Goal: Transaction & Acquisition: Purchase product/service

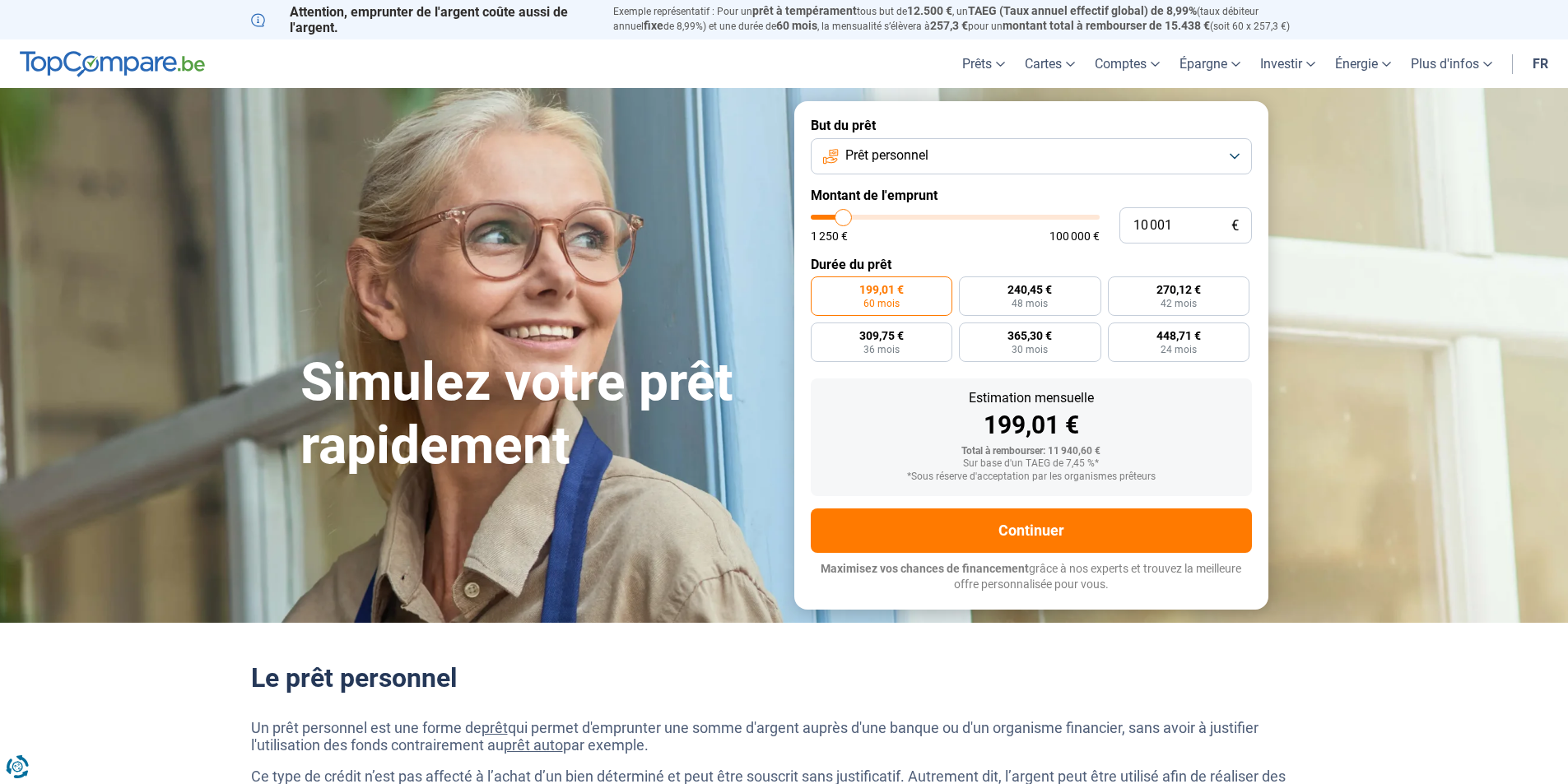
click at [890, 291] on span "199,01 €" at bounding box center [881, 289] width 44 height 12
click at [821, 287] on input "199,01 € 60 mois" at bounding box center [817, 282] width 11 height 11
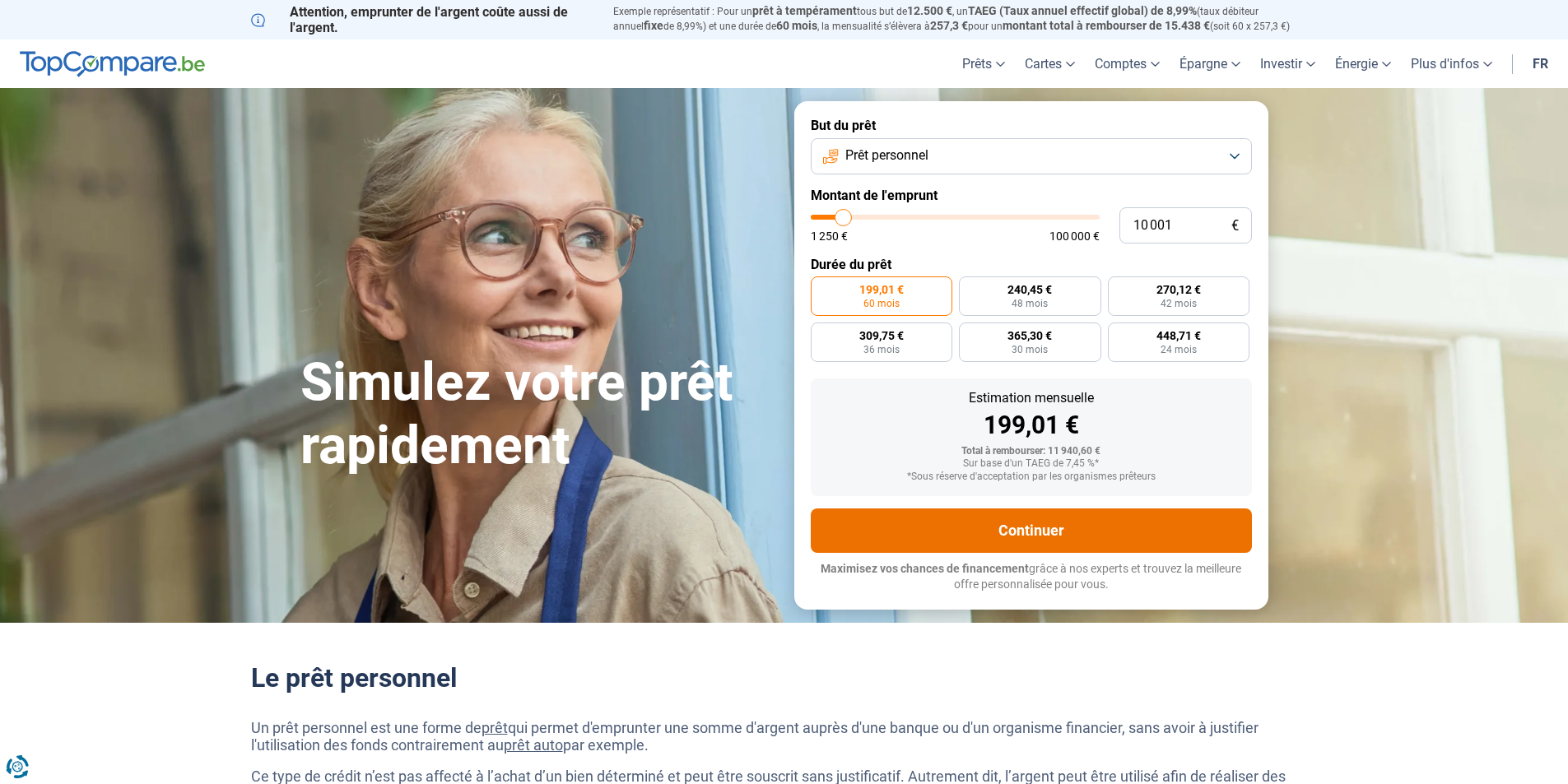
click at [1103, 522] on button "Continuer" at bounding box center [1031, 530] width 441 height 44
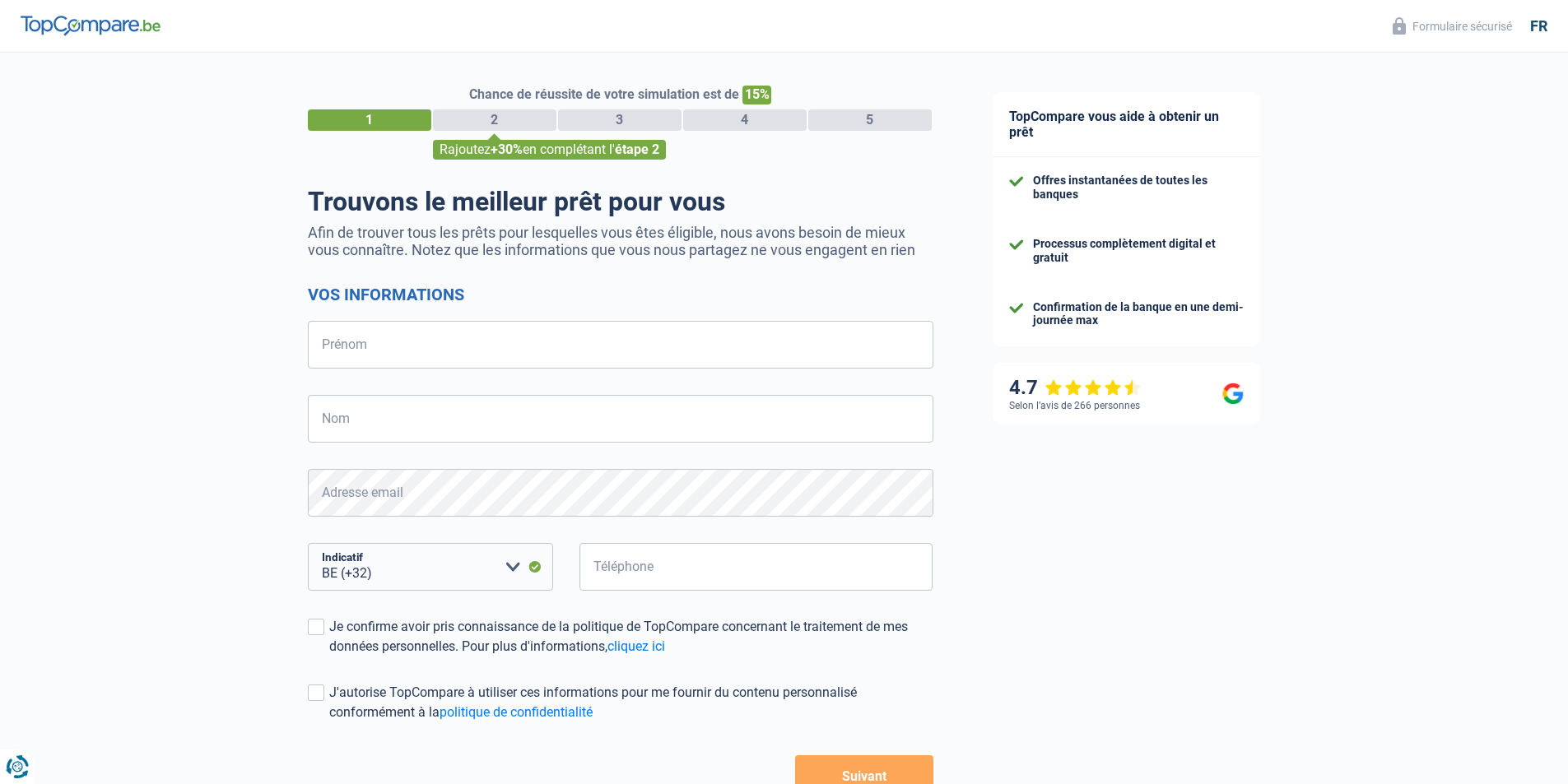
select select "32"
click at [453, 345] on input "Prénom" at bounding box center [620, 345] width 626 height 48
type input "[PERSON_NAME]"
type input "DELAUNOY"
type input "471293792"
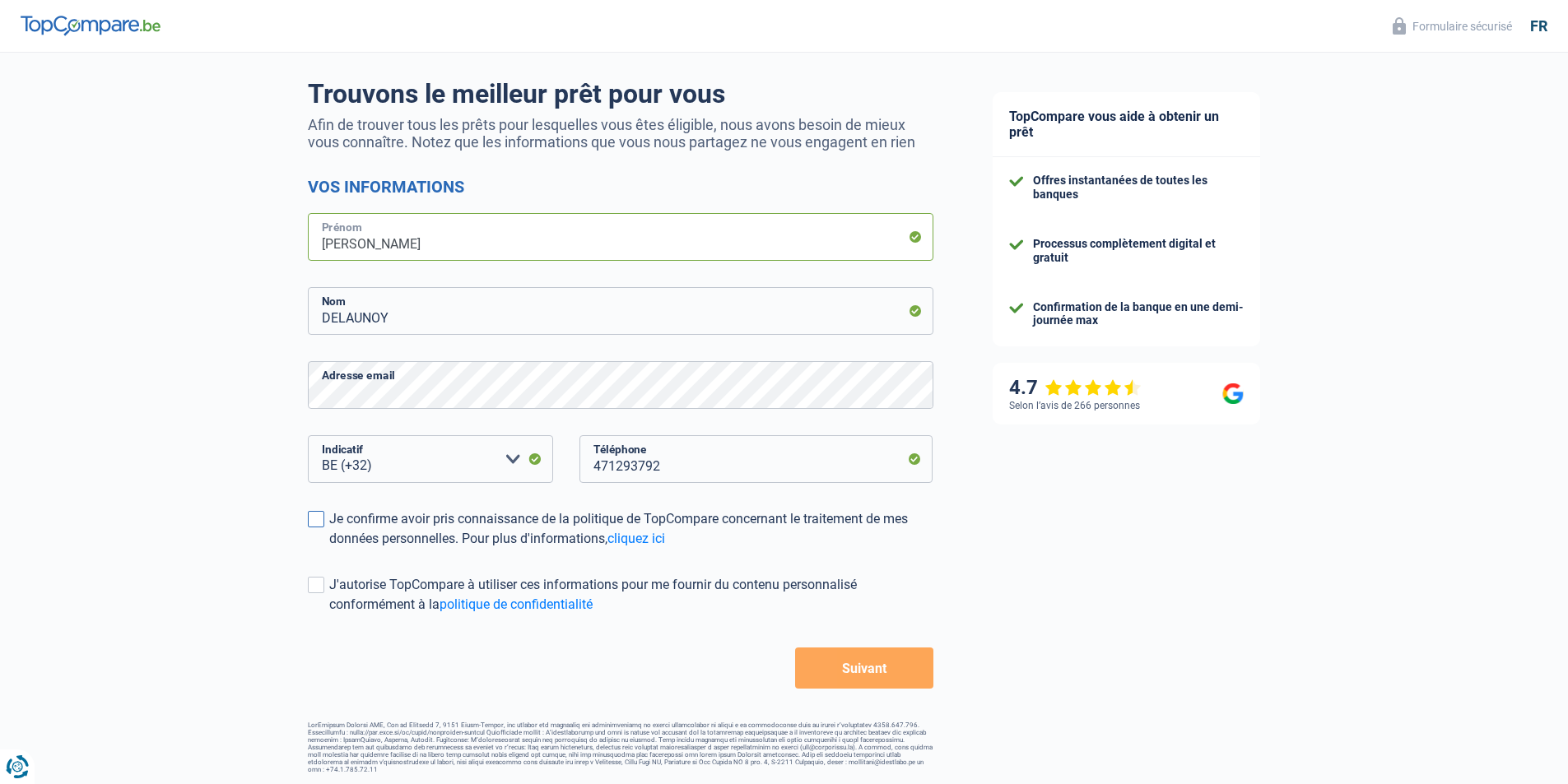
scroll to position [109, 0]
click at [318, 519] on span at bounding box center [316, 517] width 17 height 17
click at [329, 547] on input "Je confirme avoir pris connaissance de la politique de TopCompare concernant le…" at bounding box center [329, 547] width 0 height 0
click at [322, 583] on span at bounding box center [316, 583] width 17 height 17
click at [329, 613] on input "J'autorise TopCompare à utiliser ces informations pour me fournir du contenu pe…" at bounding box center [329, 613] width 0 height 0
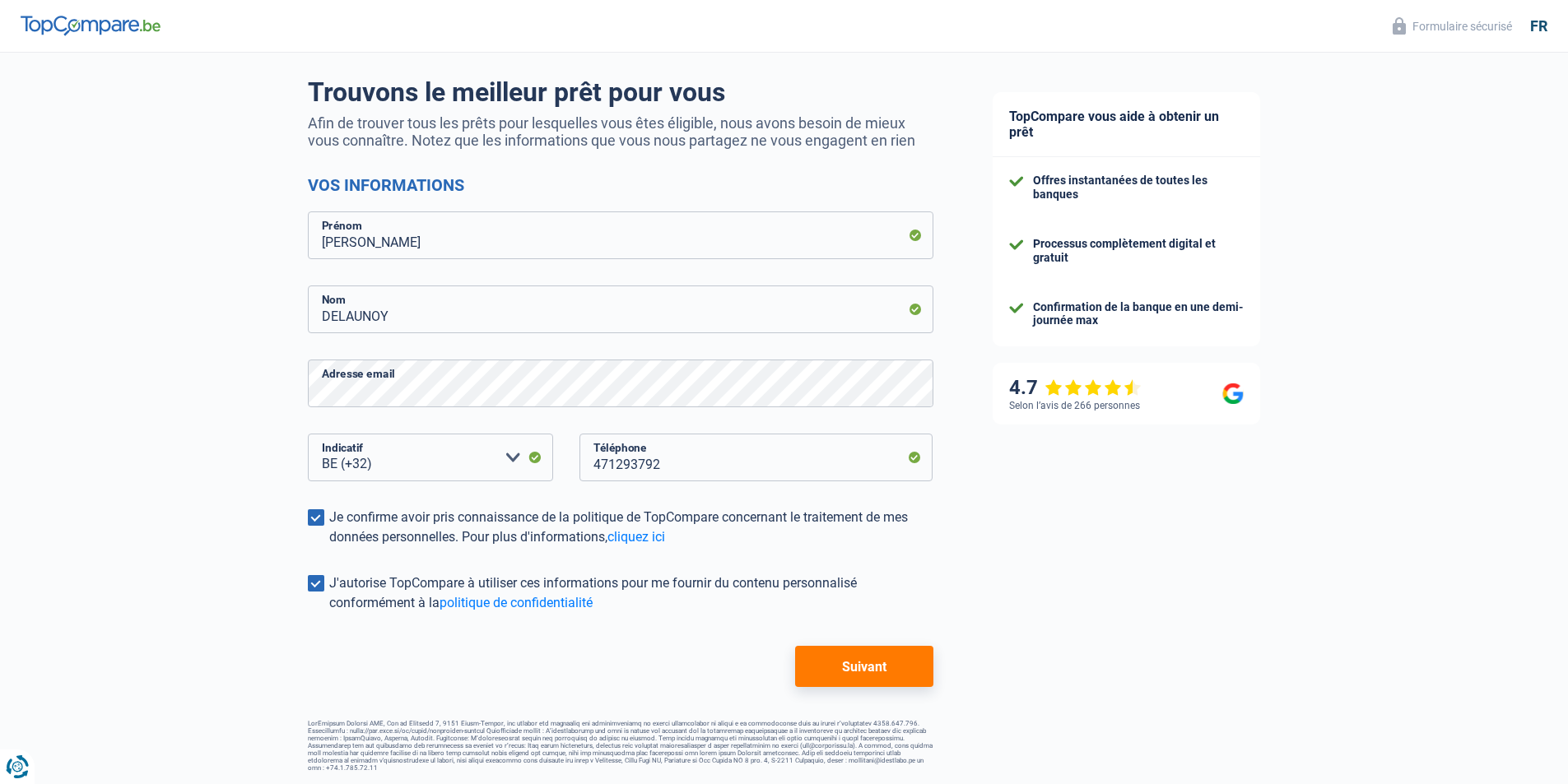
drag, startPoint x: 883, startPoint y: 668, endPoint x: 1188, endPoint y: 611, distance: 310.3
click at [883, 668] on button "Suivant" at bounding box center [864, 666] width 138 height 41
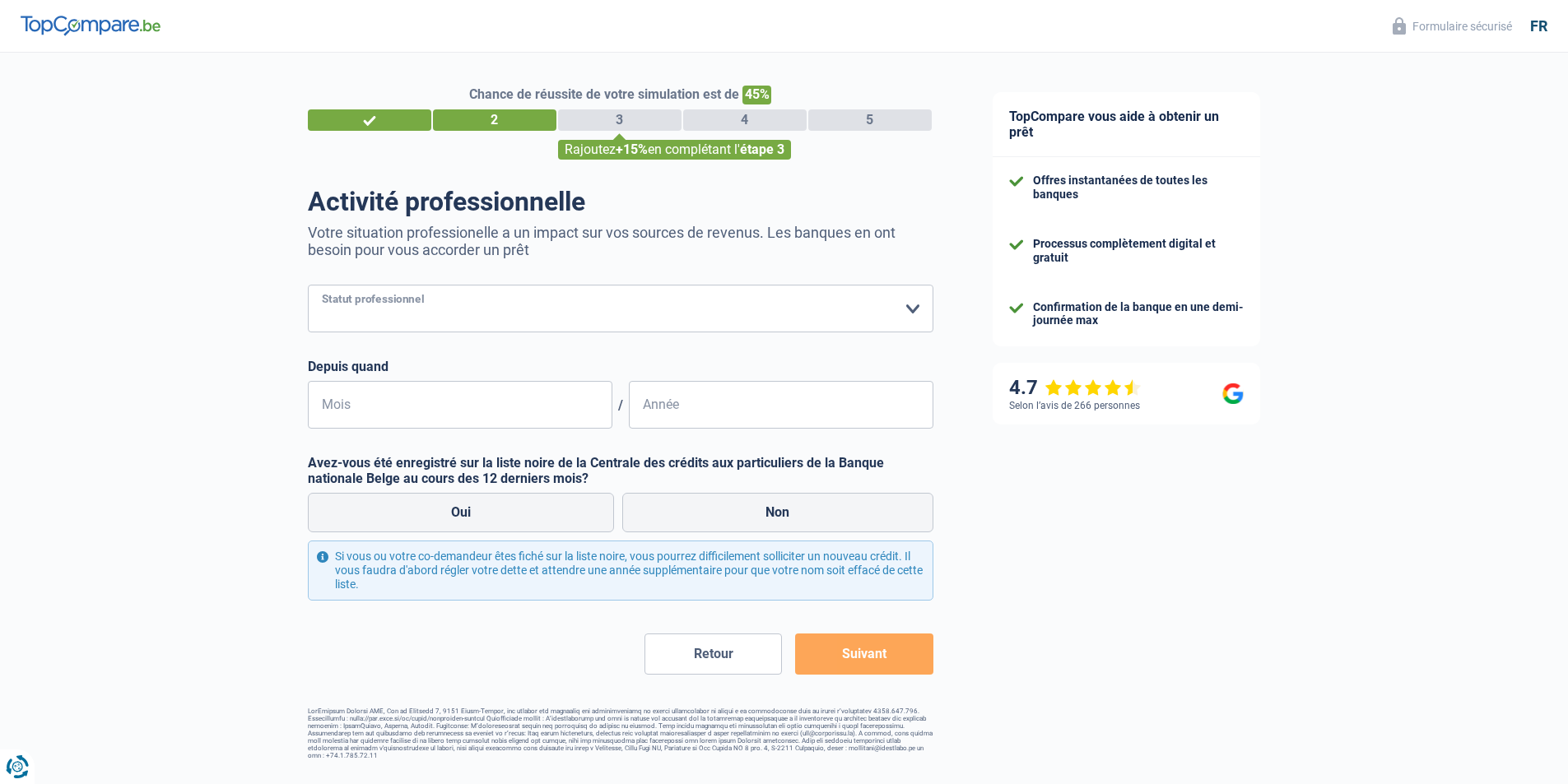
click at [909, 307] on select "Ouvrier Employé privé Employé public Invalide Indépendant Pensionné Chômeur Mut…" at bounding box center [620, 308] width 626 height 48
select select "privateEmployee"
click at [307, 286] on select "Ouvrier Employé privé Employé public Invalide Indépendant Pensionné Chômeur Mut…" at bounding box center [620, 308] width 626 height 48
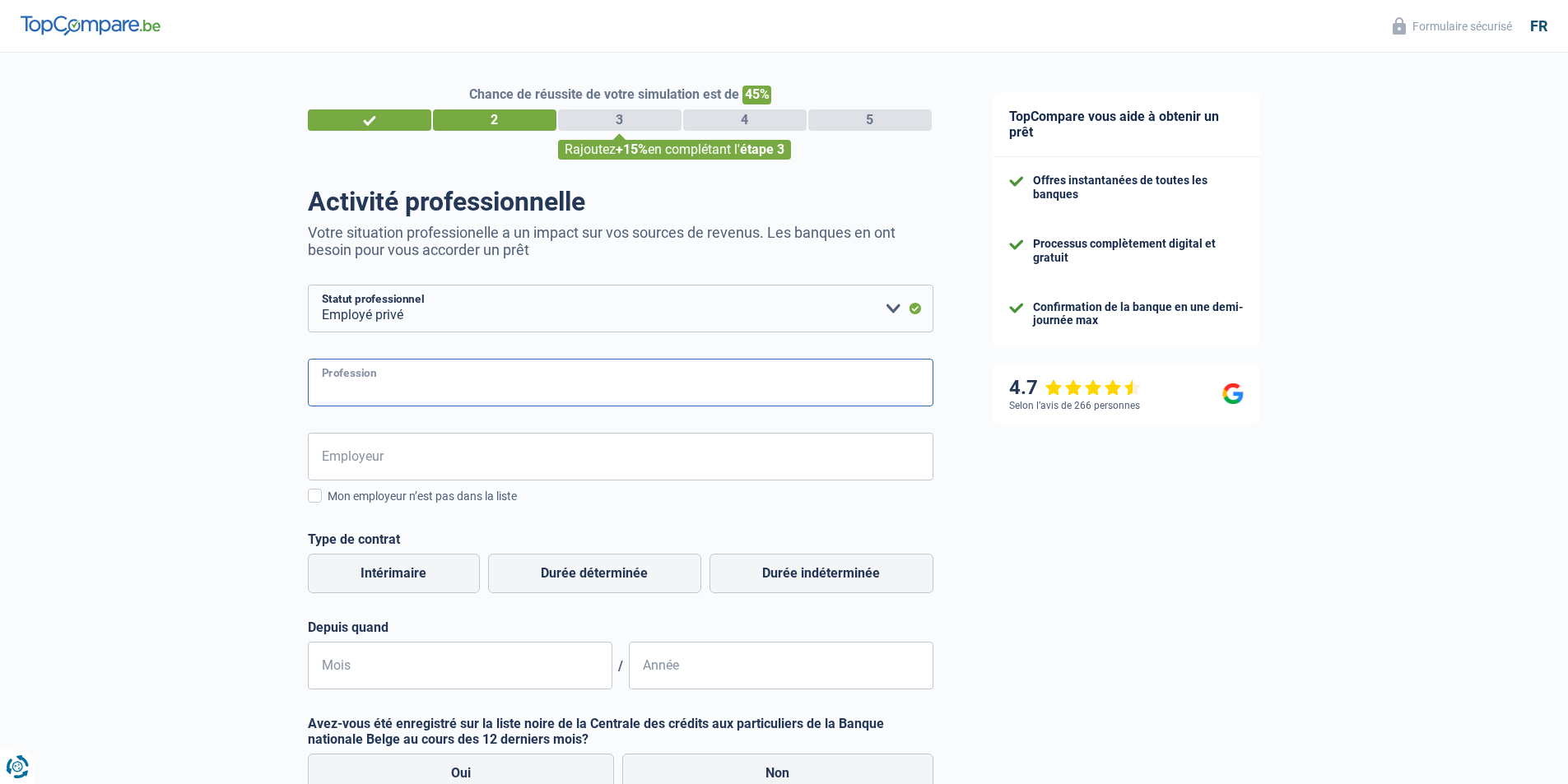
click at [639, 387] on input "Profession" at bounding box center [620, 382] width 626 height 48
type input "employé"
click at [628, 443] on input "Employeur" at bounding box center [620, 457] width 626 height 48
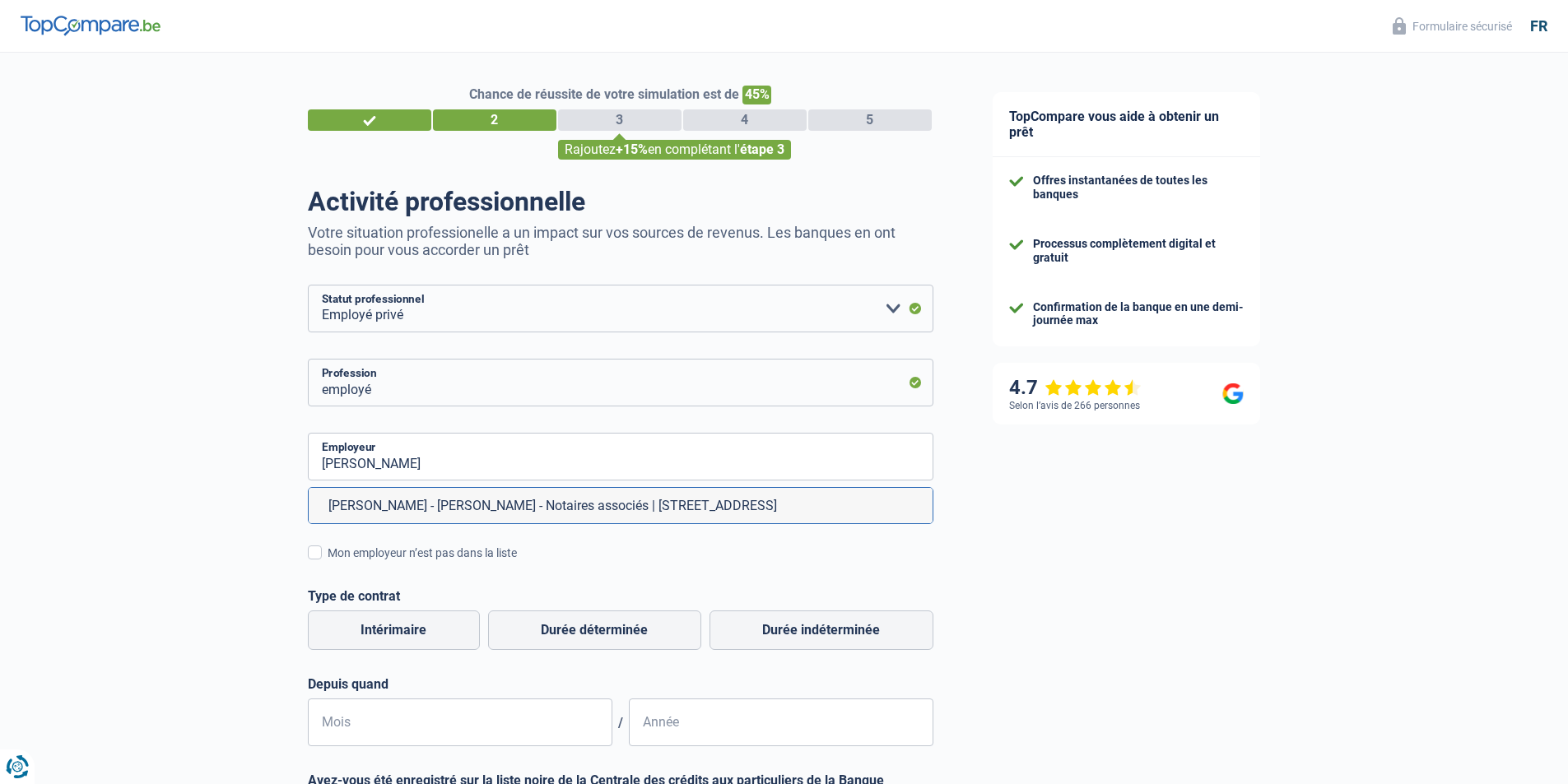
click at [707, 518] on li "[PERSON_NAME] - [PERSON_NAME] - Notaires associés | [STREET_ADDRESS]" at bounding box center [620, 505] width 624 height 36
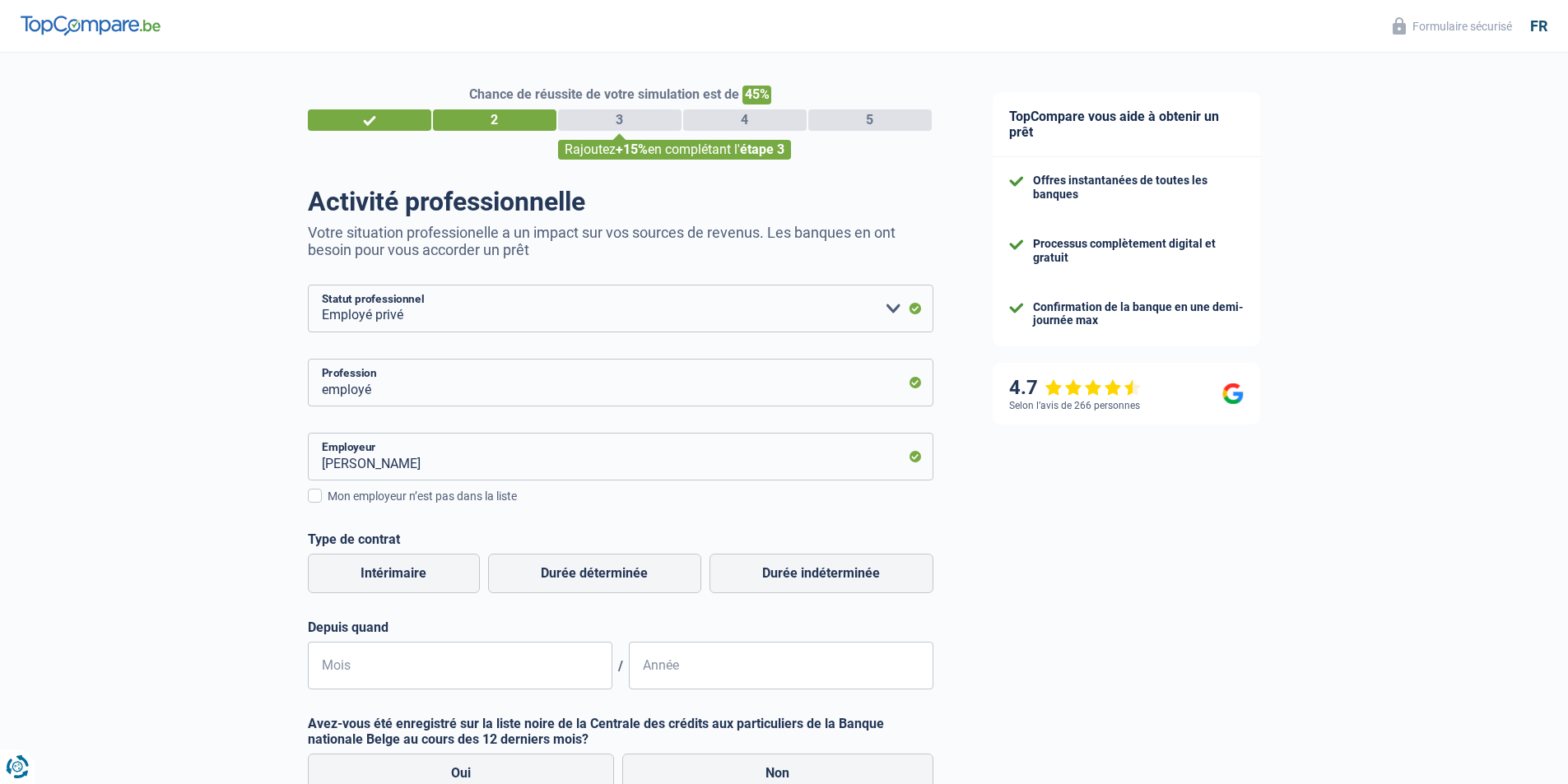
type input "[PERSON_NAME] - [PERSON_NAME] - Notaires associés | [STREET_ADDRESS]"
drag, startPoint x: 836, startPoint y: 581, endPoint x: 888, endPoint y: 579, distance: 52.0
click at [836, 580] on label "Durée indéterminée" at bounding box center [821, 573] width 224 height 39
click at [836, 580] on input "Durée indéterminée" at bounding box center [821, 573] width 224 height 39
radio input "true"
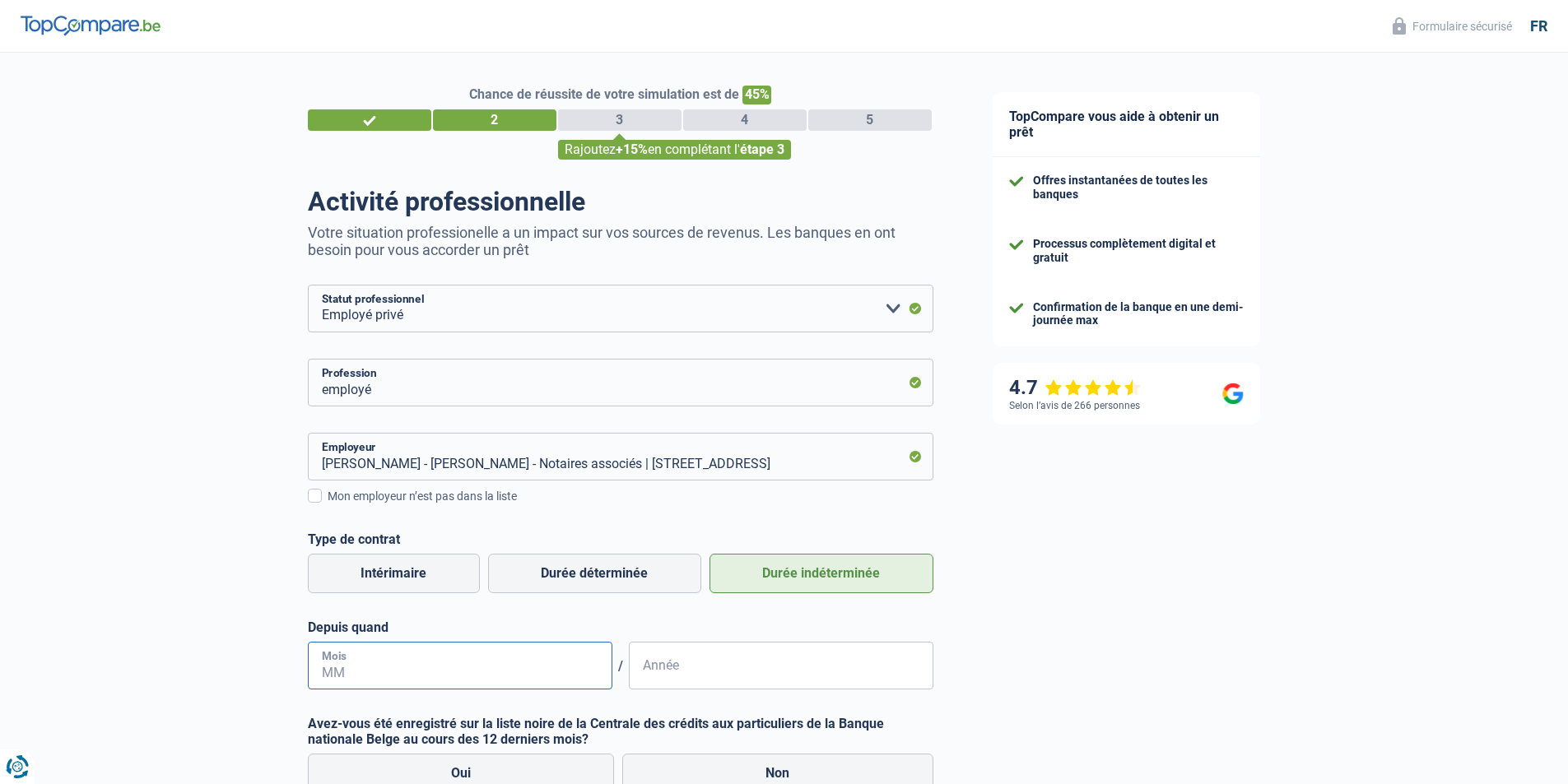
click at [484, 665] on input "Mois" at bounding box center [460, 666] width 305 height 48
type input "10"
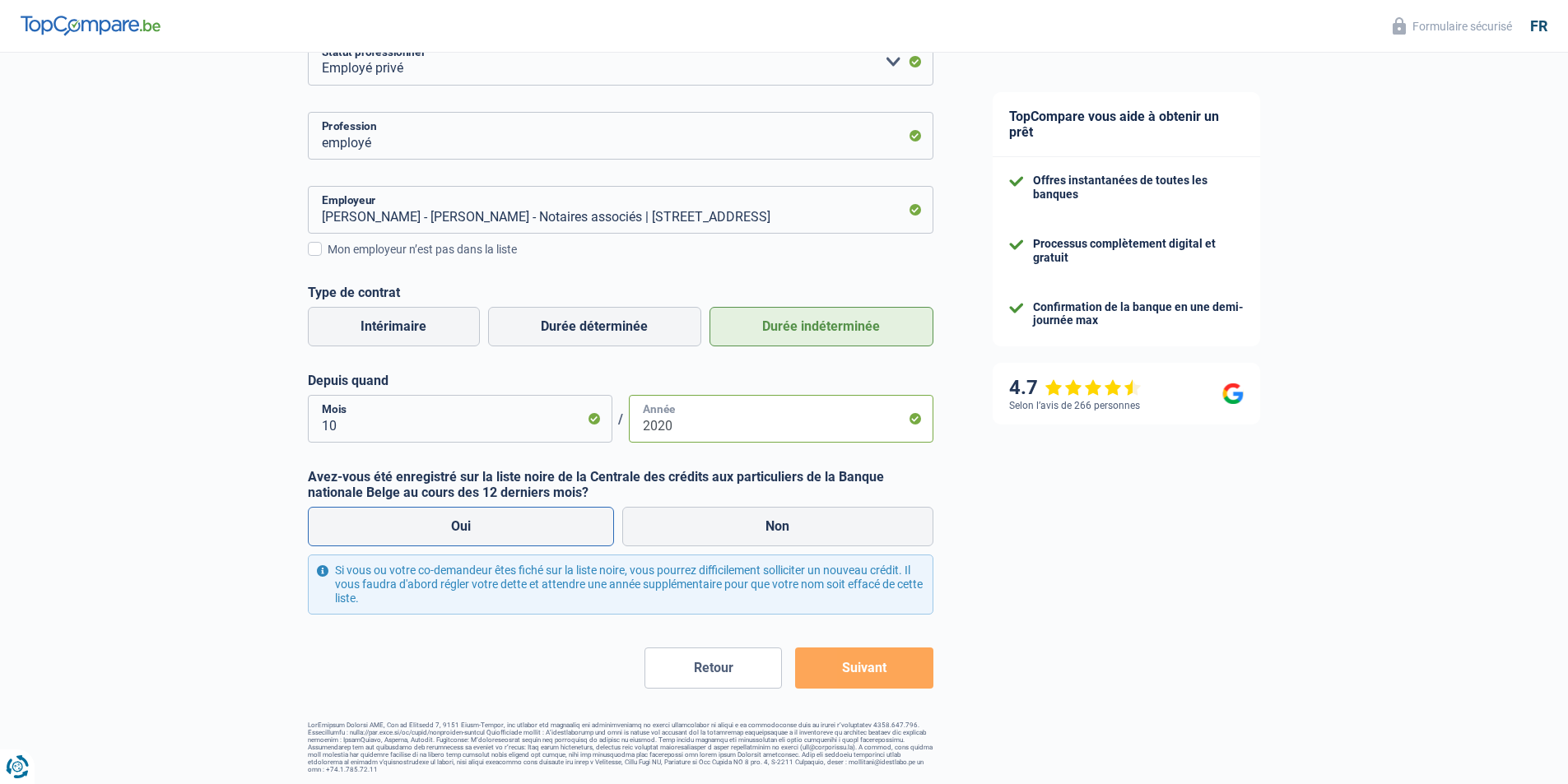
type input "2020"
click at [516, 525] on label "Oui" at bounding box center [461, 526] width 307 height 39
click at [516, 525] on input "Oui" at bounding box center [461, 526] width 307 height 39
radio input "true"
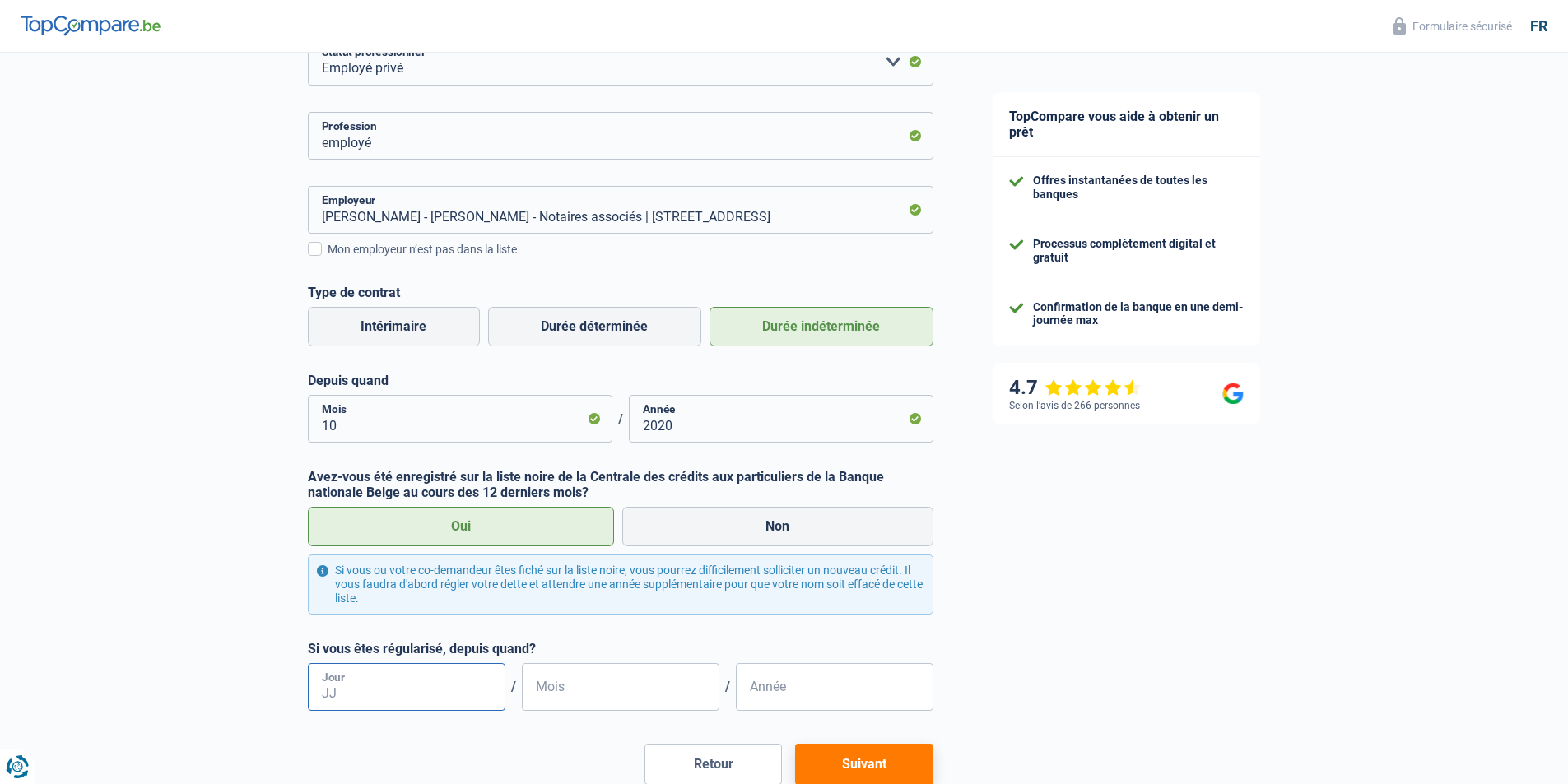
click at [432, 690] on input "Jour" at bounding box center [406, 687] width 197 height 48
type input "02"
click at [580, 692] on input "Mois" at bounding box center [620, 687] width 197 height 48
type input "02"
type input "2025"
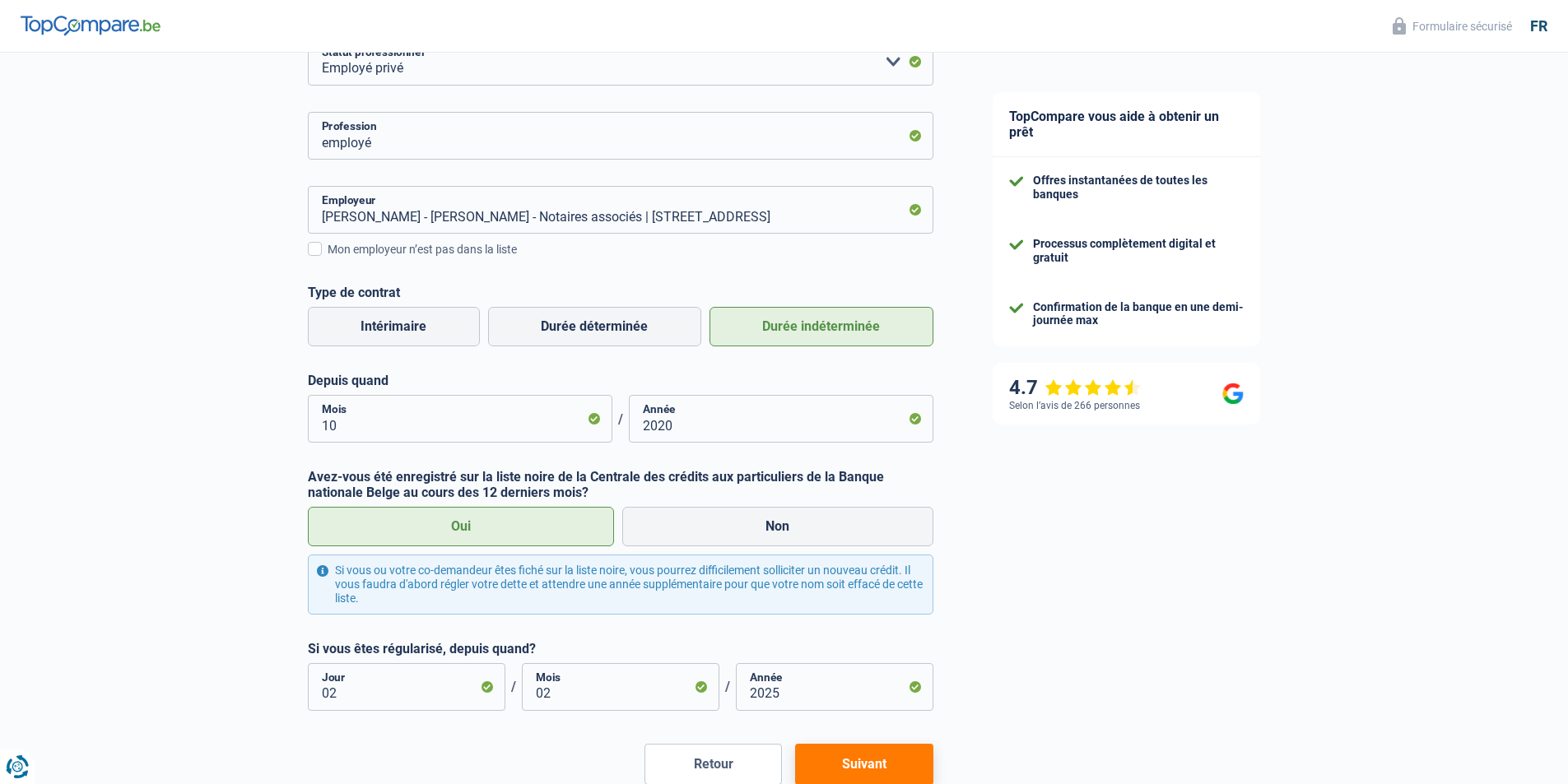
drag, startPoint x: 1225, startPoint y: 595, endPoint x: 1202, endPoint y: 598, distance: 23.2
click at [1222, 595] on div "TopCompare vous aide à obtenir un prêt Offres instantanées de toutes les banque…" at bounding box center [1265, 344] width 606 height 1077
click at [864, 763] on button "Suivant" at bounding box center [864, 764] width 138 height 41
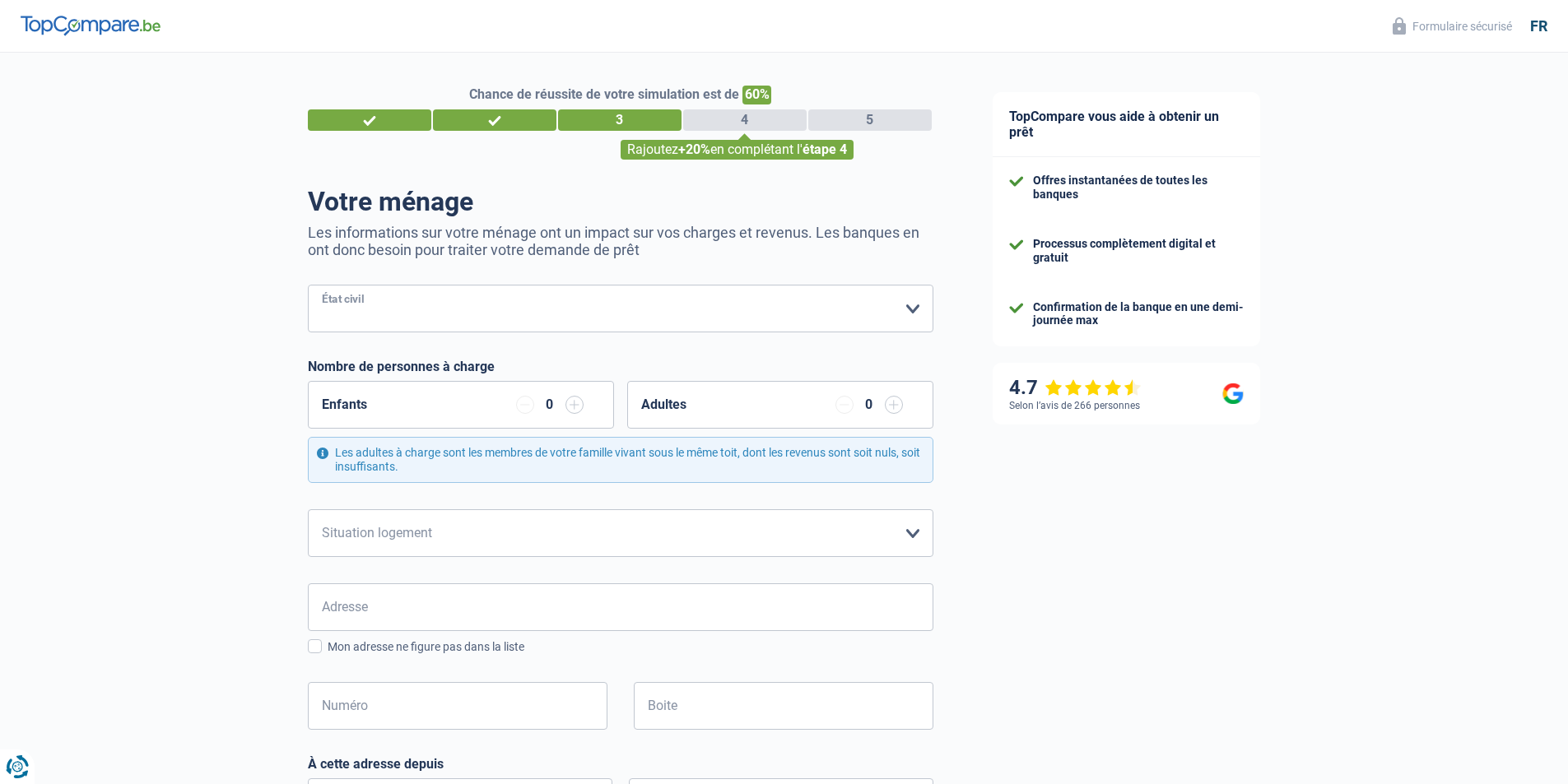
click at [451, 319] on select "[PERSON_NAME](e) Cohabitant(e) légal(e) Divorcé(e) Veuf(ve) Séparé (de fait) Ve…" at bounding box center [620, 308] width 626 height 48
select select "divorced"
click at [307, 286] on select "[PERSON_NAME](e) Cohabitant(e) légal(e) Divorcé(e) Veuf(ve) Séparé (de fait) Ve…" at bounding box center [620, 308] width 626 height 48
click at [562, 539] on select "Locataire Propriétaire avec prêt hypothécaire Propriétaire sans prêt hypothécai…" at bounding box center [620, 533] width 626 height 48
select select "ownerWithMortgage"
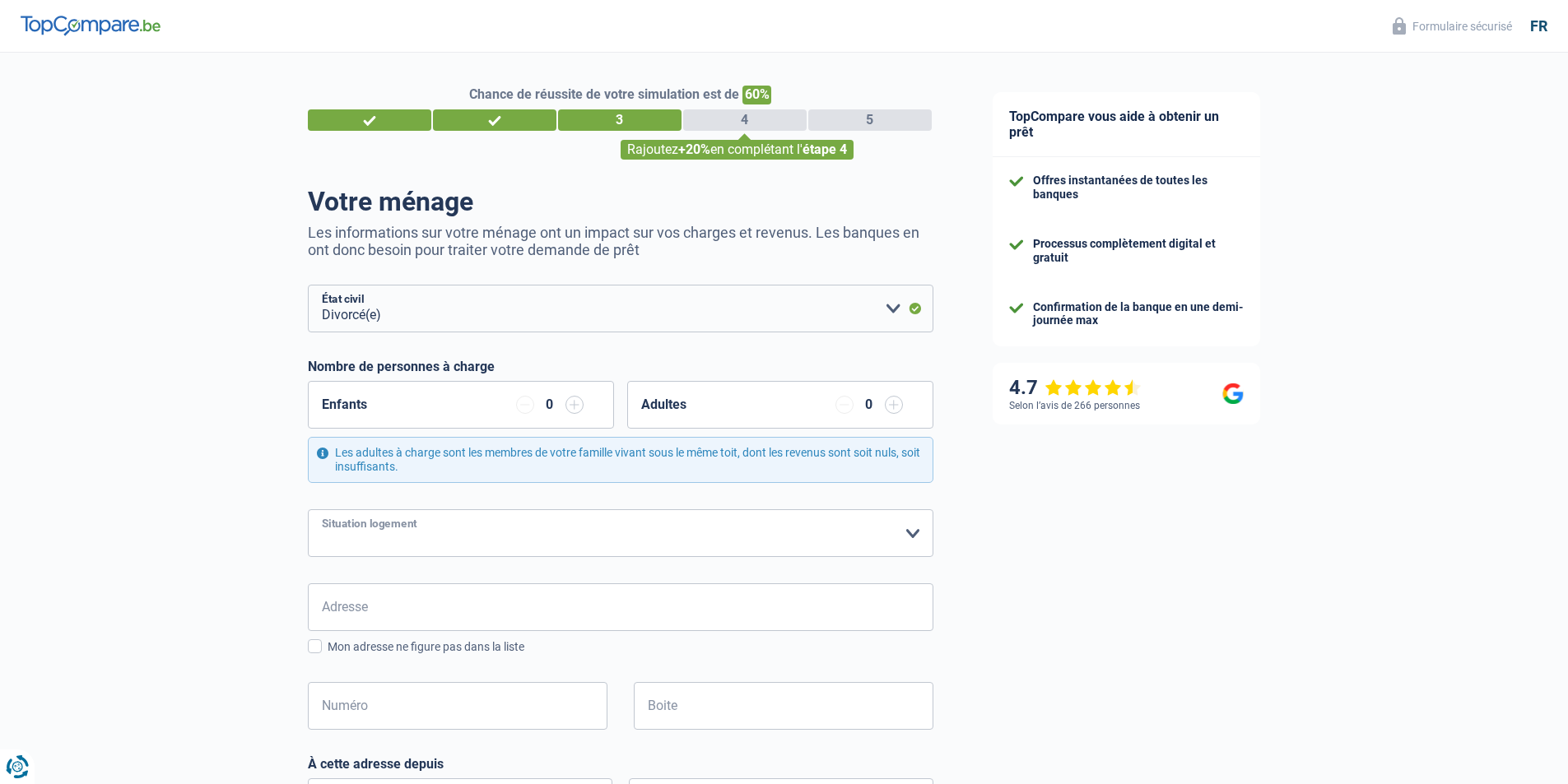
click at [307, 510] on select "Locataire Propriétaire avec prêt hypothécaire Propriétaire sans prêt hypothécai…" at bounding box center [620, 533] width 626 height 48
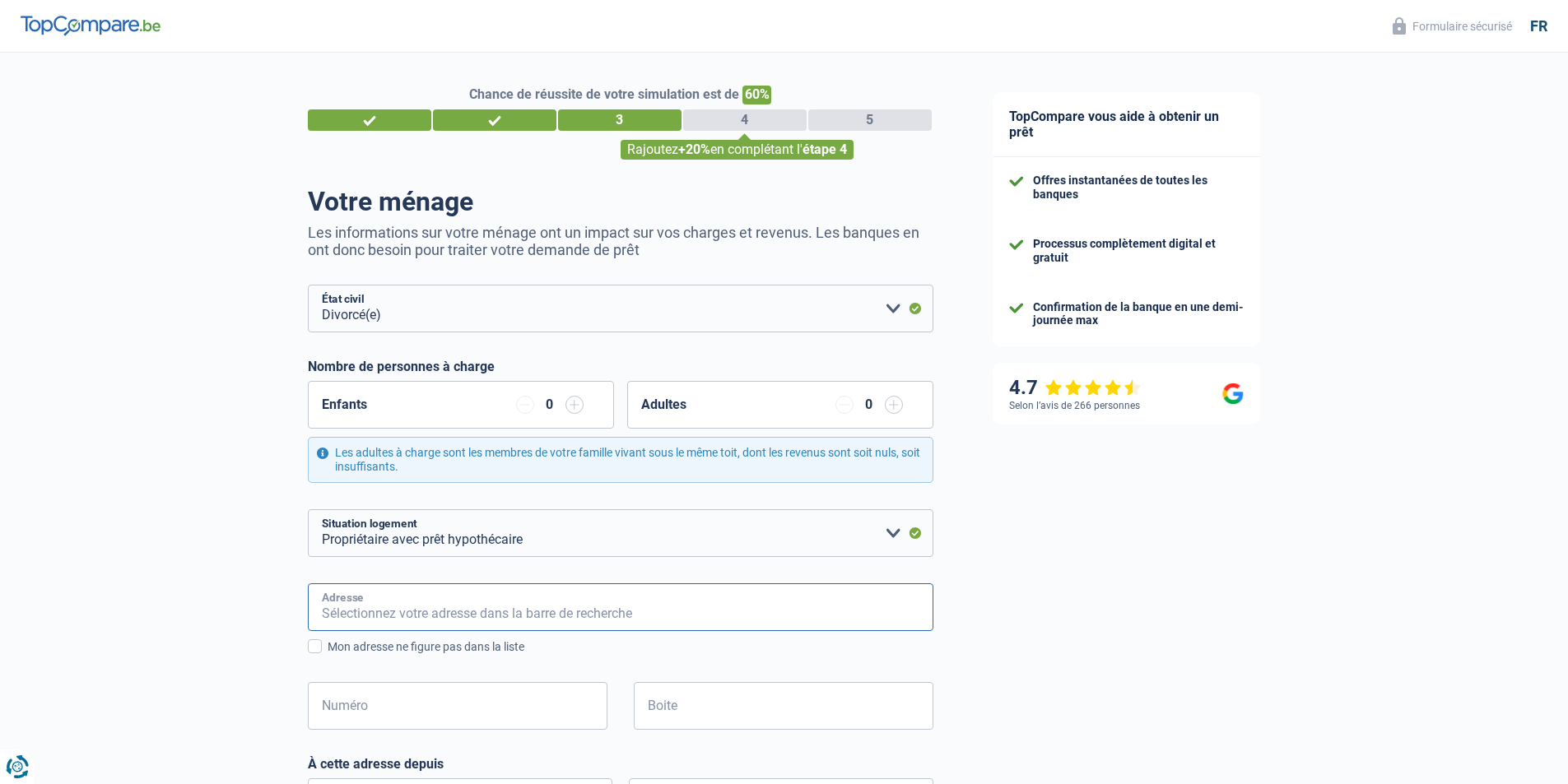
click at [523, 613] on input "Adresse" at bounding box center [620, 607] width 626 height 48
type input "[GEOGRAPHIC_DATA][PERSON_NAME] 18"
type input "[GEOGRAPHIC_DATA]"
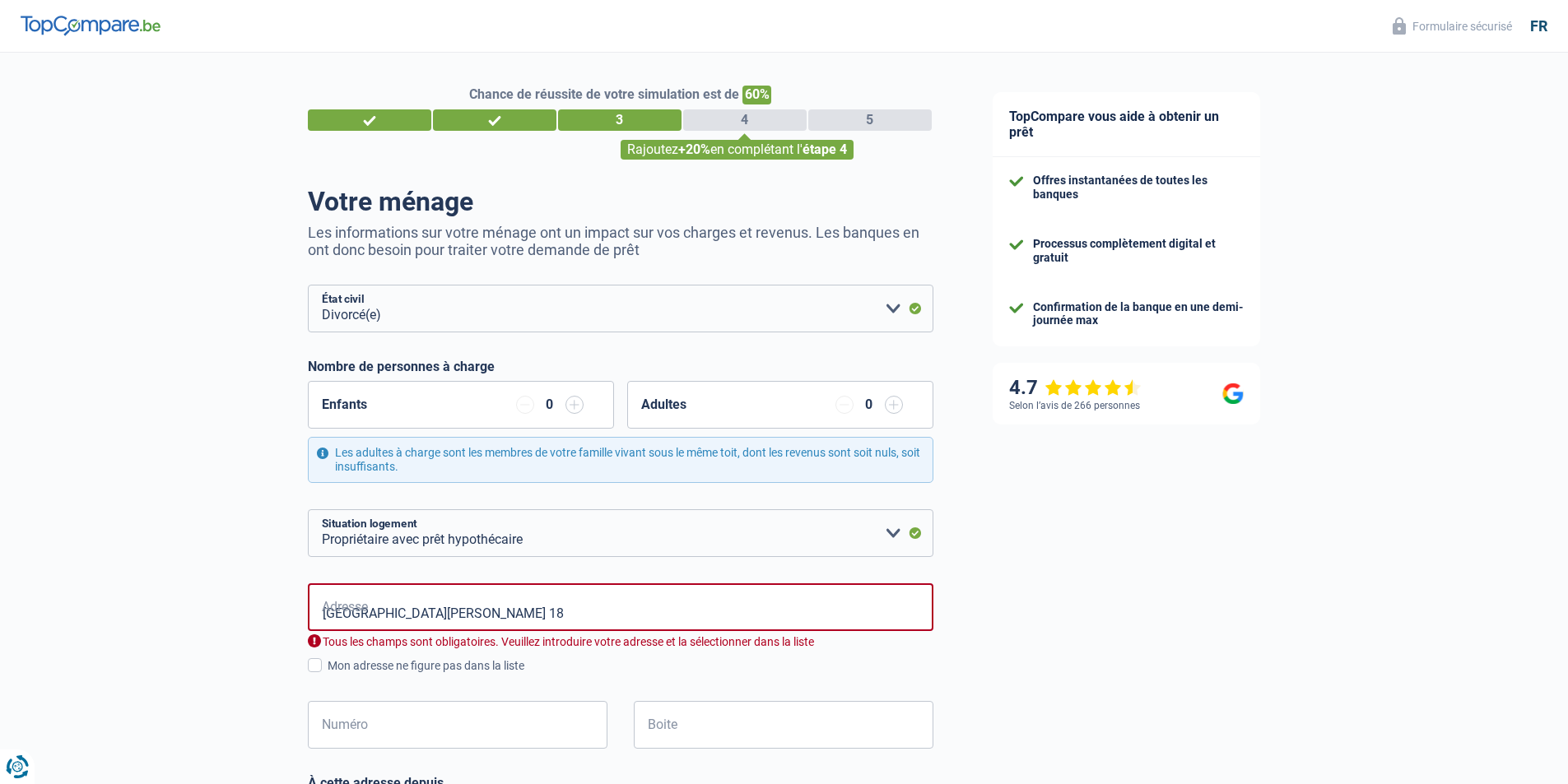
type input "[GEOGRAPHIC_DATA]"
click at [1021, 643] on div "TopCompare vous aide à obtenir un prêt Offres instantanées de toutes les banque…" at bounding box center [1265, 780] width 606 height 1456
click at [491, 608] on input "[GEOGRAPHIC_DATA][PERSON_NAME] 18" at bounding box center [620, 607] width 626 height 48
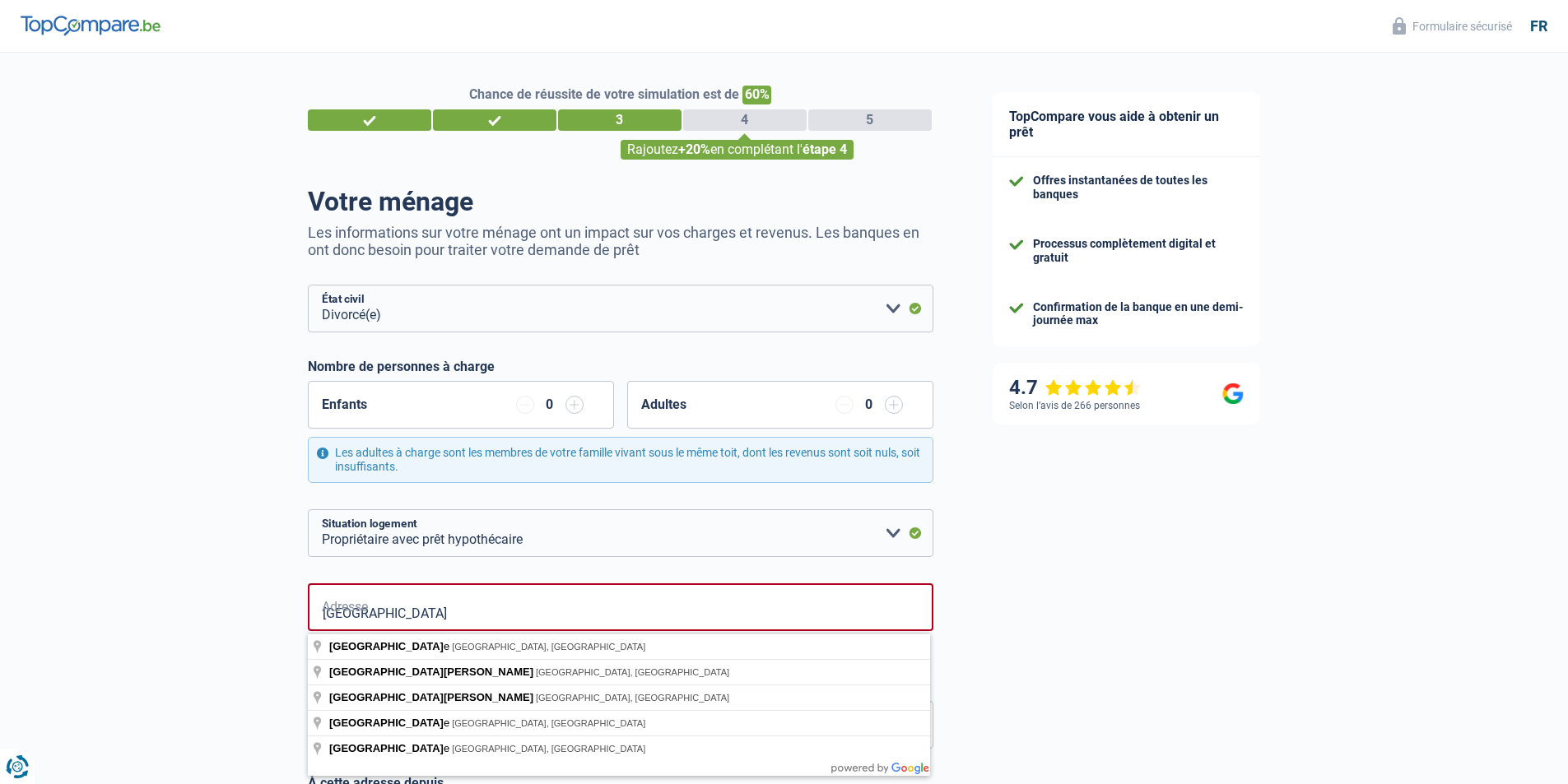
click at [1125, 619] on div "TopCompare vous aide à obtenir un prêt Offres instantanées de toutes les banque…" at bounding box center [1265, 691] width 606 height 1279
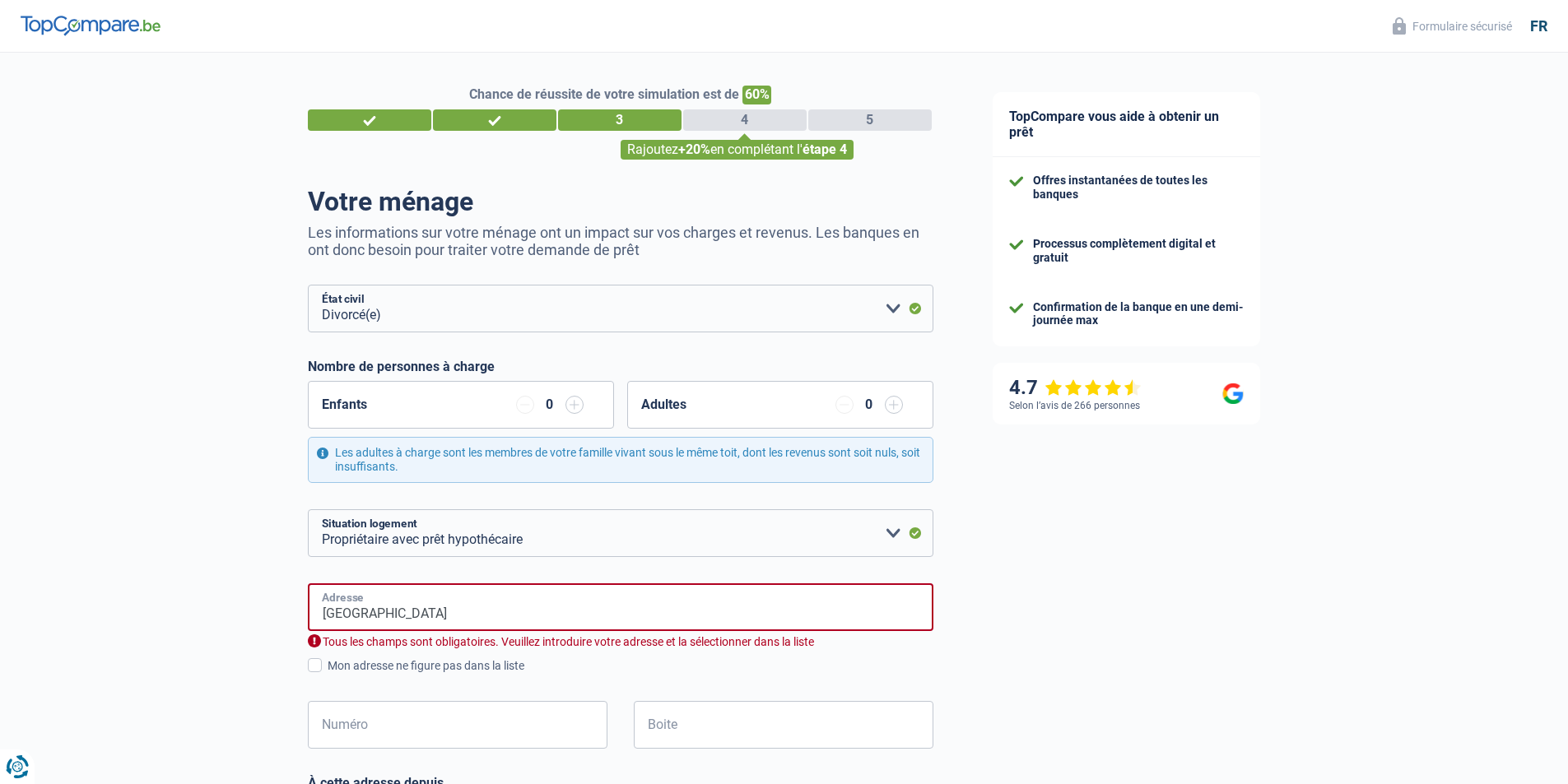
click at [459, 612] on input "[GEOGRAPHIC_DATA]" at bounding box center [620, 607] width 626 height 48
type input "[GEOGRAPHIC_DATA][PERSON_NAME], 7170, [GEOGRAPHIC_DATA], [GEOGRAPHIC_DATA]"
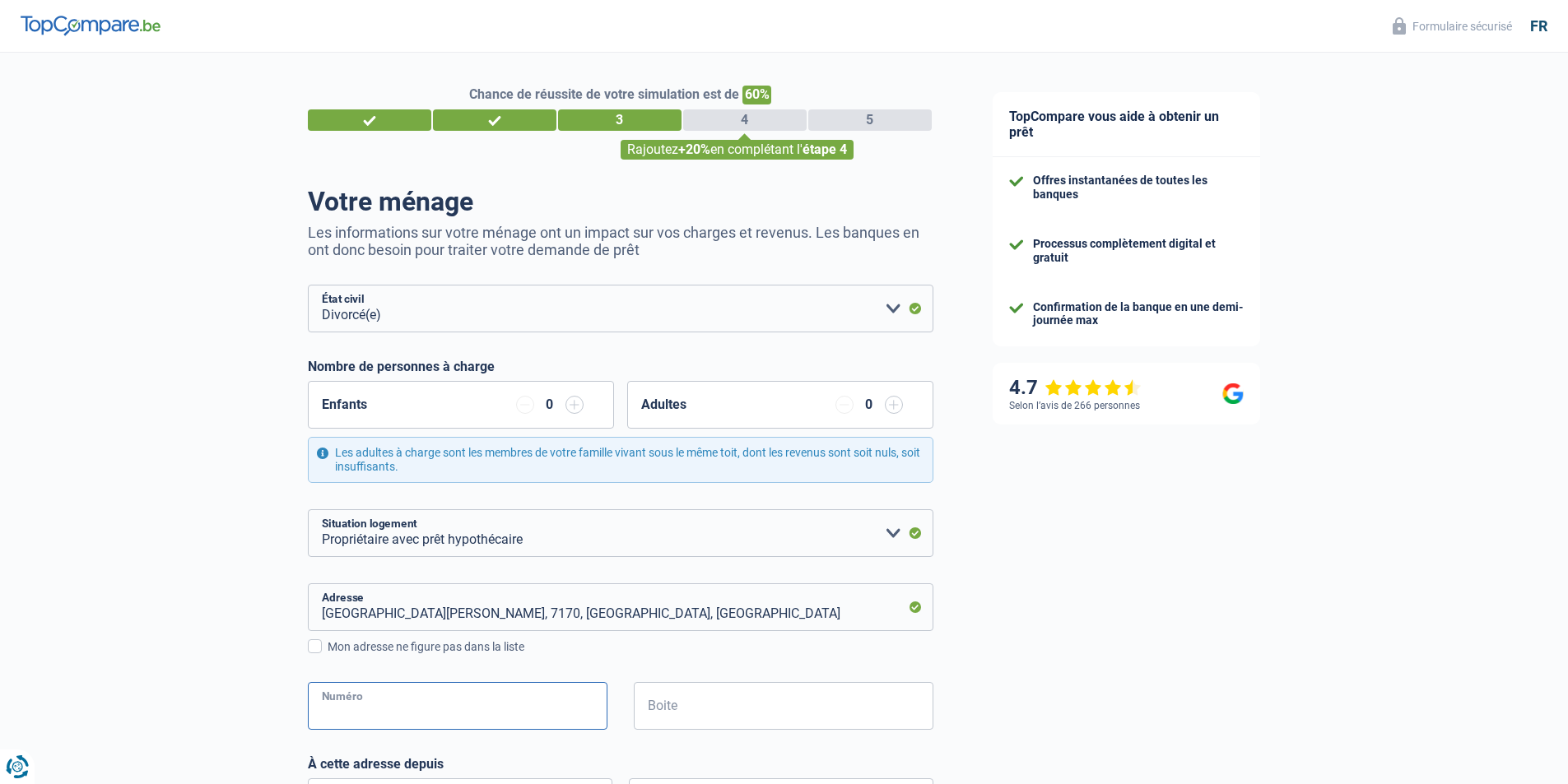
click at [505, 710] on input "Numéro" at bounding box center [457, 706] width 300 height 48
type input "18"
click at [1073, 640] on div "TopCompare vous aide à obtenir un prêt Offres instantanées de toutes les banque…" at bounding box center [1265, 682] width 606 height 1260
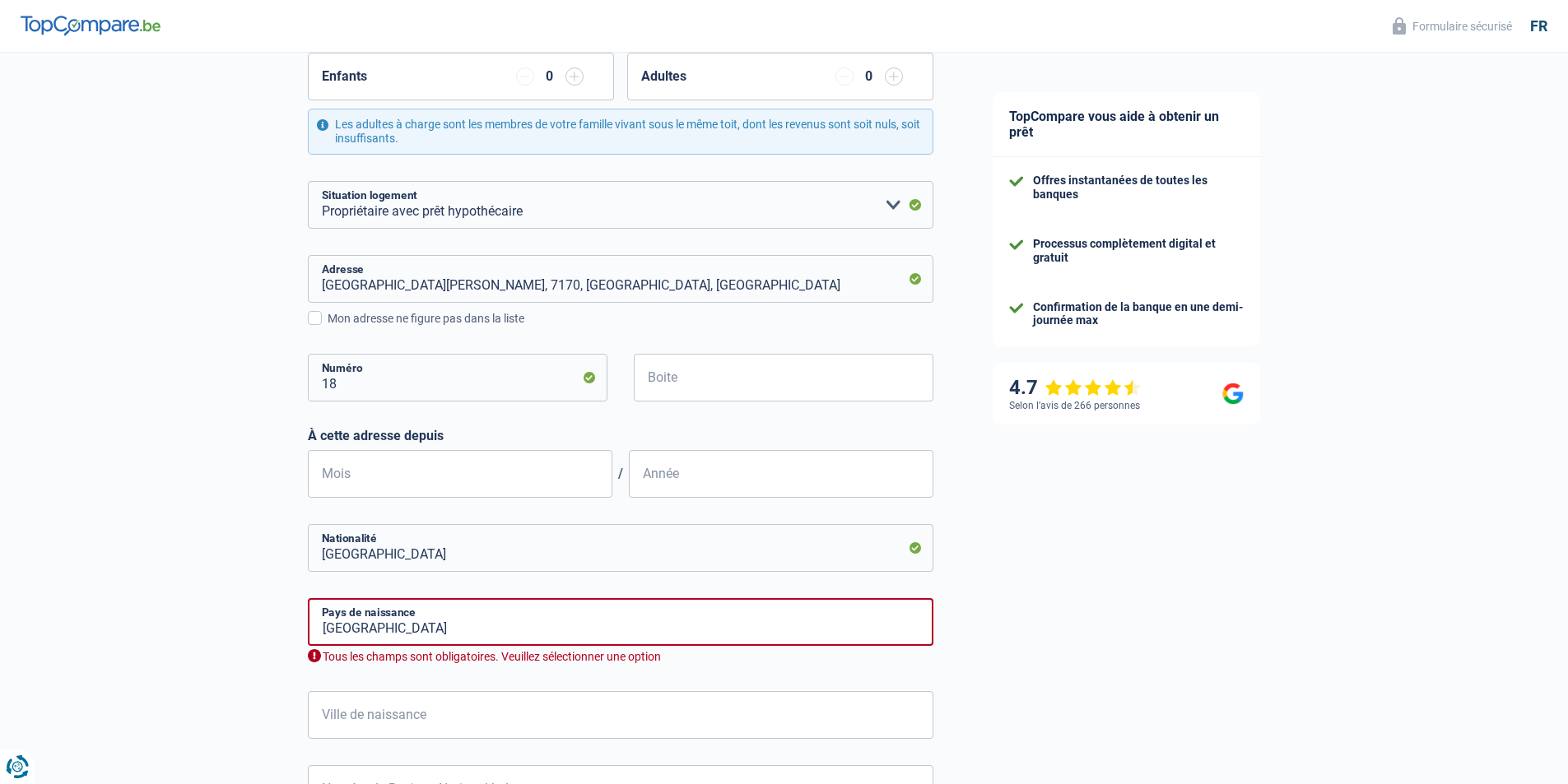
scroll to position [329, 0]
click at [490, 483] on input "Mois" at bounding box center [460, 473] width 305 height 48
type input "03"
type input "2020"
click at [674, 630] on input "[GEOGRAPHIC_DATA]" at bounding box center [620, 621] width 626 height 48
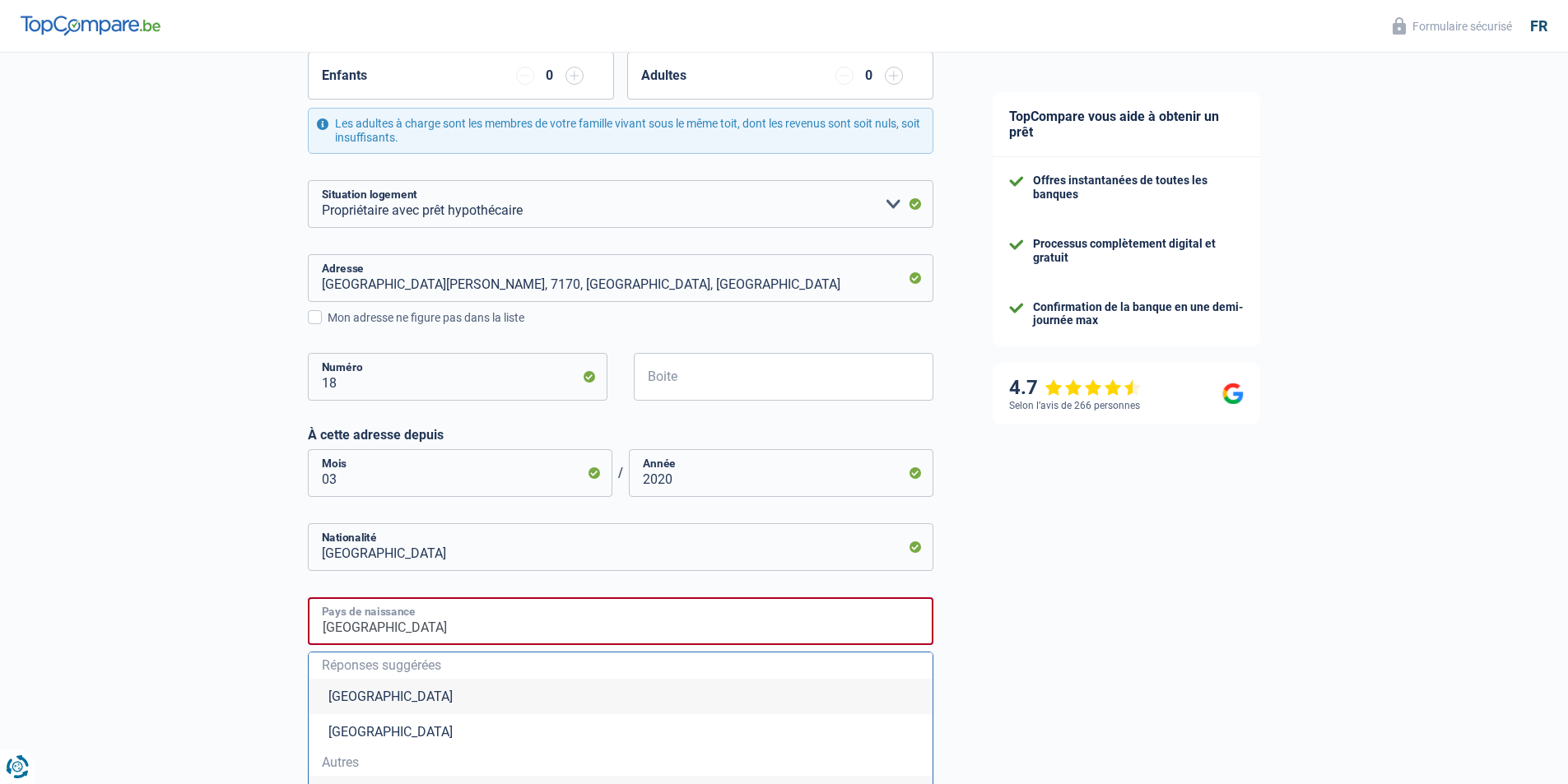
click at [675, 630] on input "[GEOGRAPHIC_DATA]" at bounding box center [620, 621] width 626 height 48
click at [1194, 616] on div "TopCompare vous aide à obtenir un prêt Offres instantanées de toutes les banque…" at bounding box center [1265, 442] width 606 height 1437
drag, startPoint x: 577, startPoint y: 610, endPoint x: 572, endPoint y: 618, distance: 9.4
click at [576, 611] on input "[GEOGRAPHIC_DATA]" at bounding box center [620, 621] width 626 height 48
click at [332, 689] on li "[GEOGRAPHIC_DATA]" at bounding box center [620, 696] width 624 height 36
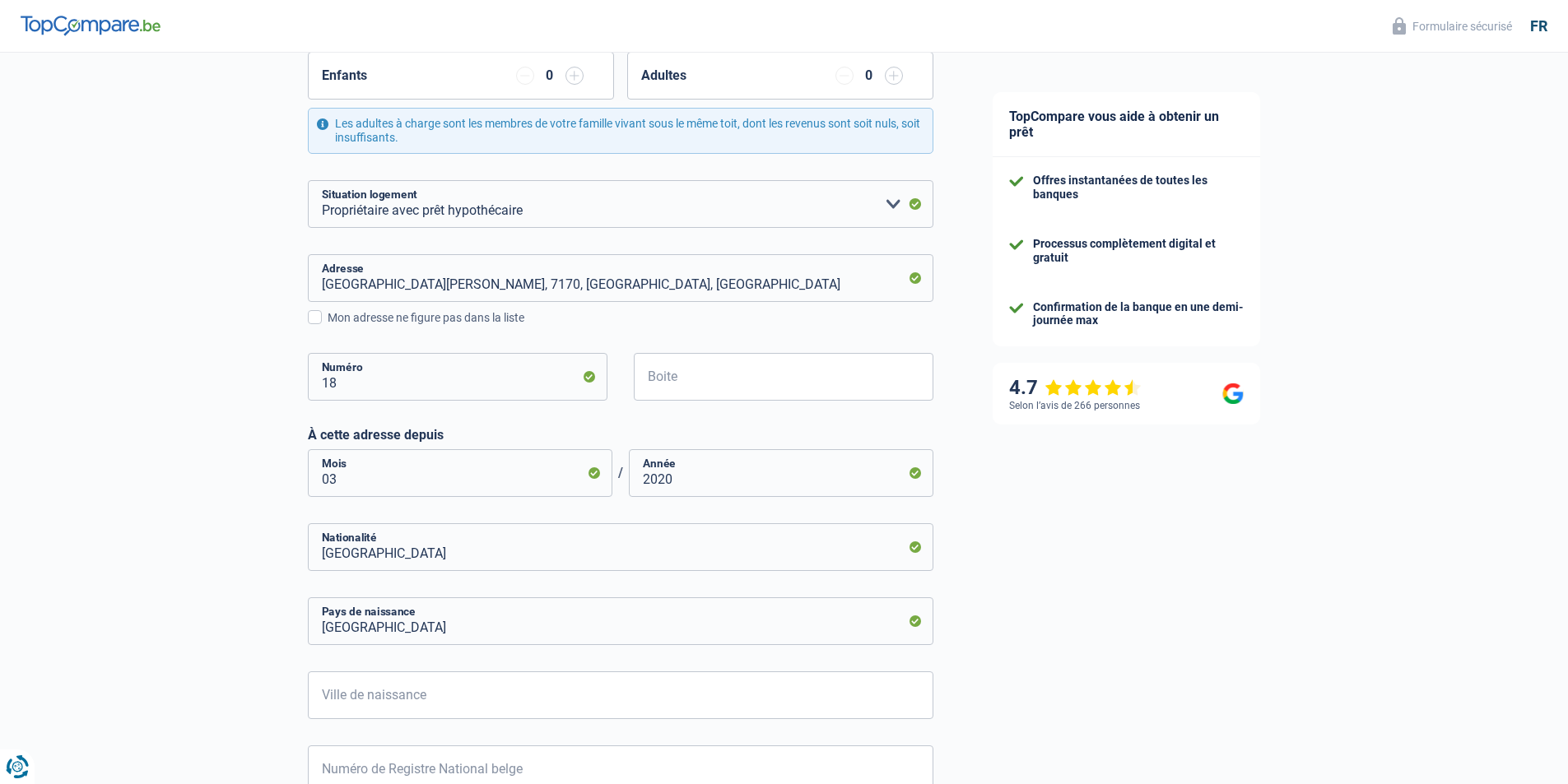
click at [1044, 618] on div "TopCompare vous aide à obtenir un prêt Offres instantanées de toutes les banque…" at bounding box center [1265, 345] width 606 height 1242
click at [628, 699] on input "Ville de naissance" at bounding box center [620, 695] width 626 height 48
type input "haine-saint-paul"
click at [1140, 664] on div "TopCompare vous aide à obtenir un prêt Offres instantanées de toutes les banque…" at bounding box center [1265, 345] width 606 height 1242
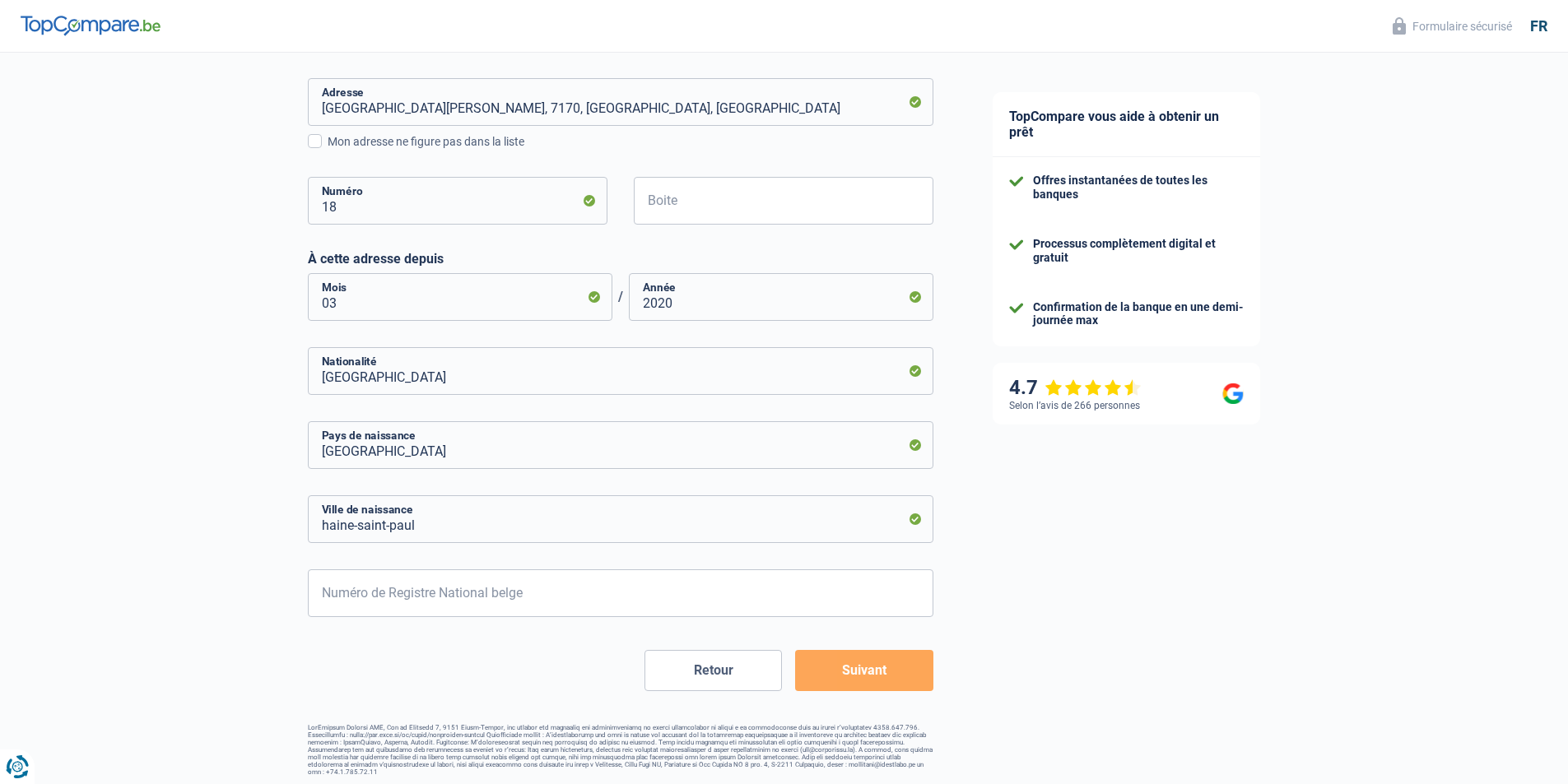
scroll to position [509, 0]
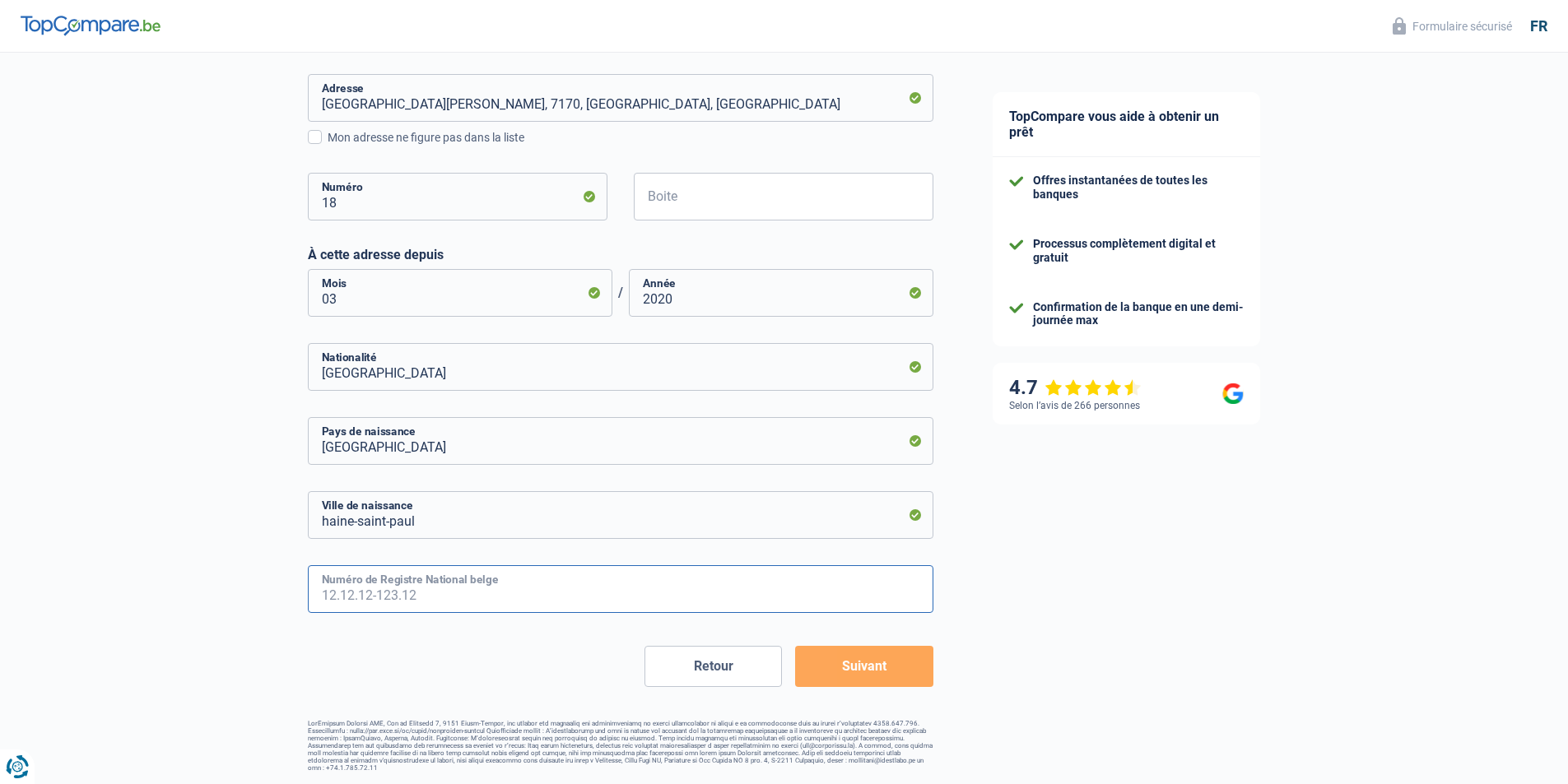
click at [678, 590] on input "Numéro de Registre National belge" at bounding box center [620, 589] width 626 height 48
type input "66.08.14-114.35"
click at [883, 660] on button "Suivant" at bounding box center [864, 666] width 138 height 41
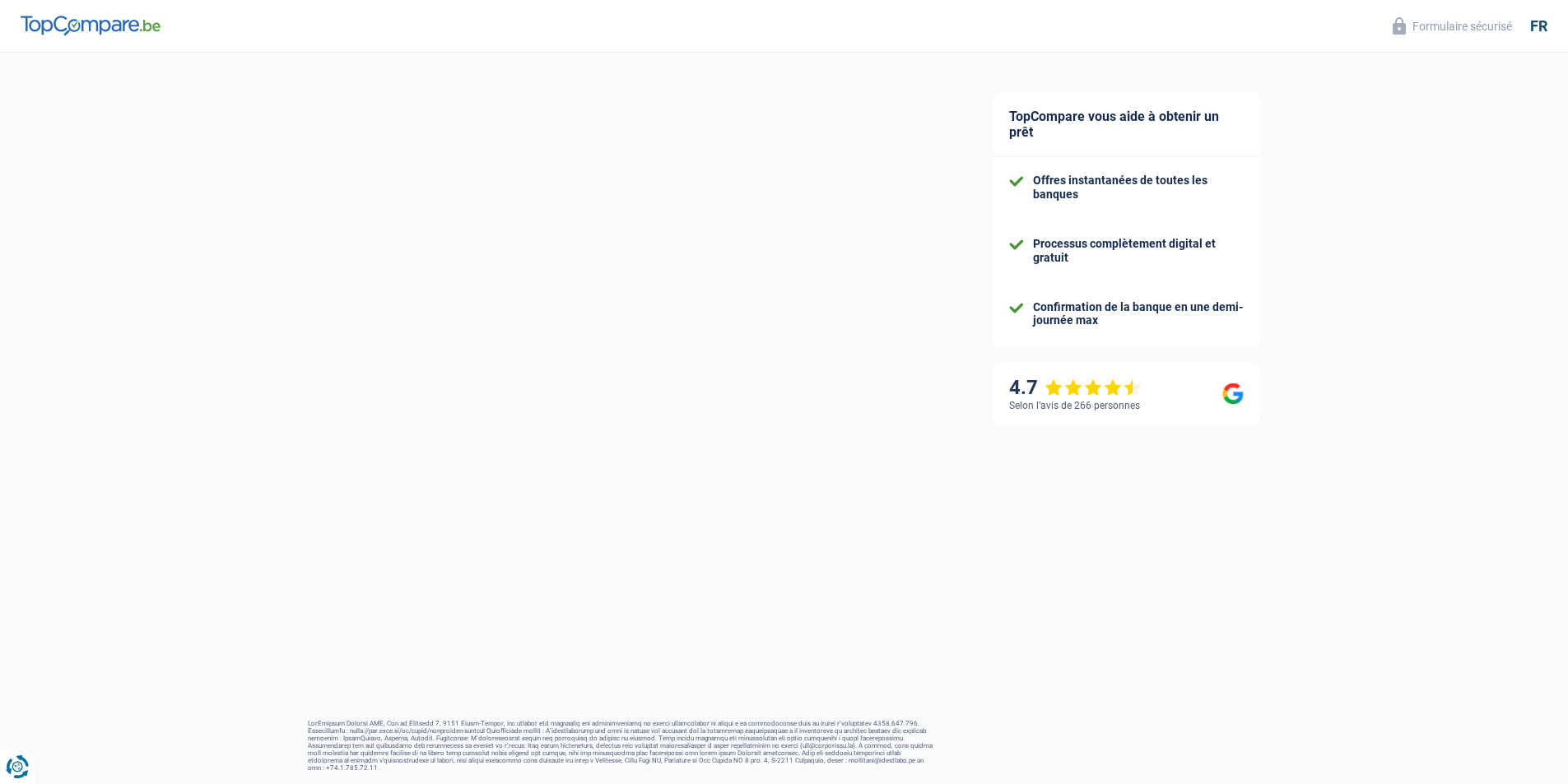
select select "netSalary"
select select "mealVouchers"
select select "mortgage"
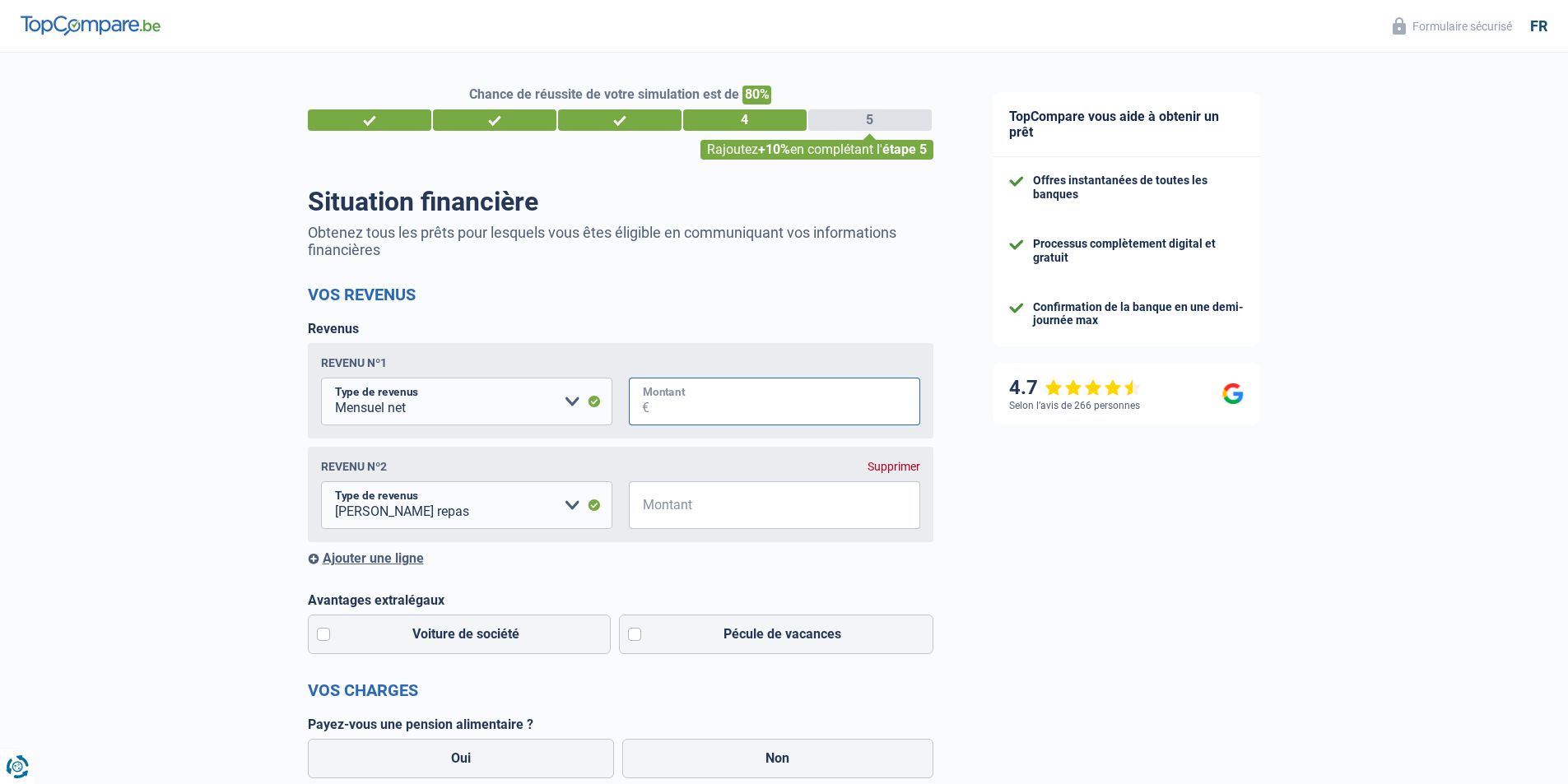
click at [755, 417] on input "Montant" at bounding box center [784, 402] width 271 height 48
type input "1"
type input "2.550"
click at [756, 494] on input "Montant" at bounding box center [784, 505] width 271 height 48
type input "8"
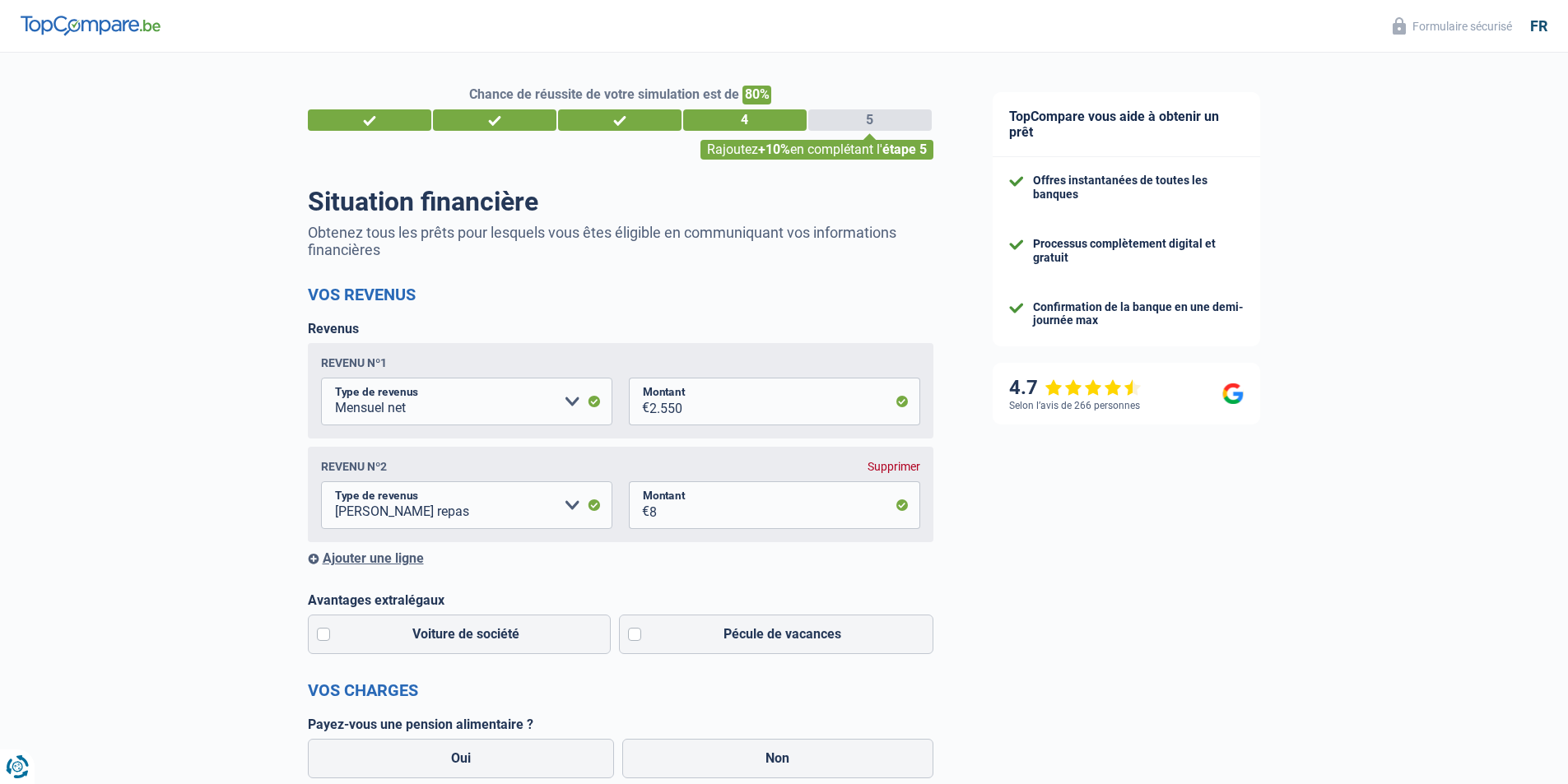
drag, startPoint x: 1185, startPoint y: 599, endPoint x: 1127, endPoint y: 604, distance: 58.2
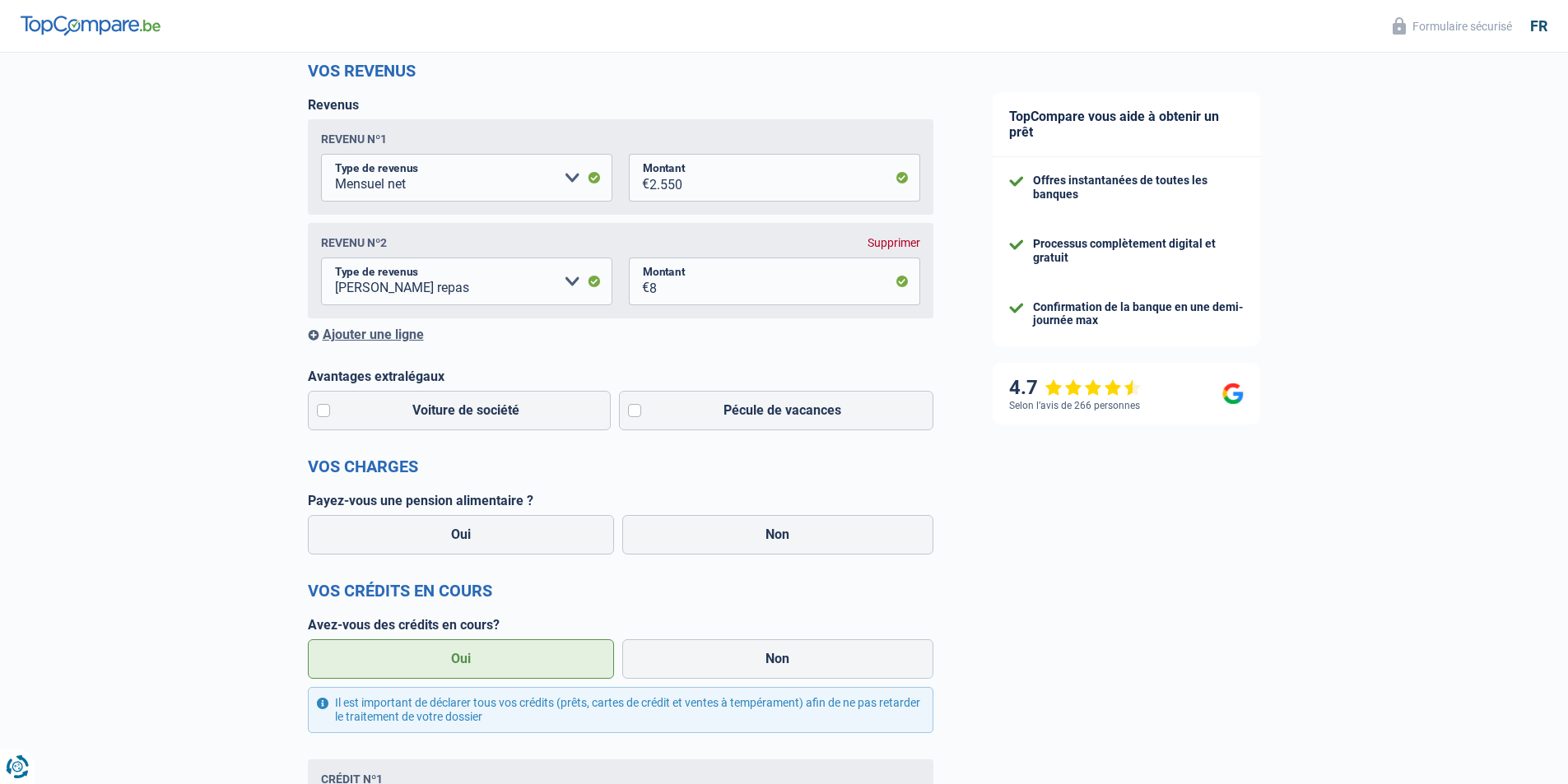
scroll to position [247, 0]
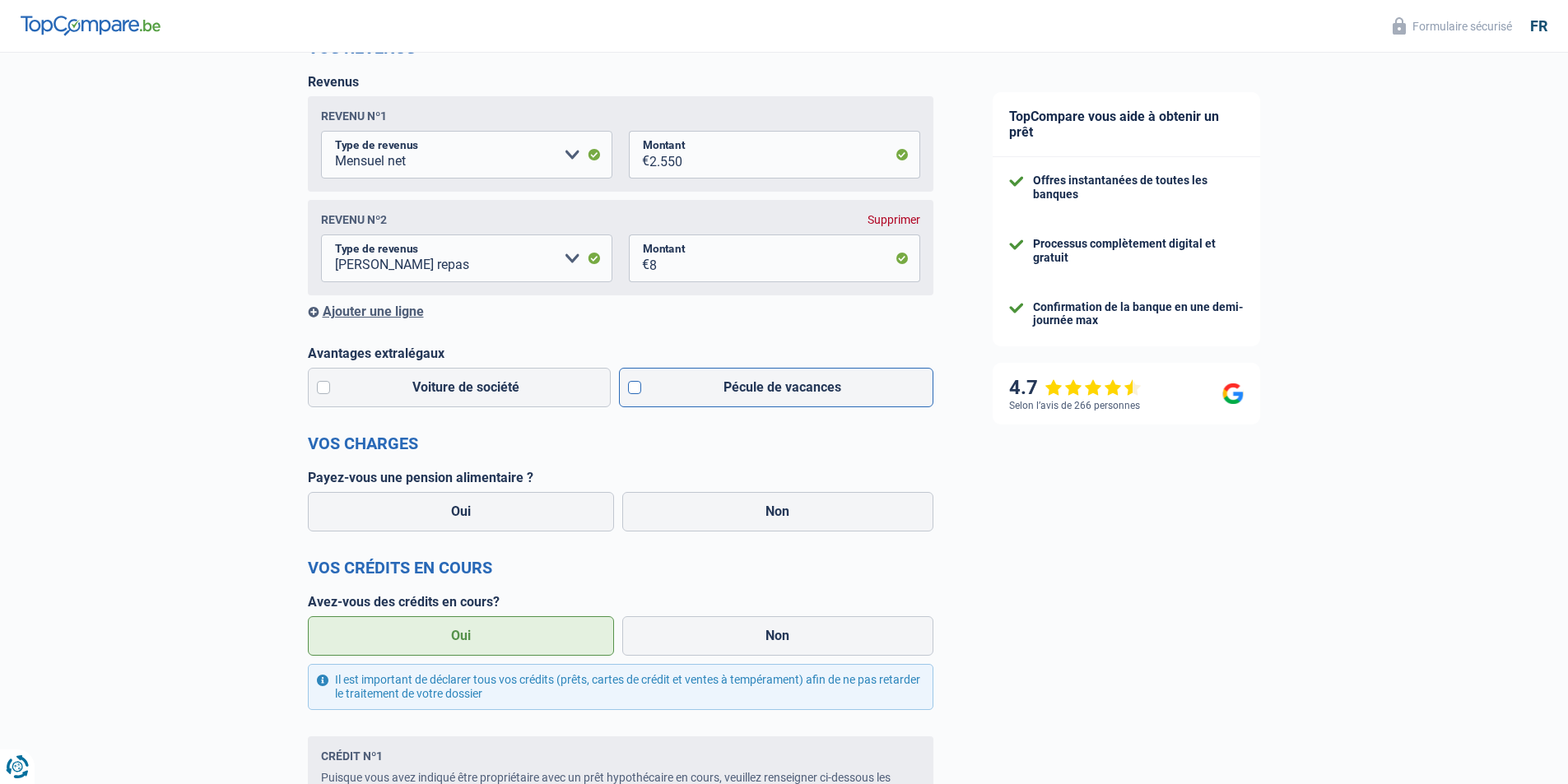
click at [637, 392] on label "Pécule de vacances" at bounding box center [776, 387] width 315 height 39
click at [637, 392] on input "Pécule de vacances" at bounding box center [776, 387] width 315 height 39
checkbox input "true"
click at [735, 513] on label "Non" at bounding box center [777, 511] width 311 height 39
click at [735, 513] on input "Non" at bounding box center [777, 511] width 311 height 39
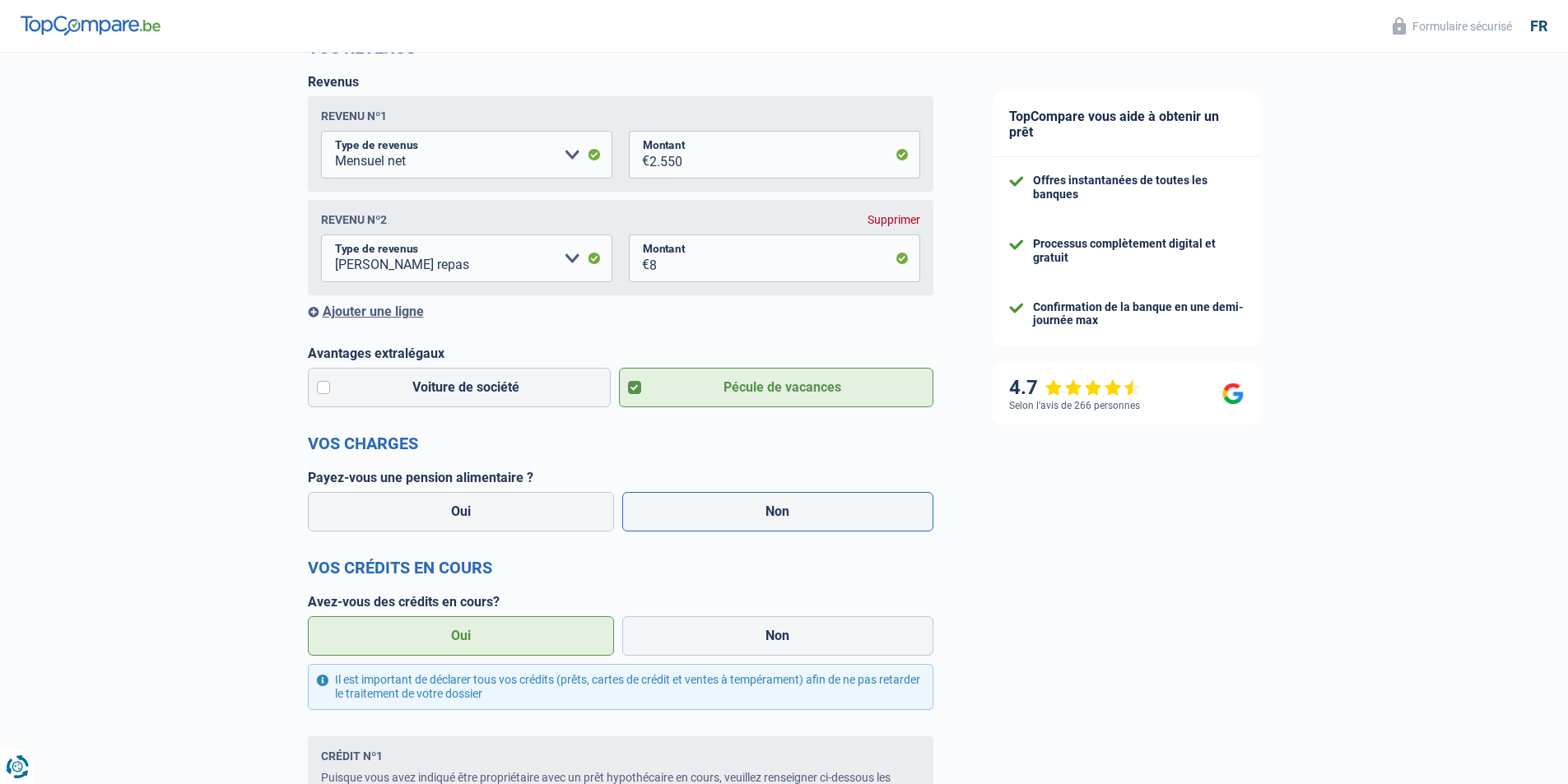
radio input "true"
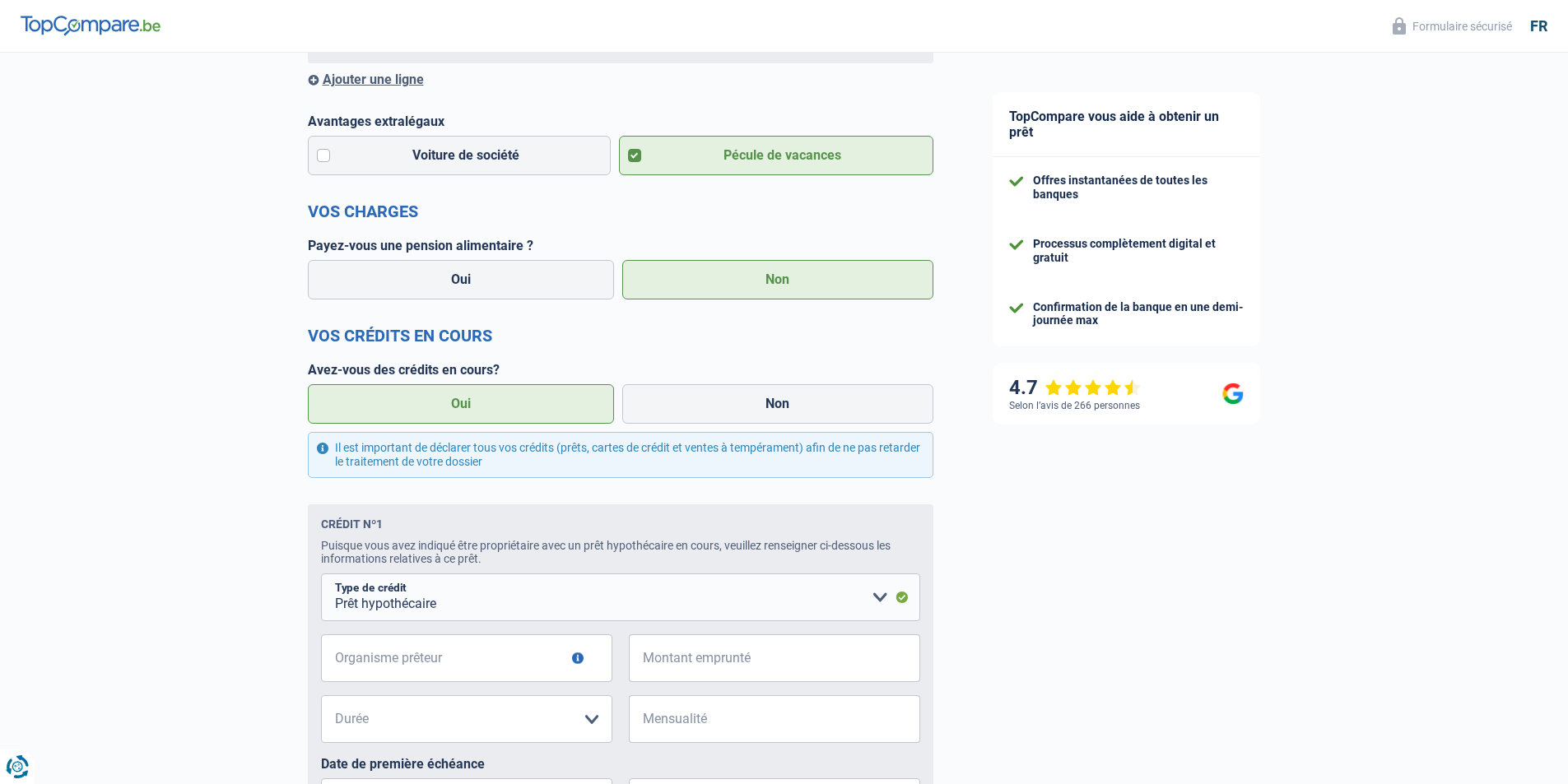
scroll to position [576, 0]
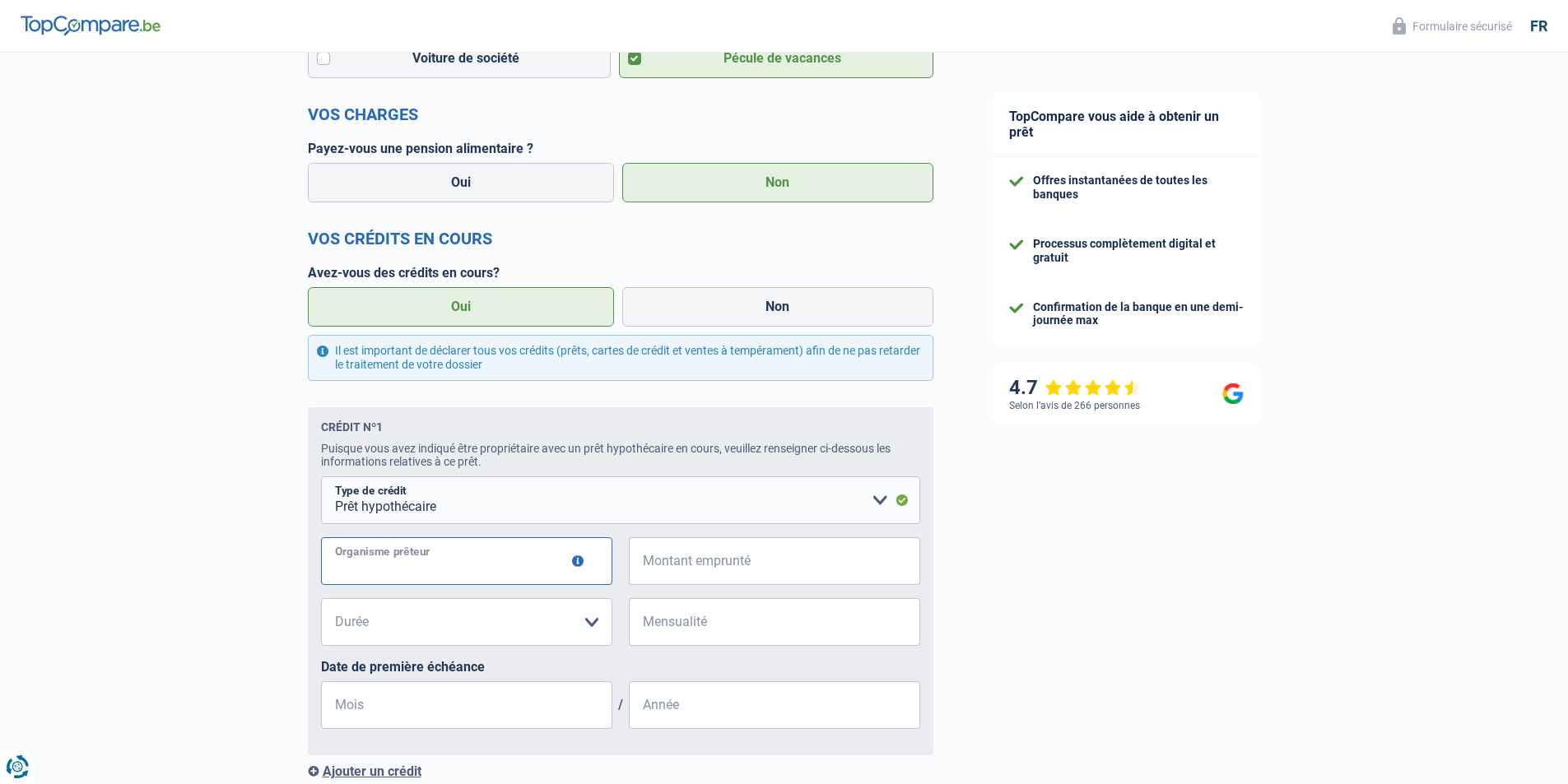
click at [521, 562] on input "Organisme prêteur" at bounding box center [467, 561] width 292 height 48
type input "bnp paribas fortis"
click at [703, 570] on input "Montant emprunté" at bounding box center [784, 561] width 271 height 48
type input "137.500"
click at [506, 633] on select "120 mois 180 mois 240 mois 300 mois 360 mois 420 mois Veuillez sélectionner une…" at bounding box center [467, 622] width 292 height 48
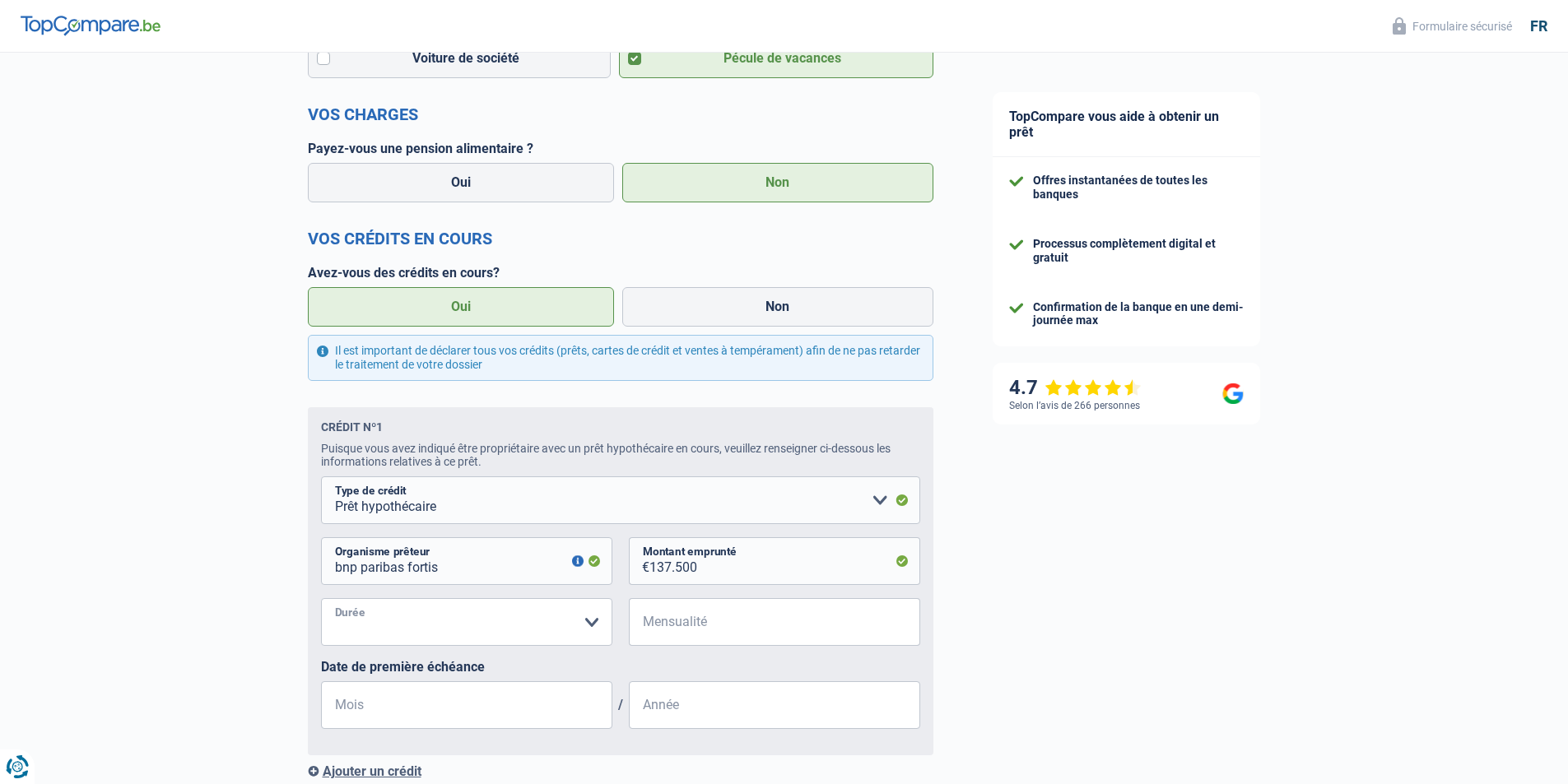
select select "240"
click at [321, 603] on select "120 mois 180 mois 240 mois 300 mois 360 mois 420 mois Veuillez sélectionner une…" at bounding box center [467, 622] width 292 height 48
drag, startPoint x: 666, startPoint y: 629, endPoint x: 654, endPoint y: 627, distance: 12.2
click at [666, 628] on input "Mensualité" at bounding box center [784, 622] width 271 height 48
type input "920"
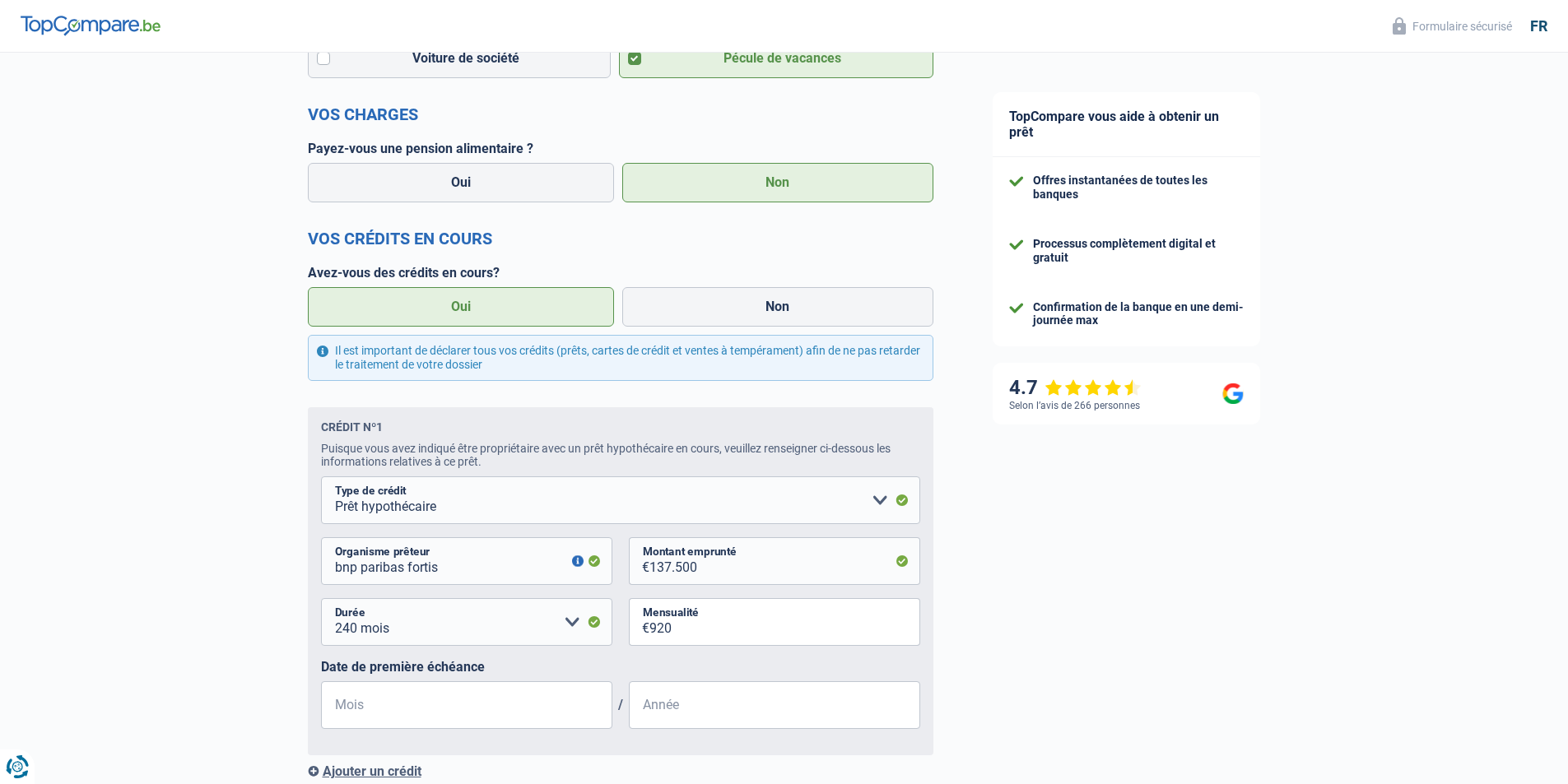
click at [1056, 690] on div "TopCompare vous aide à obtenir un prêt Offres instantanées de toutes les banque…" at bounding box center [1265, 302] width 606 height 1649
click at [453, 707] on input "Mois" at bounding box center [467, 705] width 292 height 48
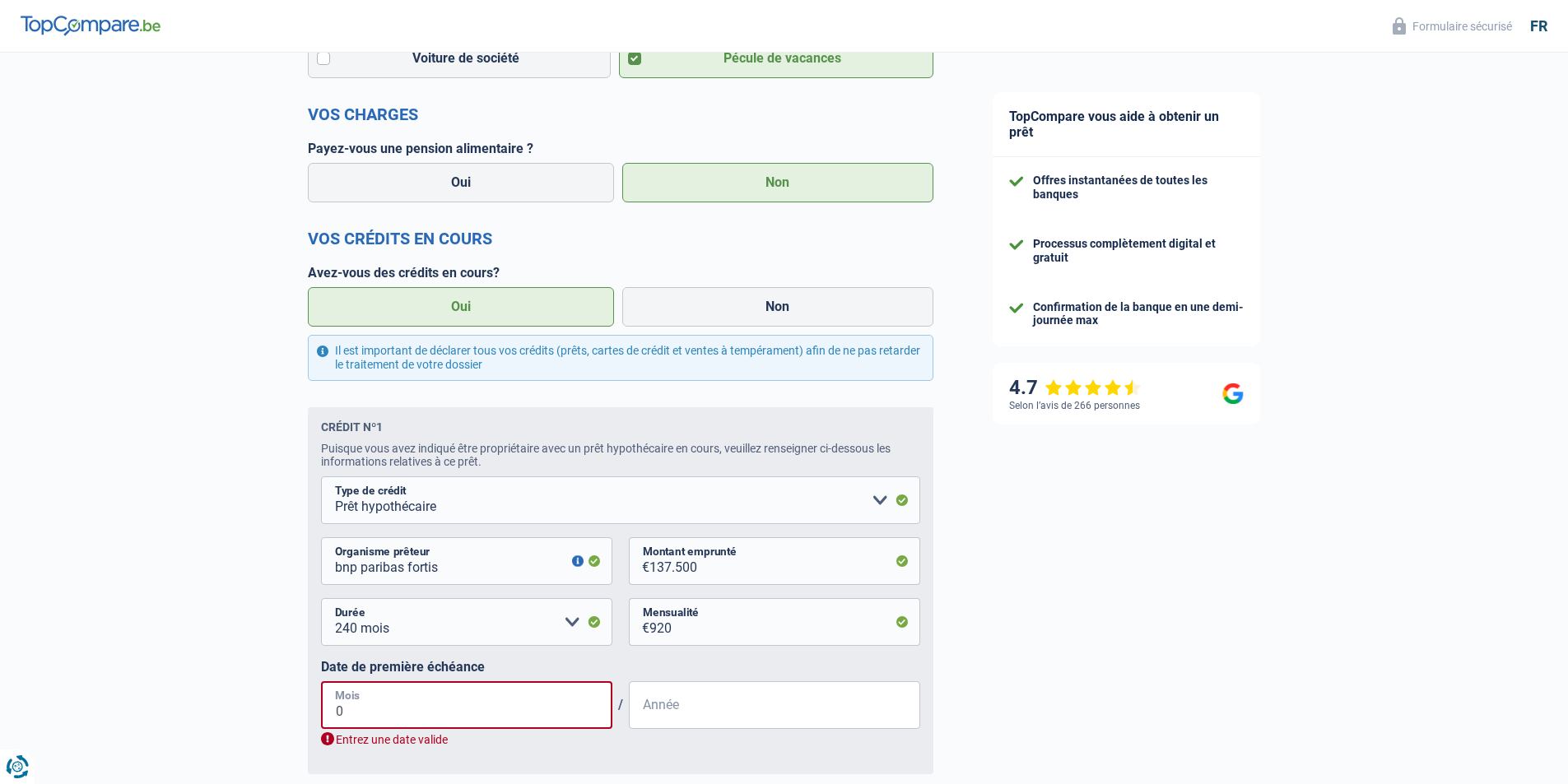
type input "01"
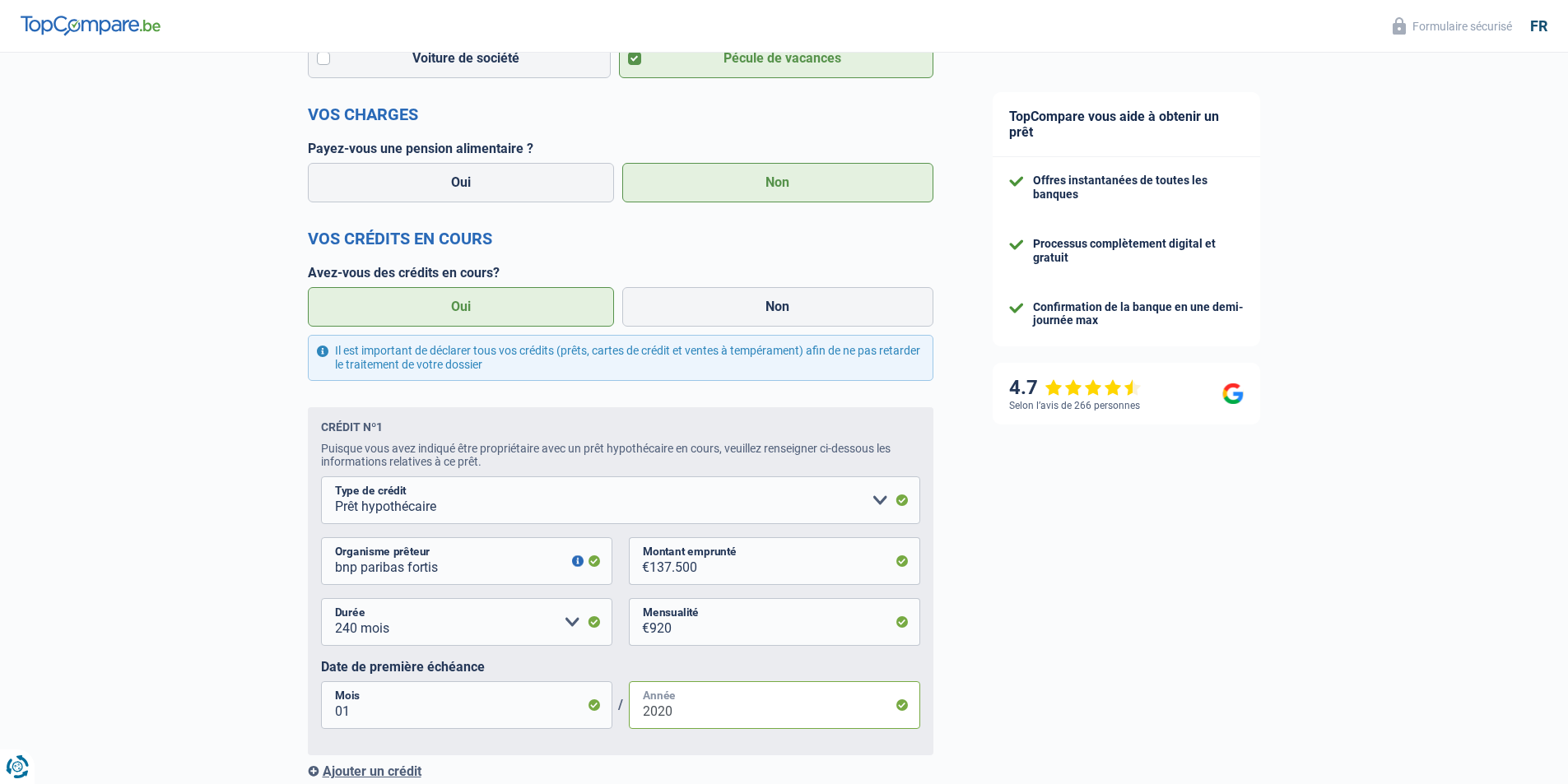
type input "2020"
click at [975, 641] on div "TopCompare vous aide à obtenir un prêt Offres instantanées de toutes les banque…" at bounding box center [1265, 302] width 606 height 1649
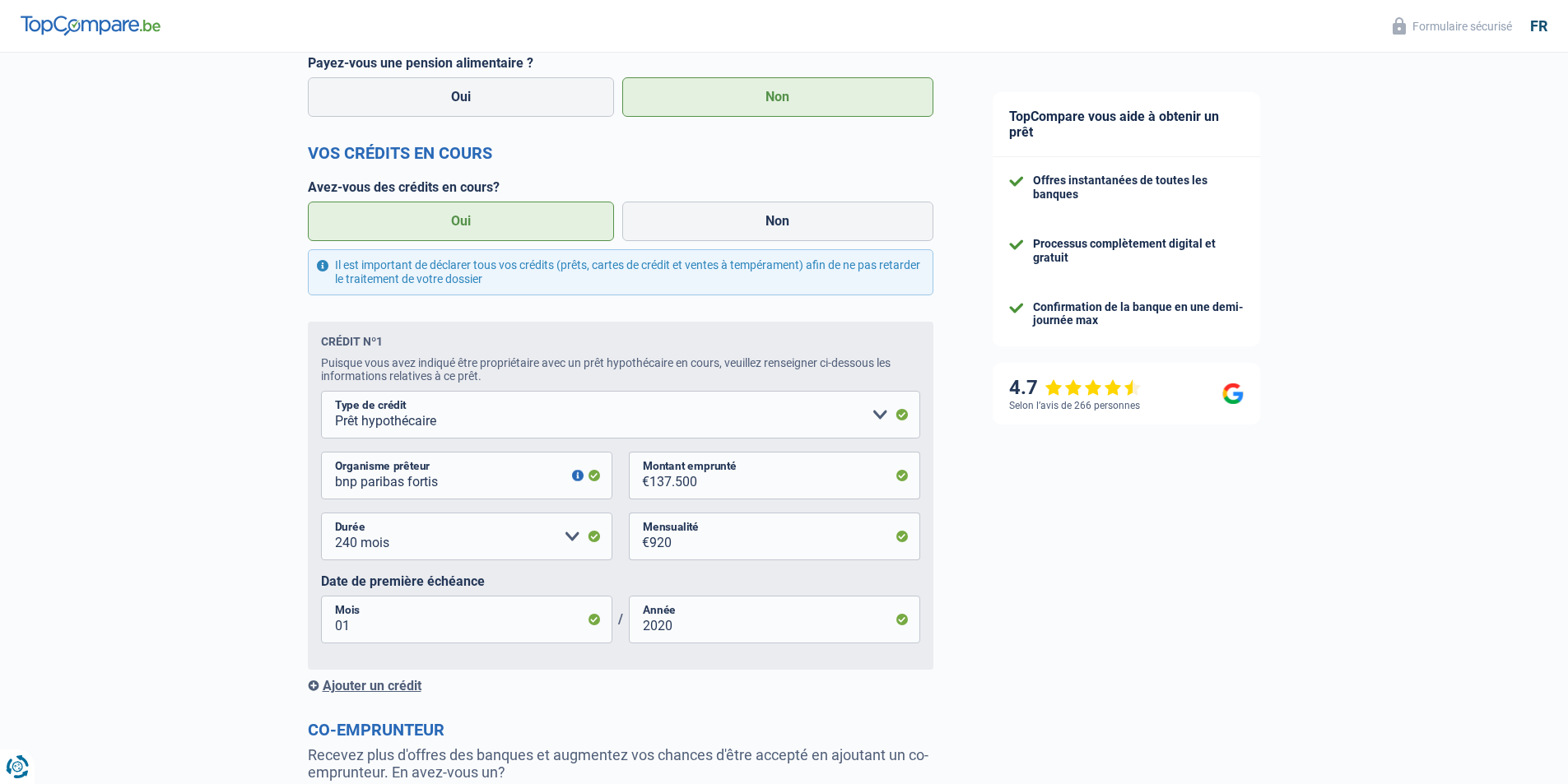
scroll to position [905, 0]
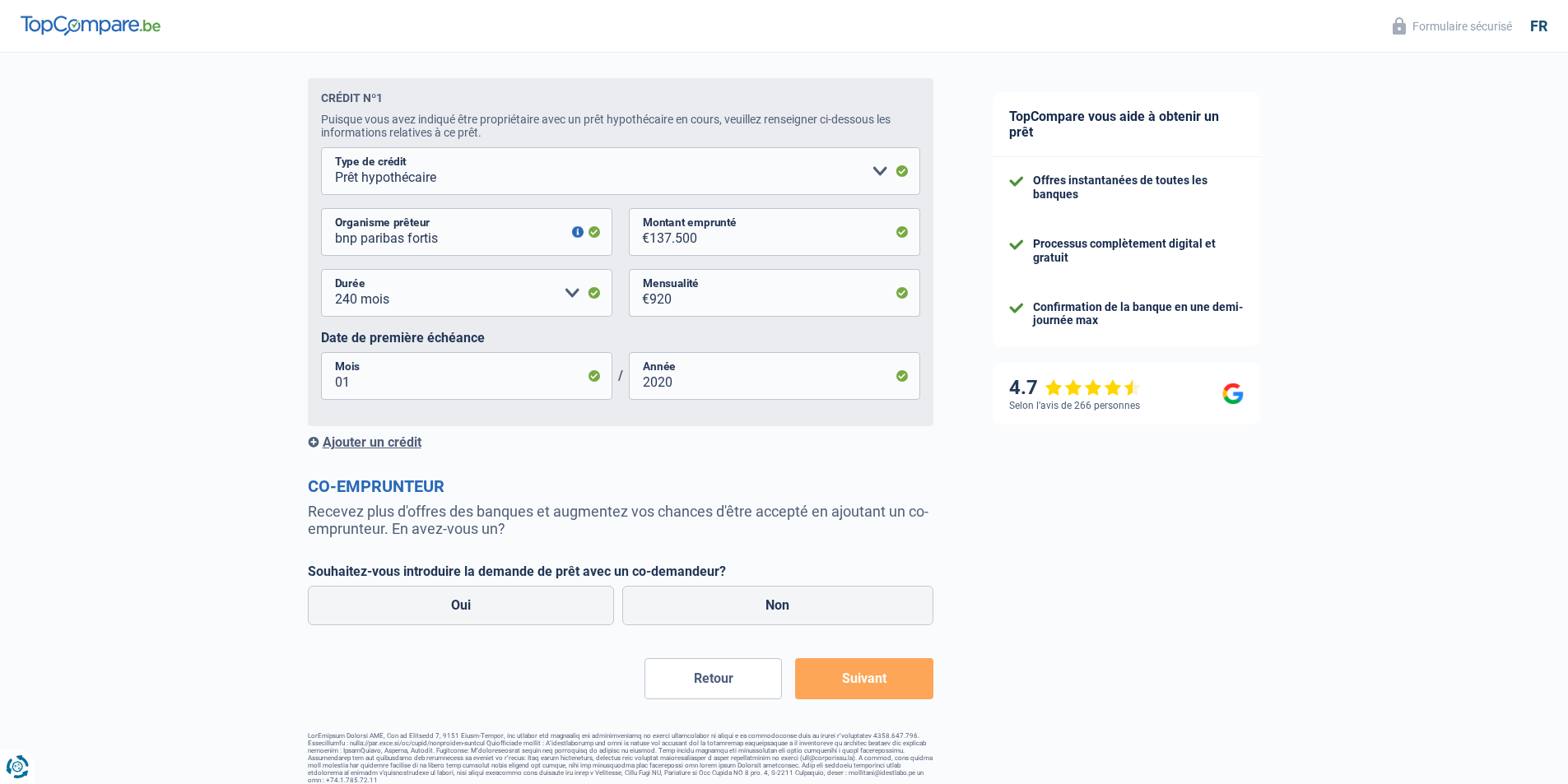
click at [384, 448] on div "Ajouter un crédit" at bounding box center [620, 442] width 626 height 16
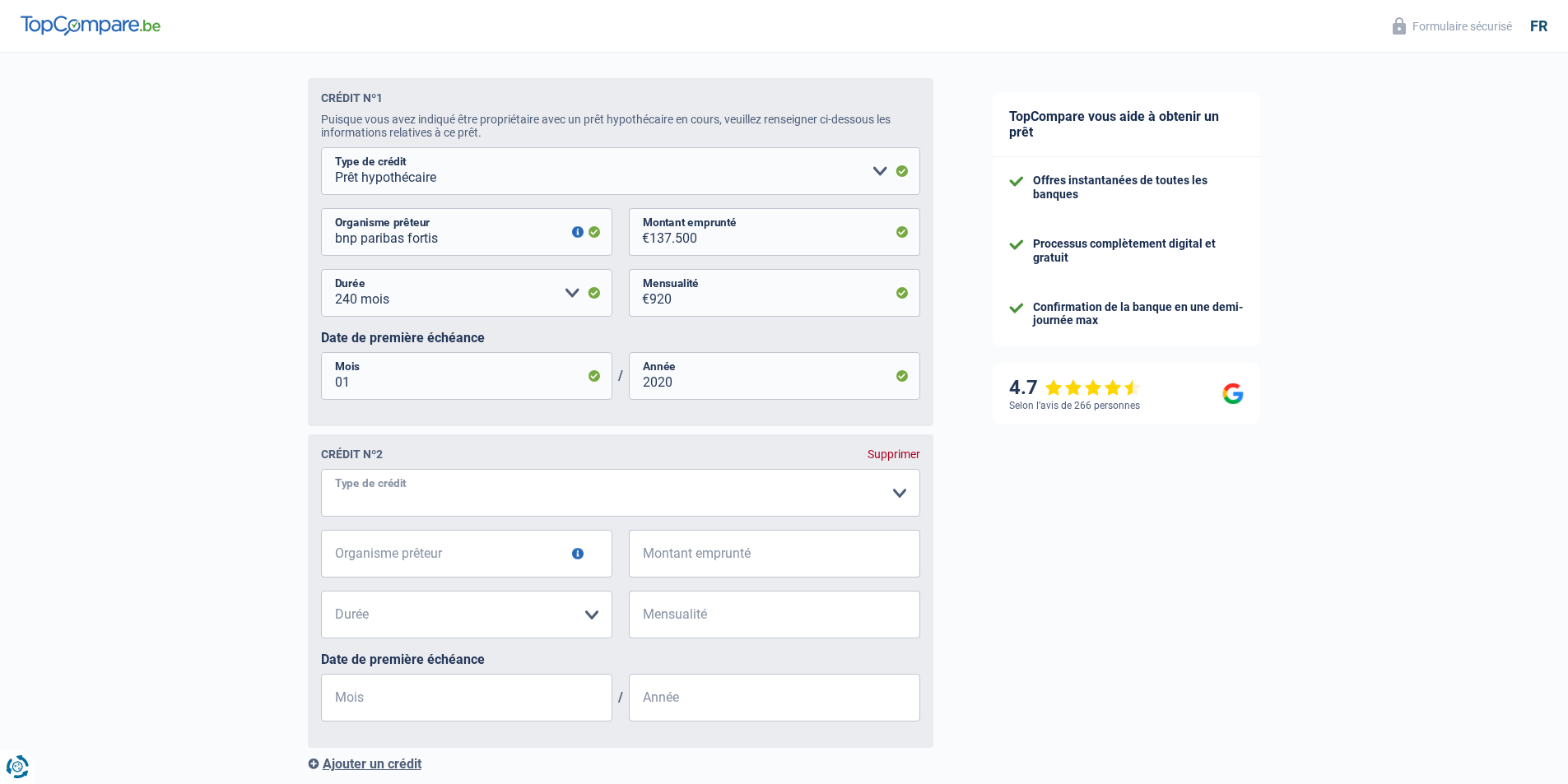
click at [381, 502] on select "Carte ou ouverture de crédit Prêt hypothécaire Vente à tempérament Prêt à tempé…" at bounding box center [620, 492] width 599 height 48
select select "personalLoan"
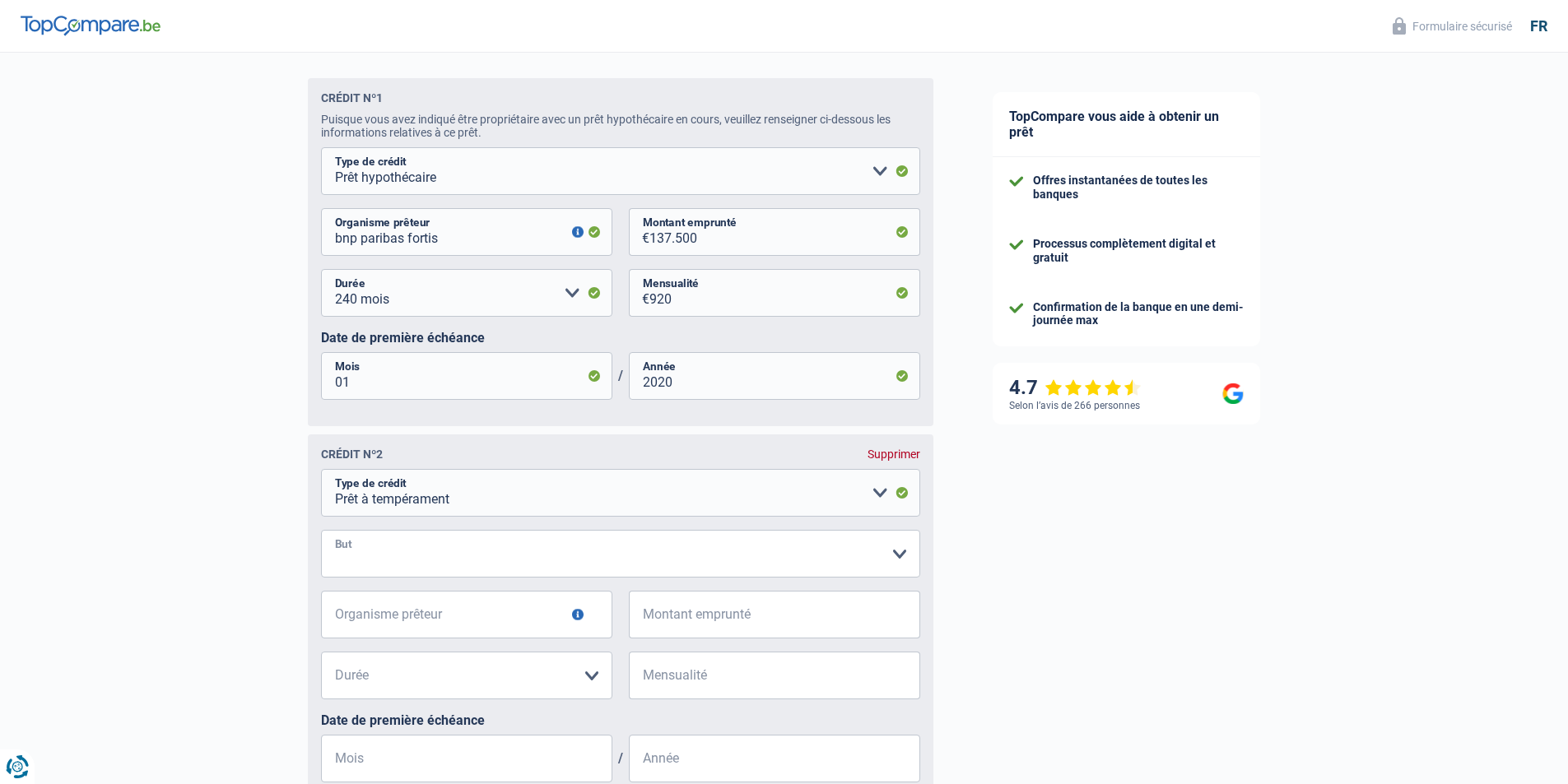
click at [428, 567] on select "Confort maison: meubles, textile, peinture, électroménager, outillage non-profe…" at bounding box center [620, 554] width 599 height 48
select select "smallWorks"
click at [321, 536] on select "Confort maison: meubles, textile, peinture, électroménager, outillage non-profe…" at bounding box center [620, 554] width 599 height 48
click at [480, 614] on input "Organisme prêteur" at bounding box center [467, 614] width 292 height 48
type input "ing"
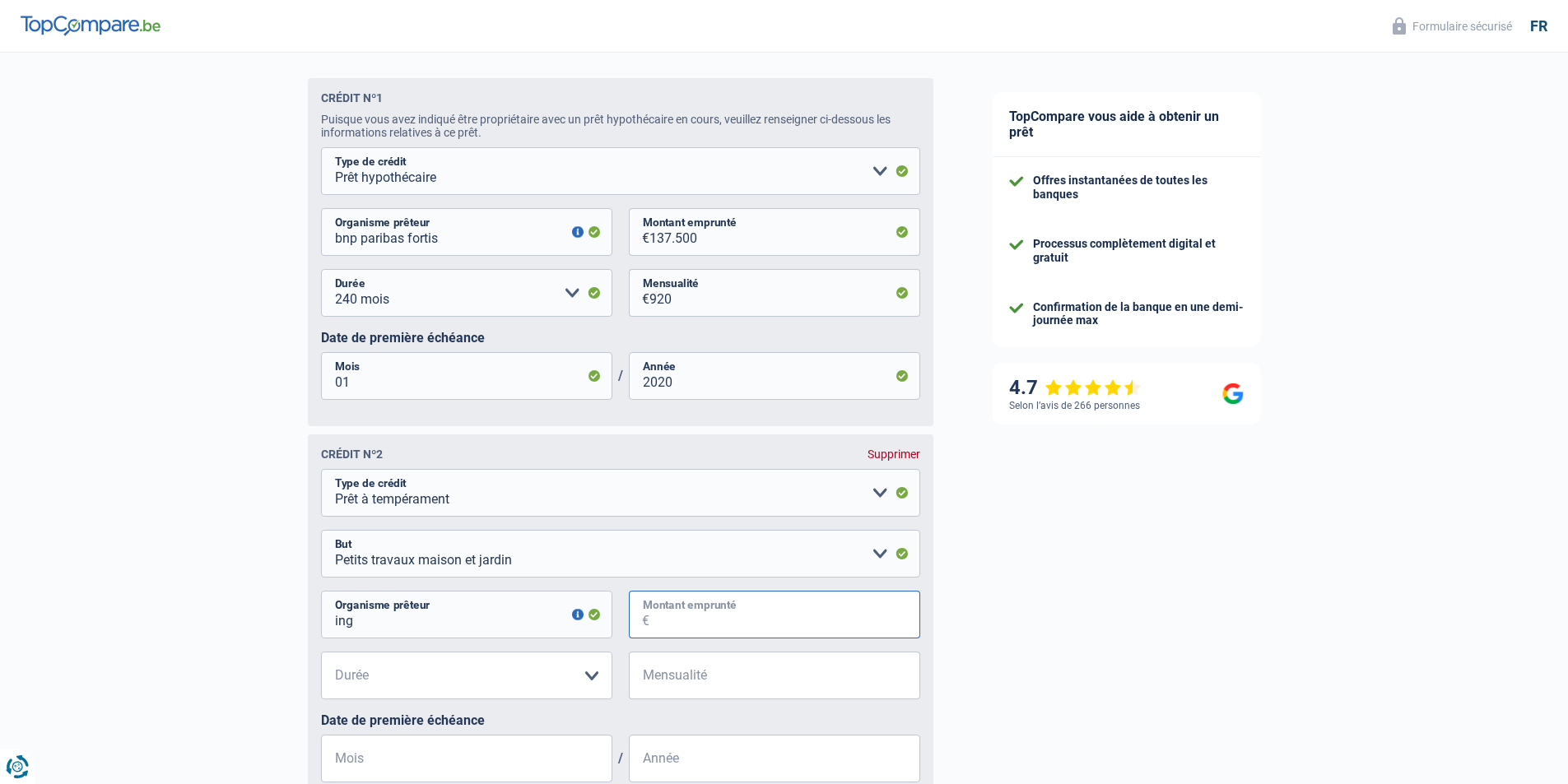
click at [698, 626] on input "Montant emprunté" at bounding box center [784, 614] width 271 height 48
type input "39.000"
click at [516, 689] on select "12 mois 18 mois 24 mois 30 mois 36 mois 42 mois 48 mois 60 mois 72 mois 84 mois…" at bounding box center [467, 675] width 292 height 48
select select "84"
click at [321, 657] on select "12 mois 18 mois 24 mois 30 mois 36 mois 42 mois 48 mois 60 mois 72 mois 84 mois…" at bounding box center [467, 675] width 292 height 48
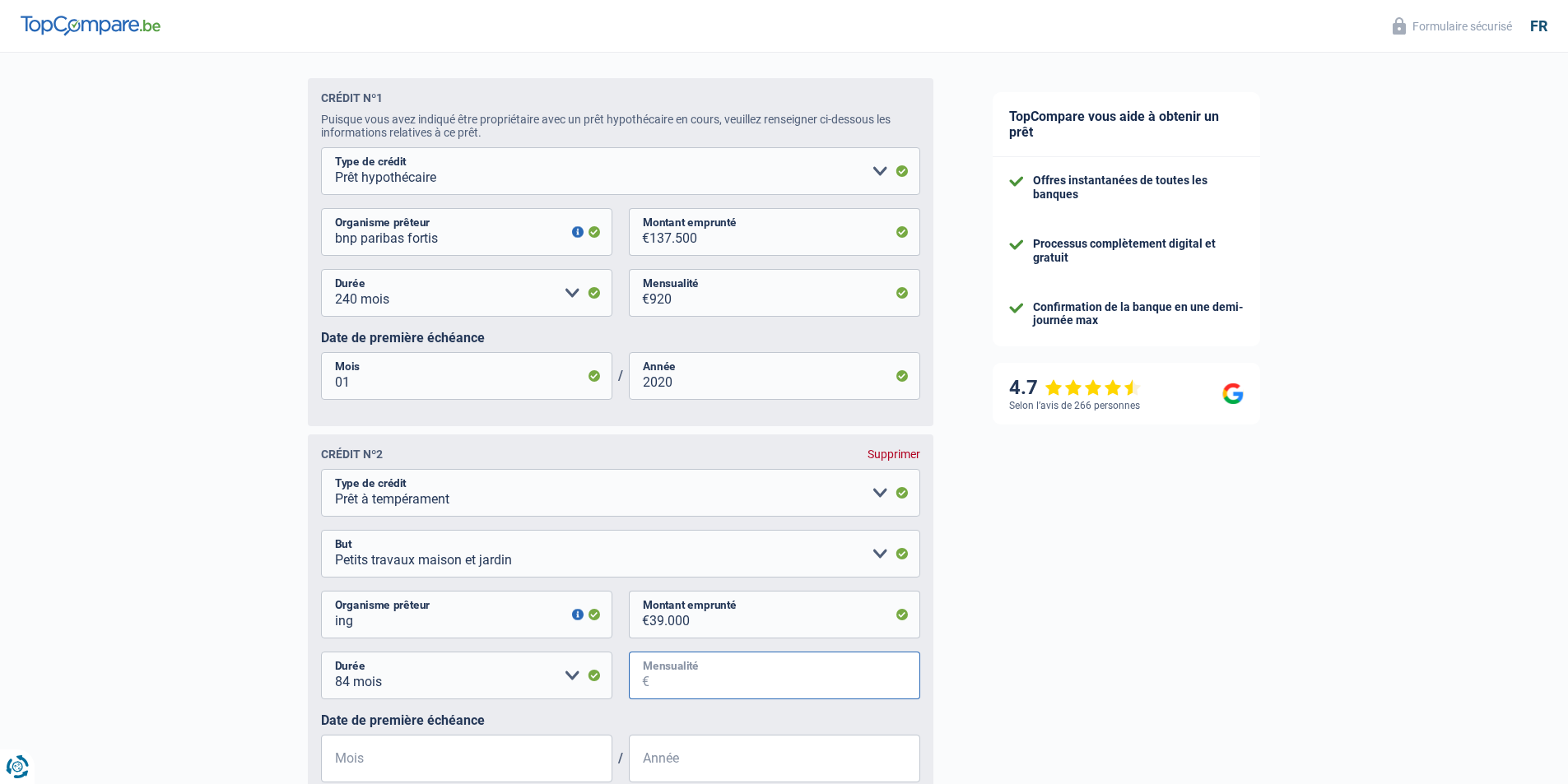
click at [674, 679] on input "Mensualité" at bounding box center [784, 675] width 271 height 48
type input "607"
click at [439, 762] on input "Mois" at bounding box center [467, 758] width 292 height 48
type input "03"
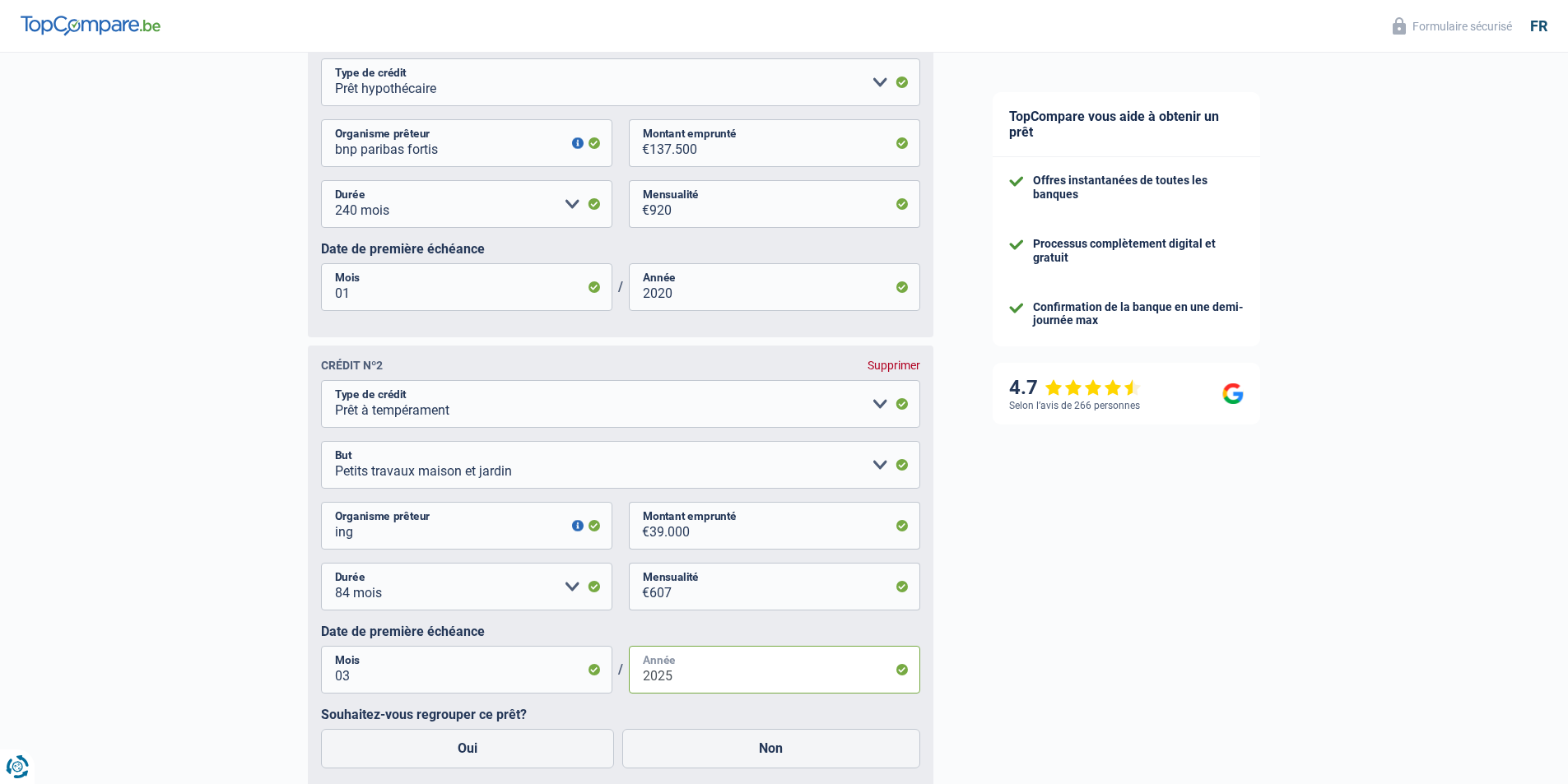
scroll to position [1074, 0]
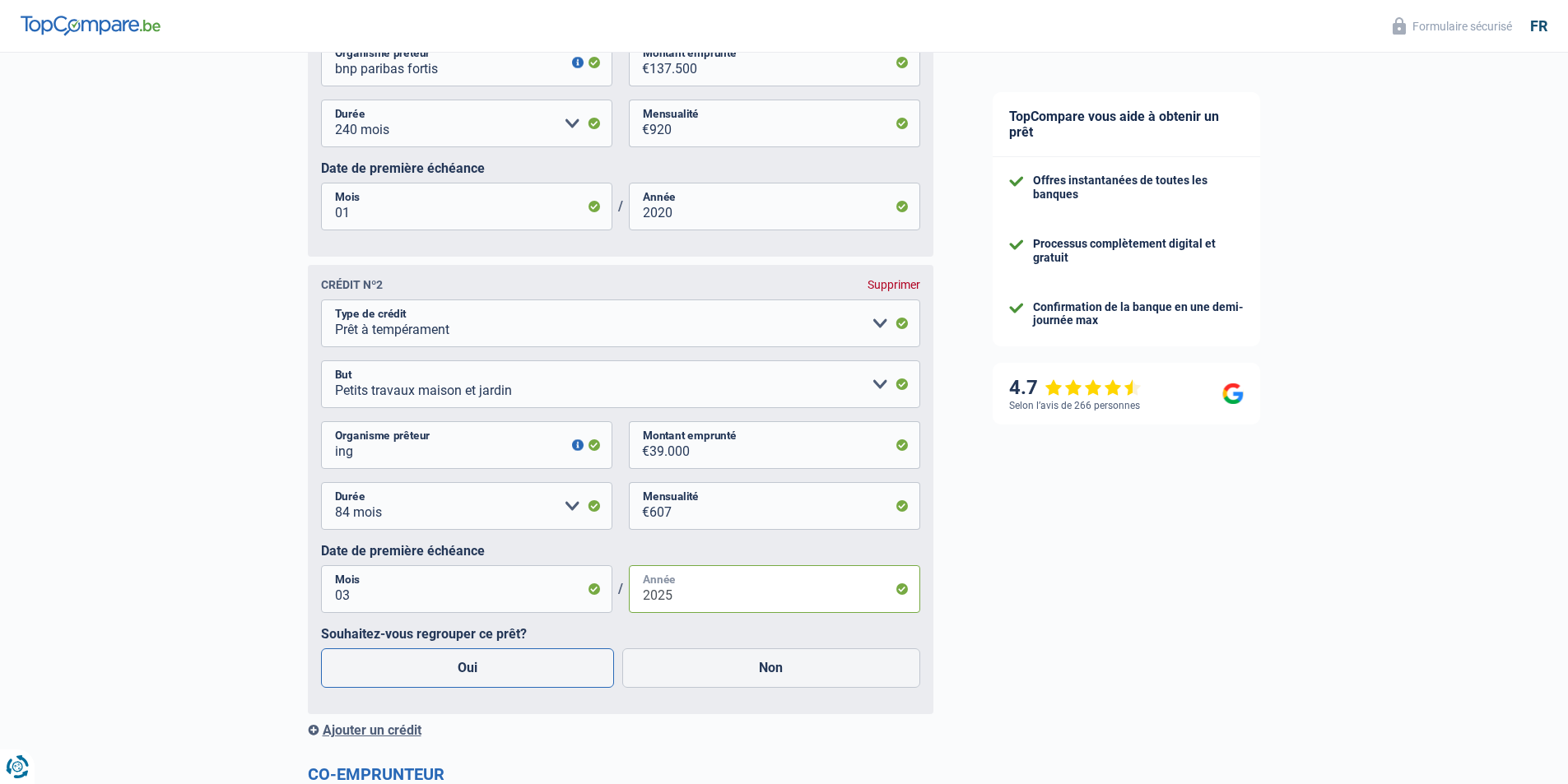
type input "2025"
click at [499, 673] on label "Oui" at bounding box center [468, 668] width 294 height 39
click at [499, 673] on input "Oui" at bounding box center [468, 668] width 294 height 39
radio input "true"
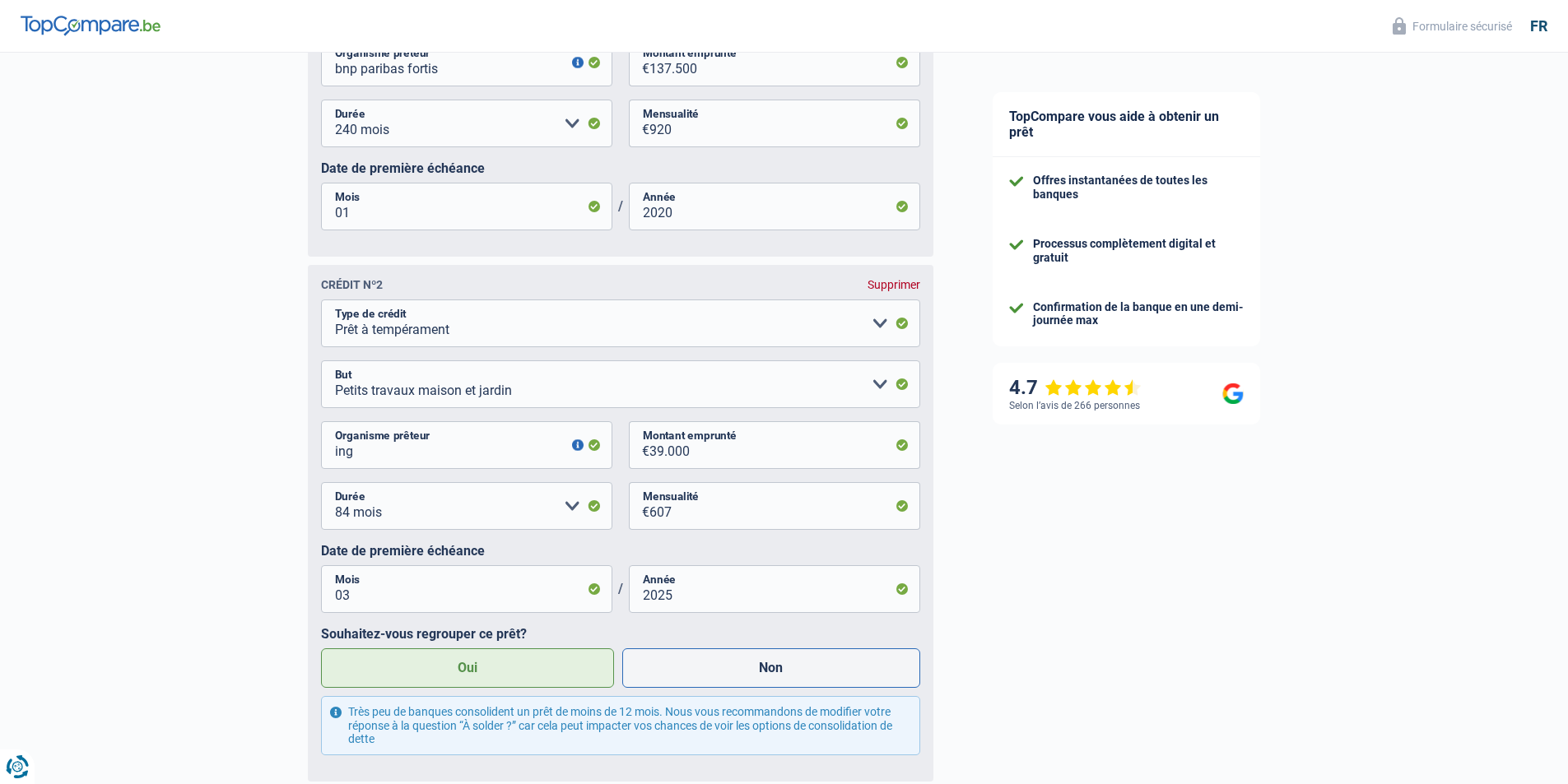
drag, startPoint x: 751, startPoint y: 669, endPoint x: 846, endPoint y: 659, distance: 95.5
click at [751, 669] on label "Non" at bounding box center [771, 668] width 298 height 39
click at [751, 669] on input "Non" at bounding box center [771, 668] width 298 height 39
radio input "true"
radio input "false"
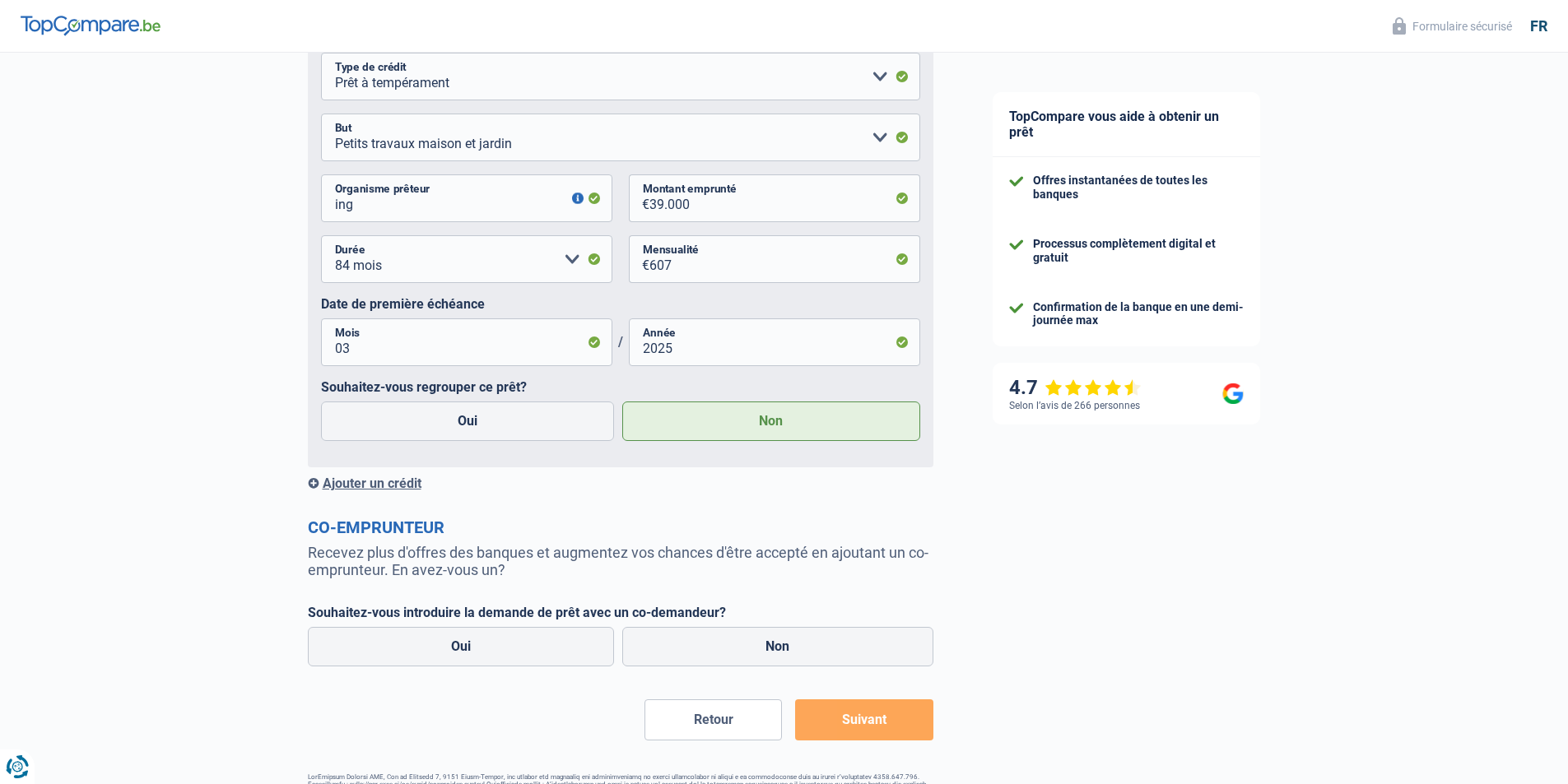
scroll to position [1381, 0]
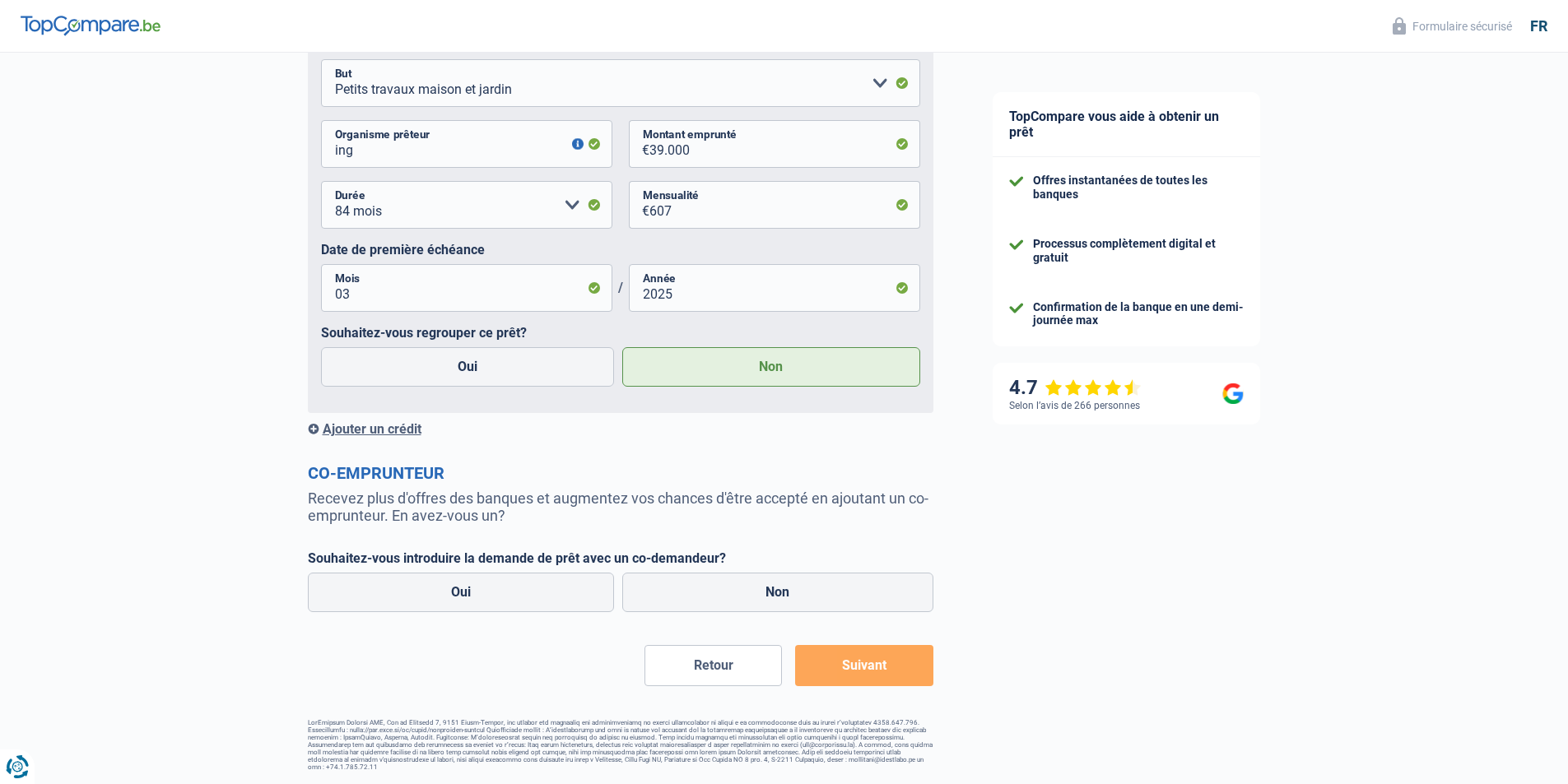
drag, startPoint x: 894, startPoint y: 674, endPoint x: 931, endPoint y: 670, distance: 37.2
click at [894, 672] on button "Suivant" at bounding box center [864, 665] width 138 height 41
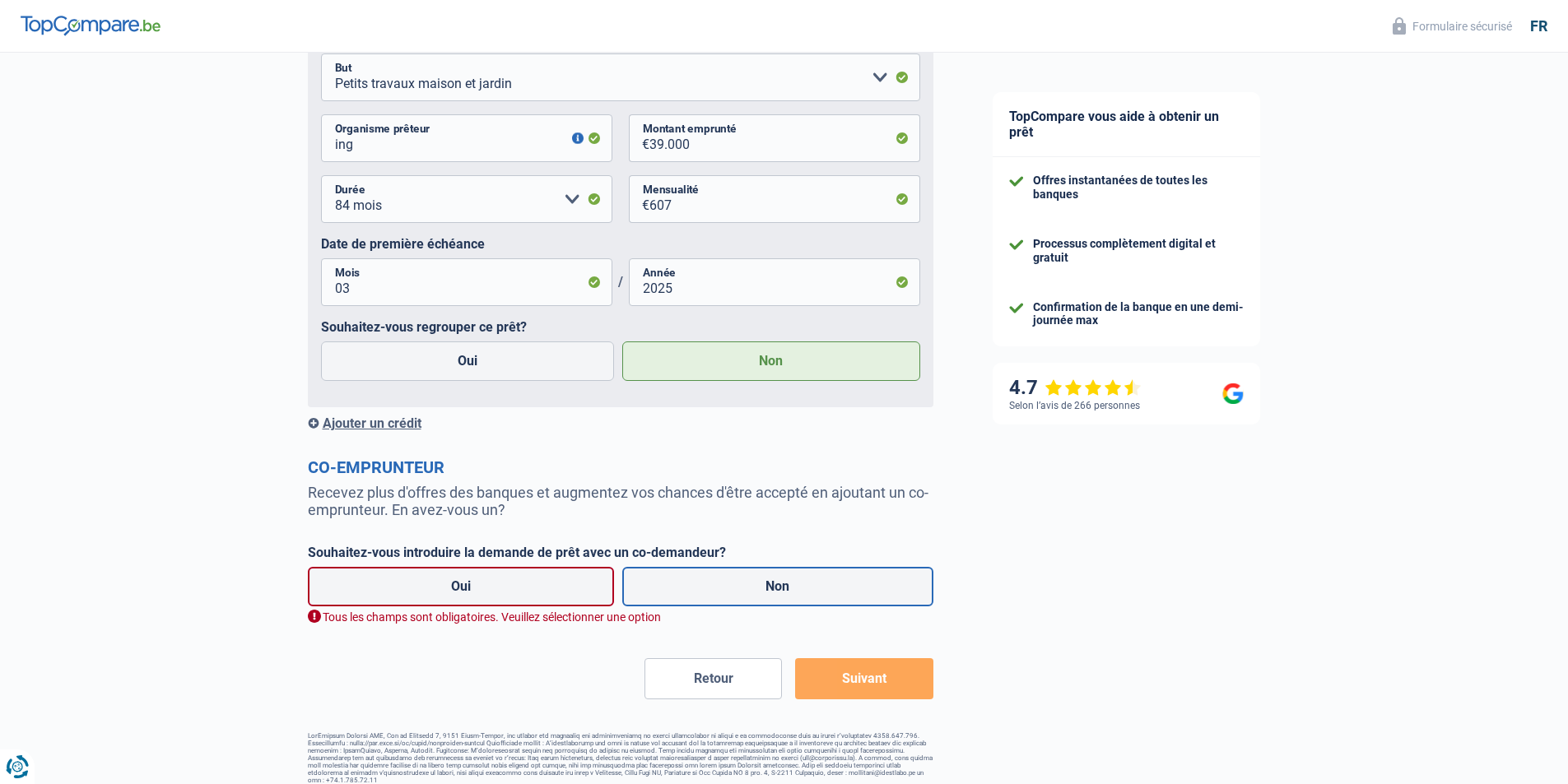
click at [784, 587] on label "Non" at bounding box center [777, 586] width 311 height 39
click at [784, 587] on input "Non" at bounding box center [777, 586] width 311 height 39
radio input "true"
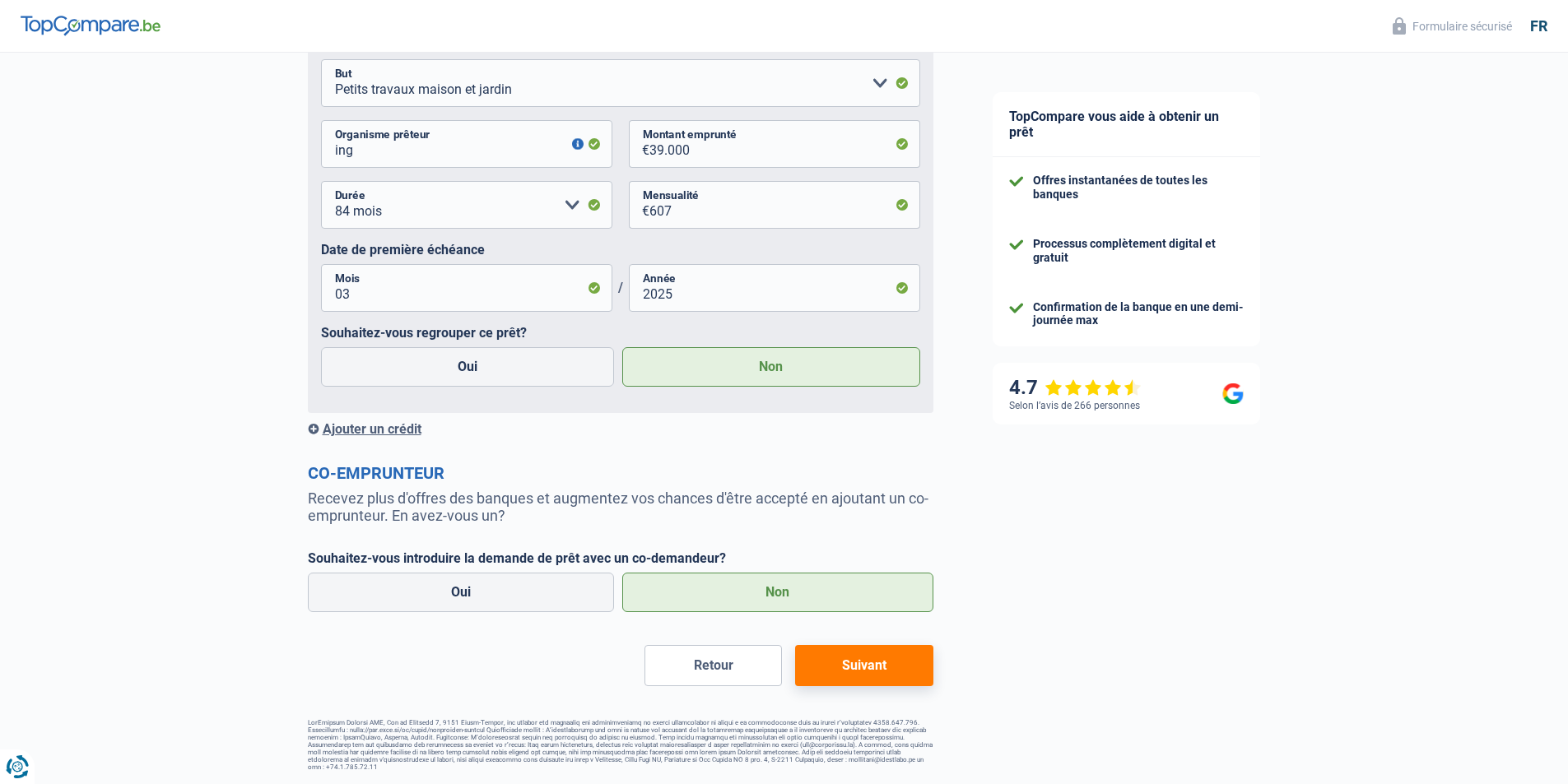
drag, startPoint x: 864, startPoint y: 668, endPoint x: 1054, endPoint y: 659, distance: 190.2
click at [866, 667] on button "Suivant" at bounding box center [864, 665] width 138 height 41
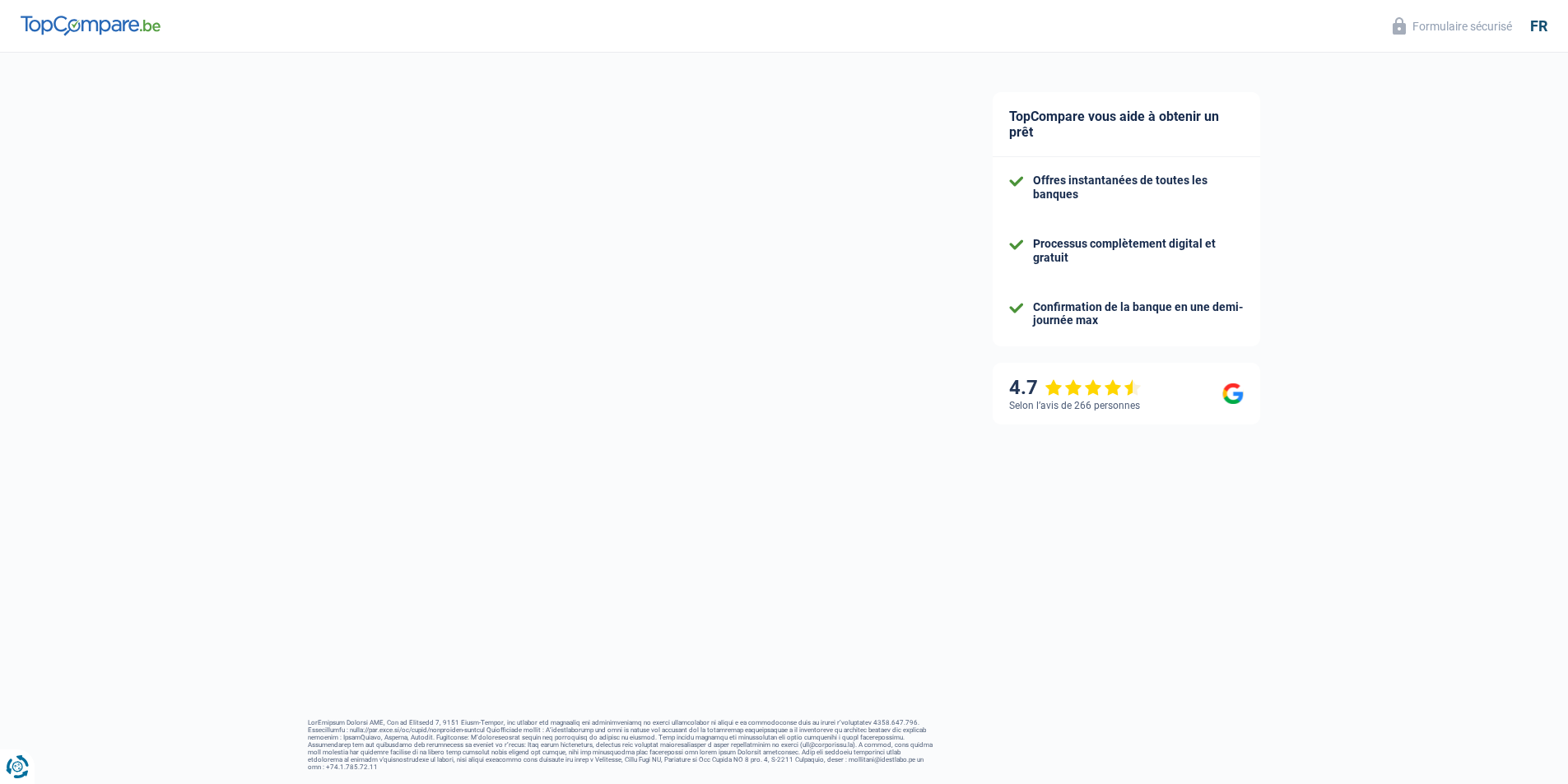
scroll to position [17, 0]
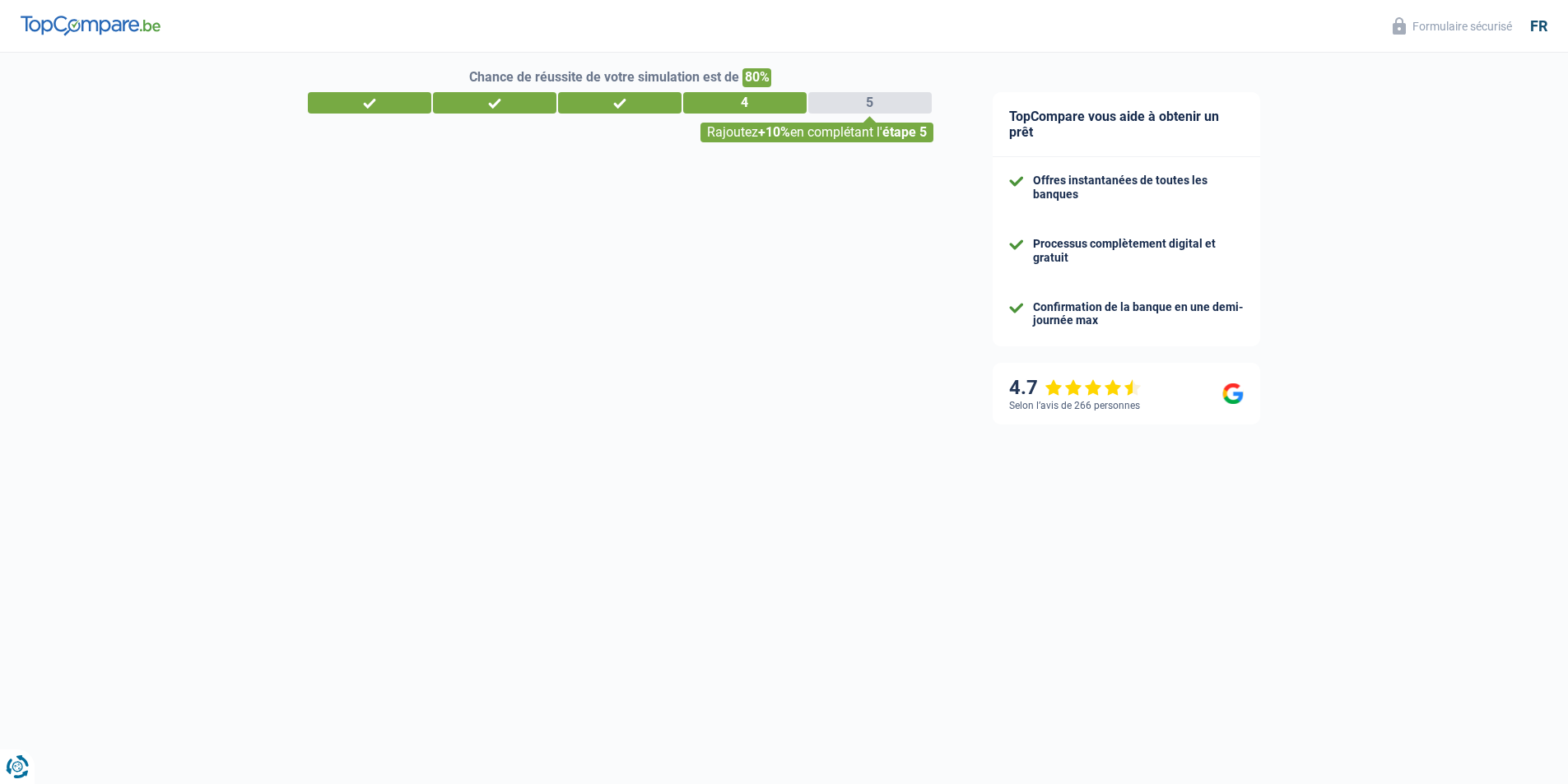
select select "60"
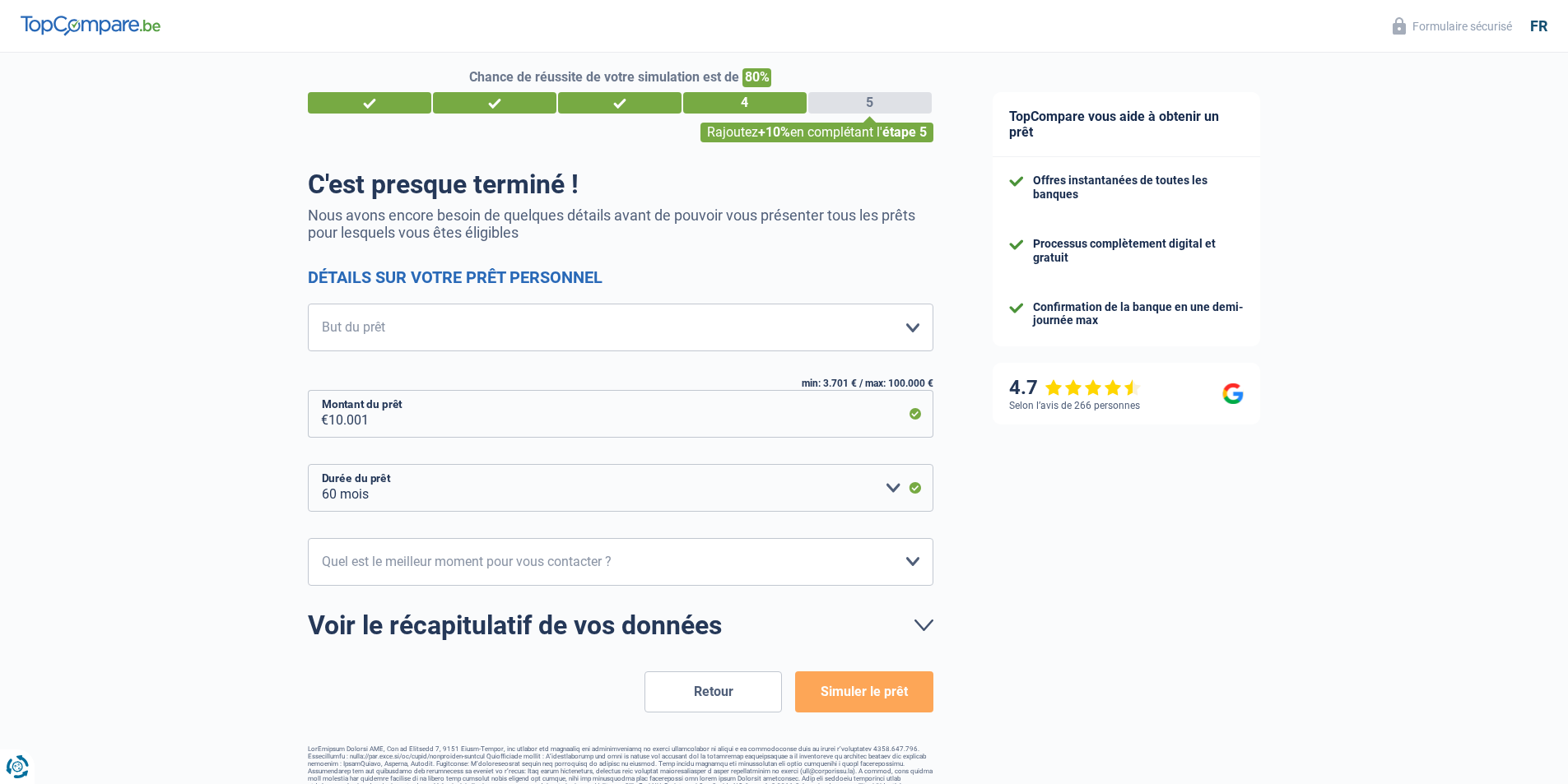
scroll to position [0, 0]
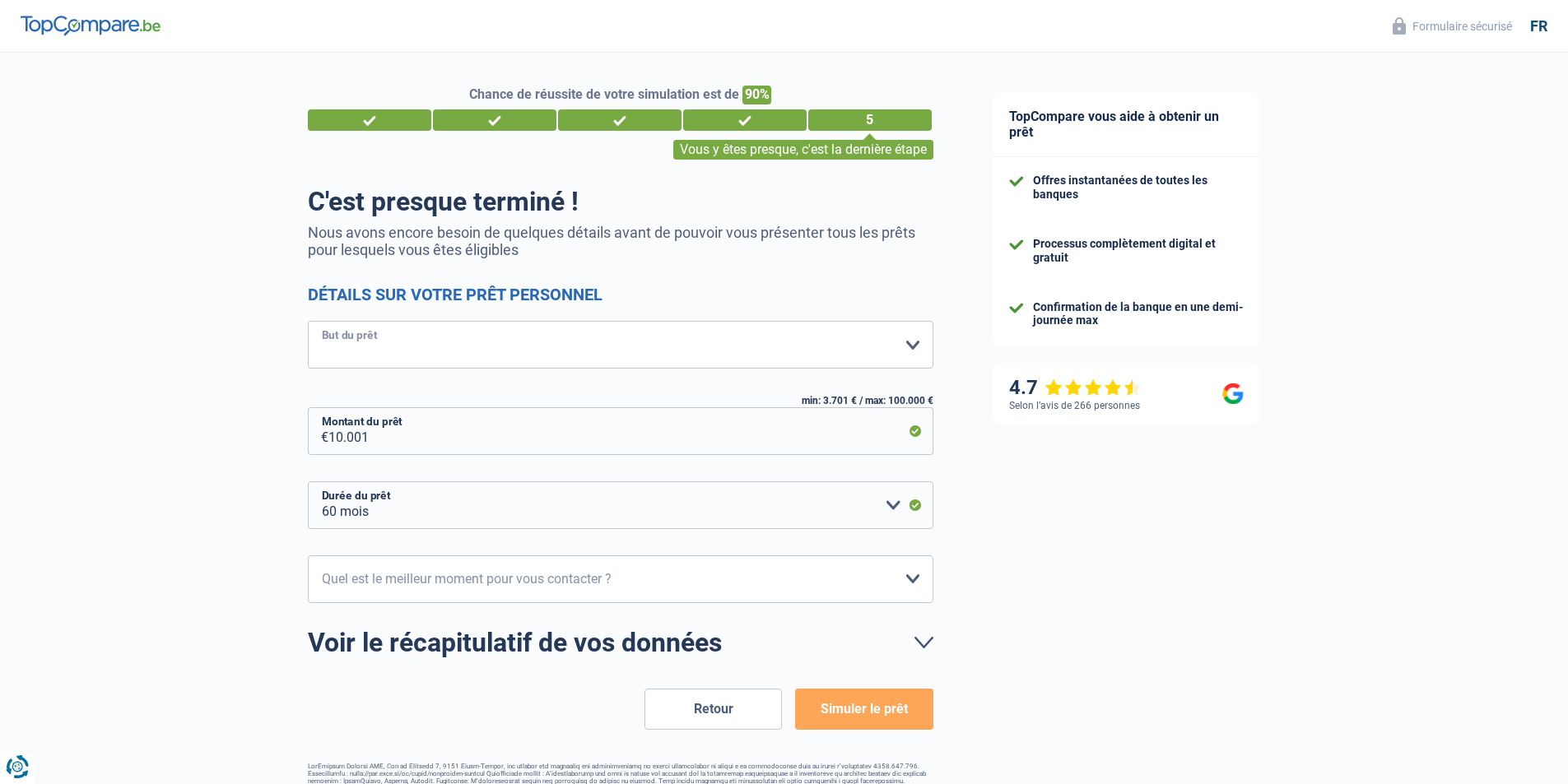
click at [813, 352] on select "Confort maison: meubles, textile, peinture, électroménager, outillage non-profe…" at bounding box center [620, 345] width 626 height 48
click at [307, 323] on select "Confort maison: meubles, textile, peinture, électroménager, outillage non-profe…" at bounding box center [620, 345] width 626 height 48
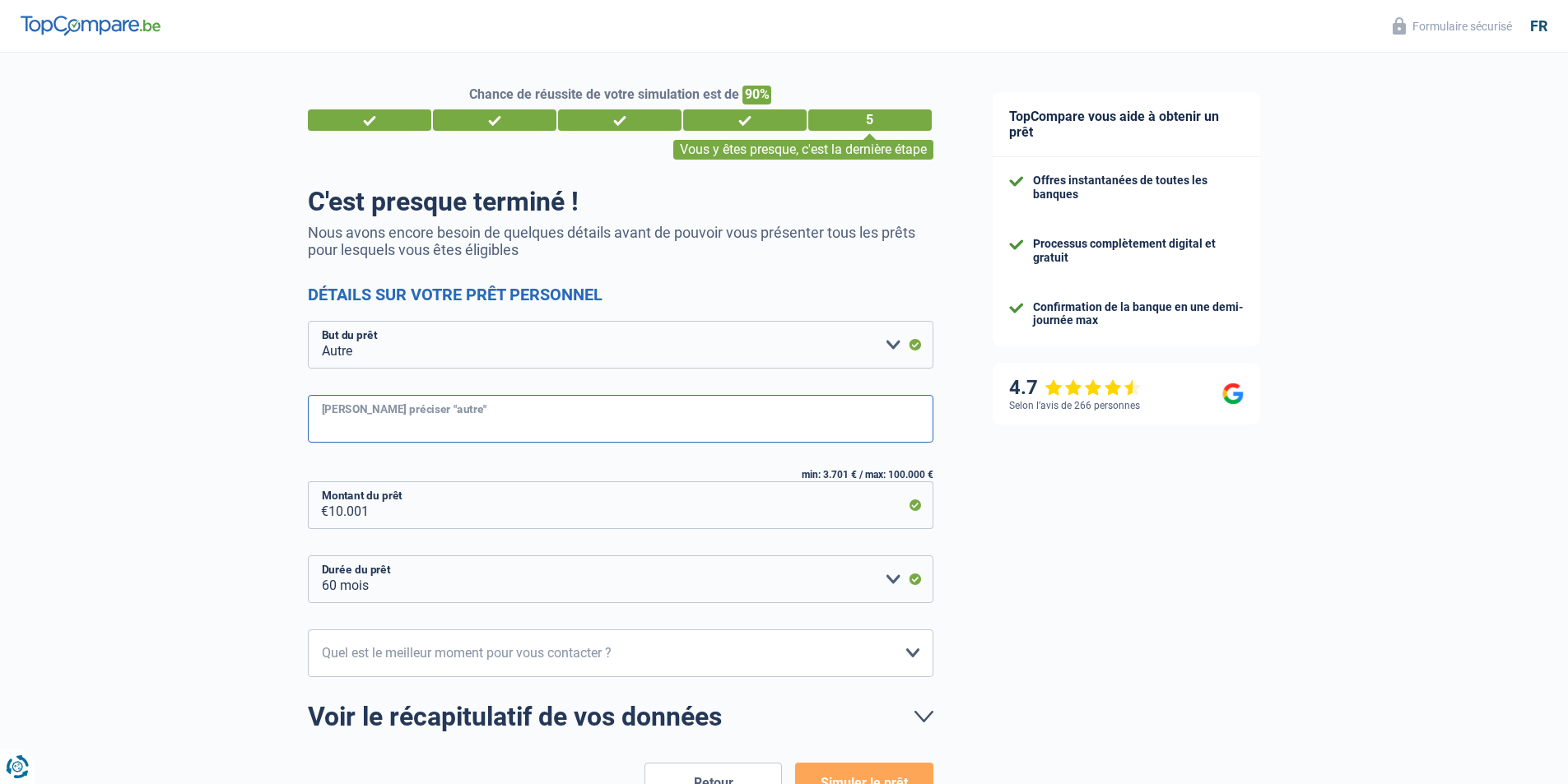
click at [563, 400] on input "[PERSON_NAME] préciser "autre"" at bounding box center [620, 419] width 626 height 48
click at [595, 337] on select "Confort maison: meubles, textile, peinture, électroménager, outillage non-profe…" at bounding box center [620, 345] width 626 height 48
select select "familyEvent"
click at [307, 323] on select "Confort maison: meubles, textile, peinture, électroménager, outillage non-profe…" at bounding box center [620, 345] width 626 height 48
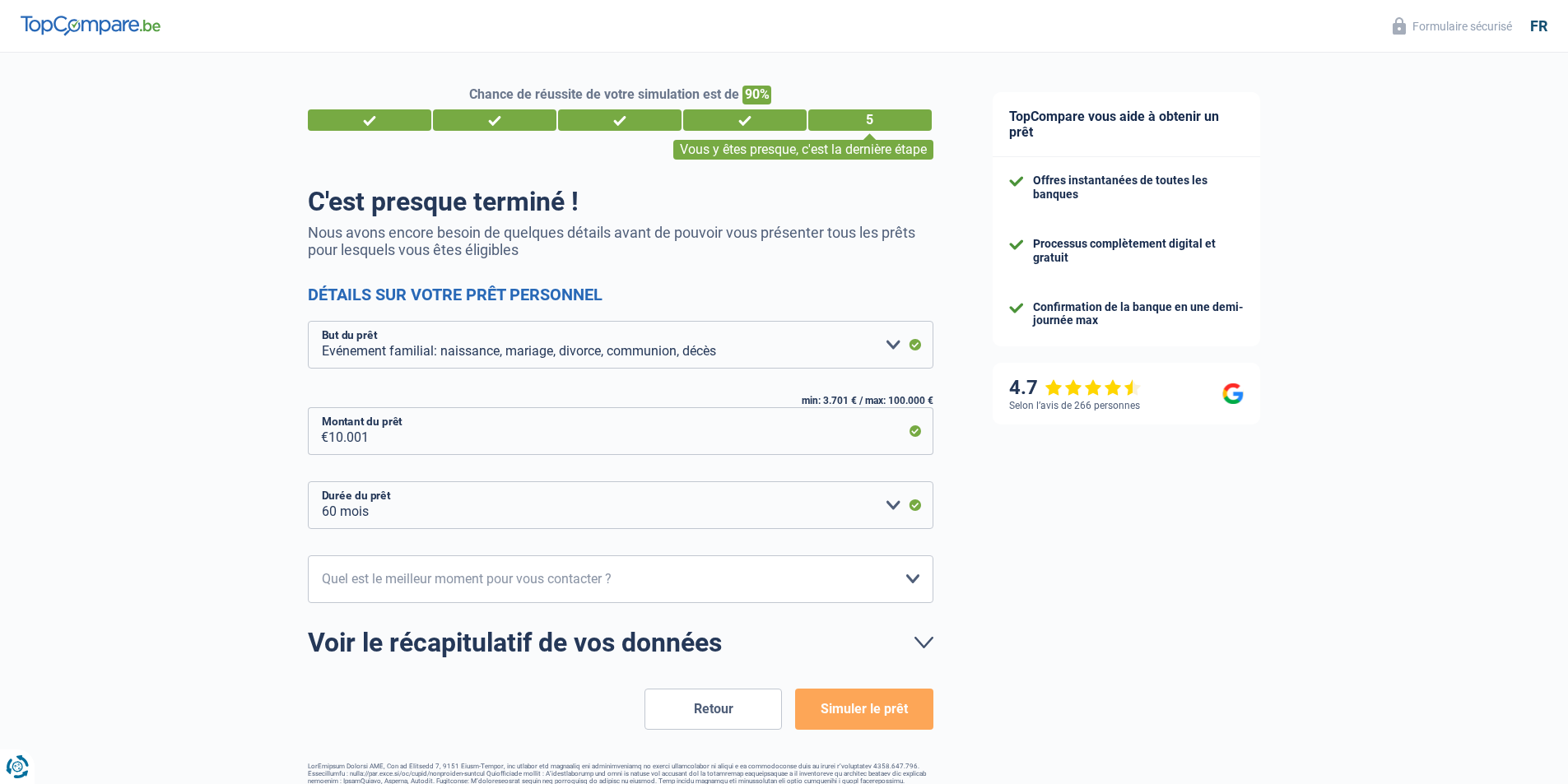
click at [866, 715] on button "Simuler le prêt" at bounding box center [864, 709] width 138 height 41
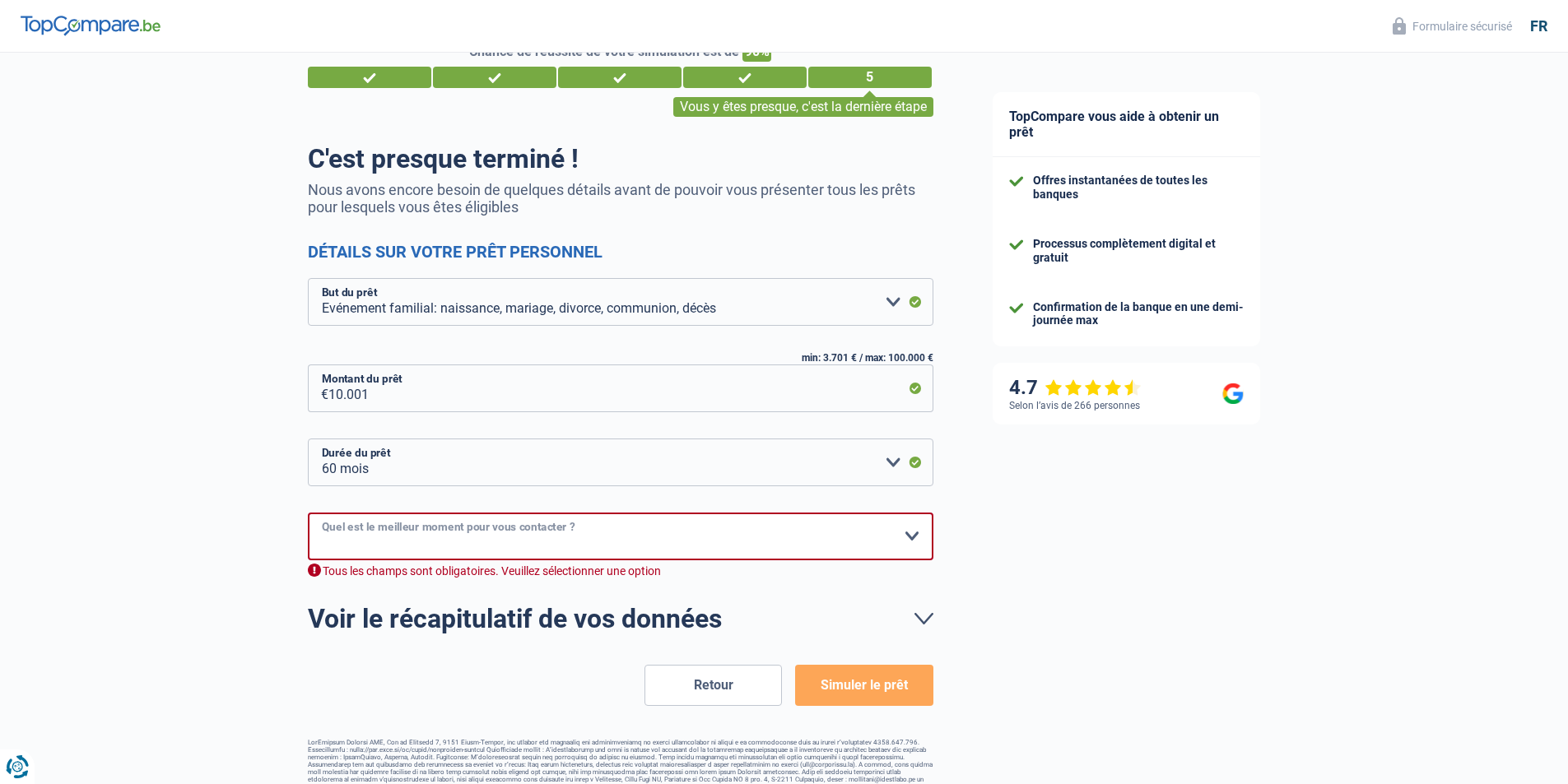
click at [736, 528] on select "10h-12h 12h-14h 14h-16h 16h-18h Veuillez sélectionner une option" at bounding box center [620, 536] width 626 height 48
select select "16-18"
click at [307, 513] on select "10h-12h 12h-14h 14h-16h 16h-18h Veuillez sélectionner une option" at bounding box center [620, 536] width 626 height 48
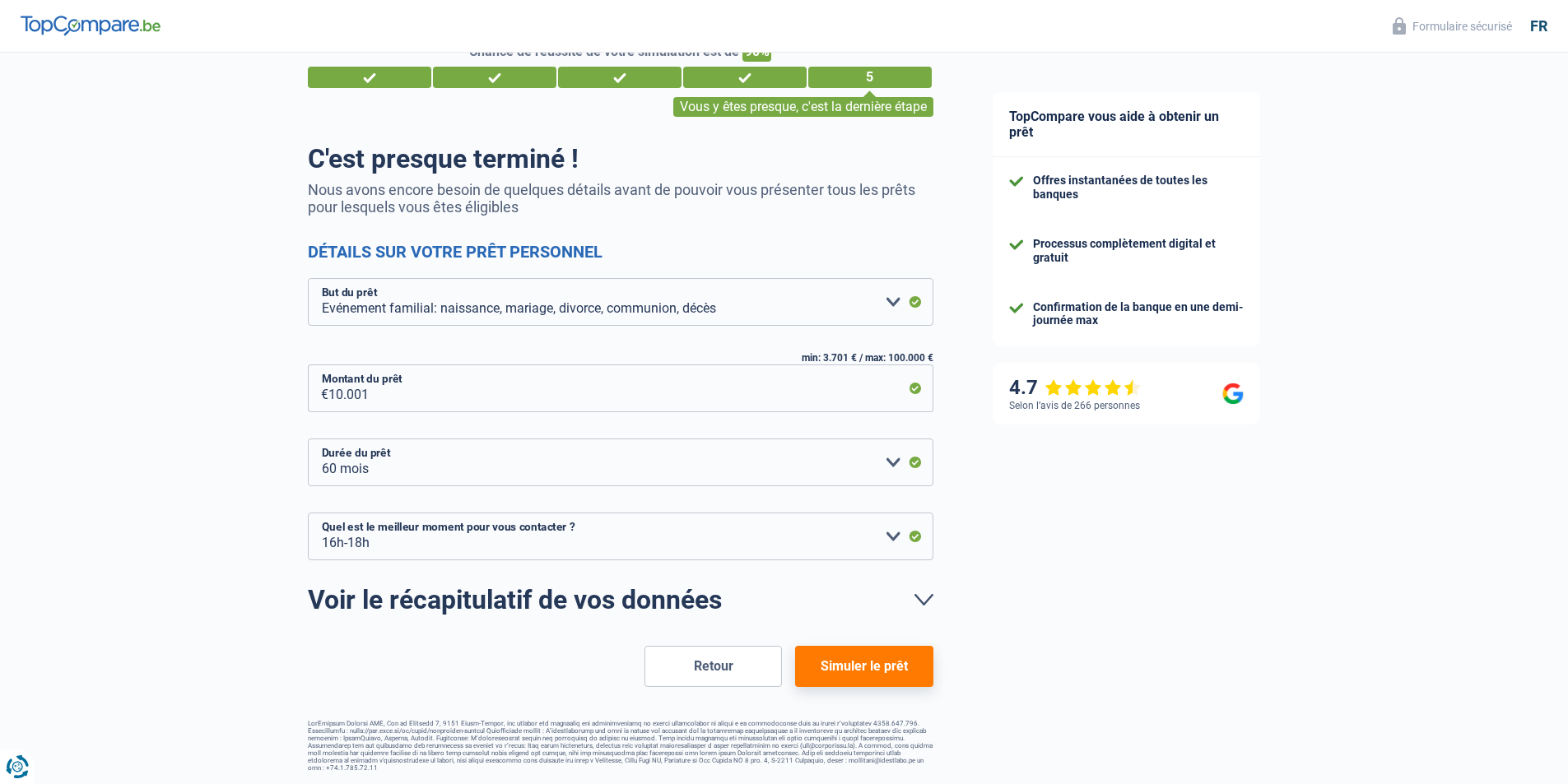
click at [859, 668] on button "Simuler le prêt" at bounding box center [864, 666] width 138 height 41
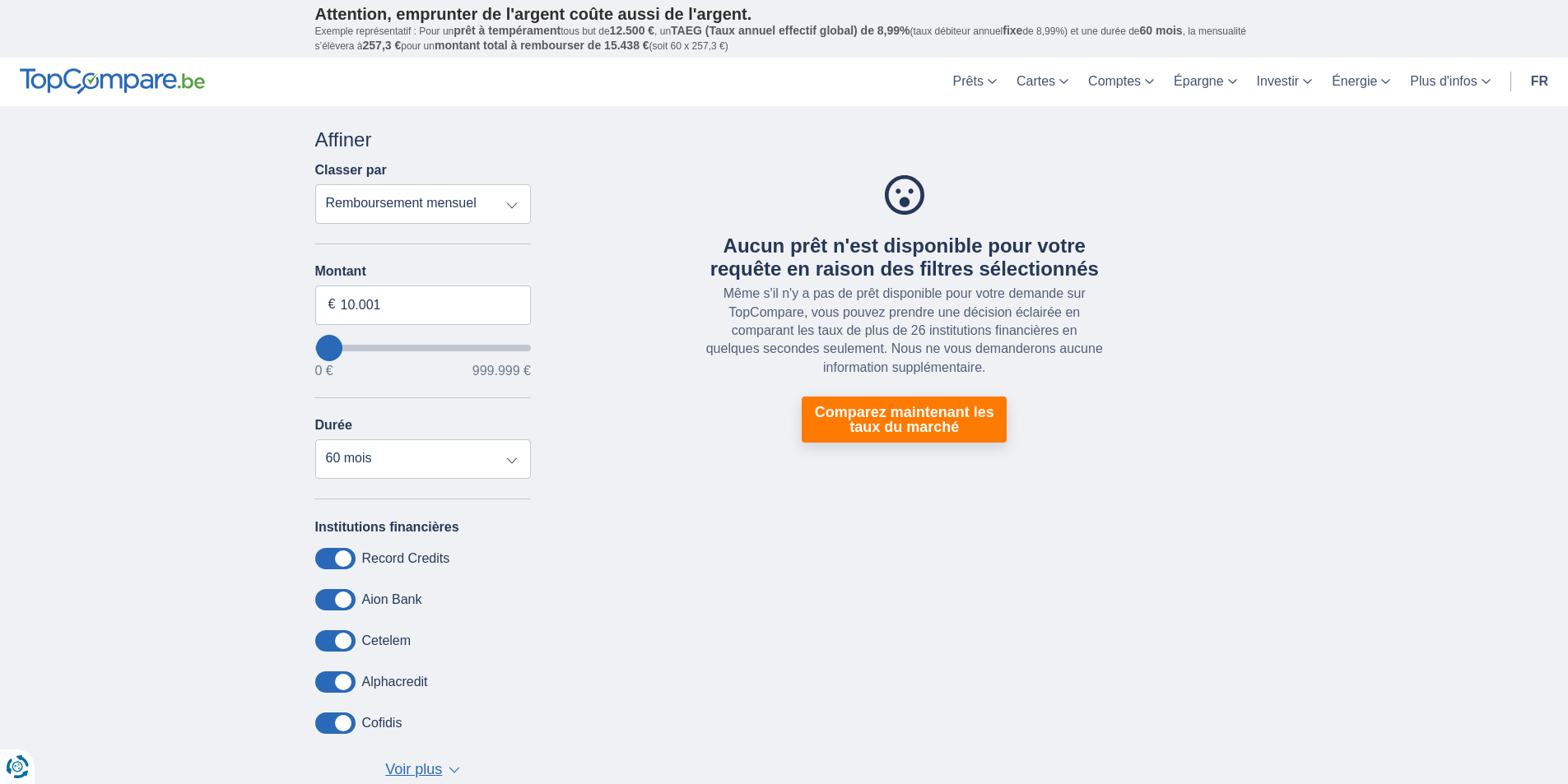
click at [419, 195] on select "Remboursement total TAEG Remboursement mensuel" at bounding box center [424, 204] width 217 height 39
click at [356, 302] on input "10.001" at bounding box center [424, 304] width 217 height 39
type input "5.001"
type input "5000"
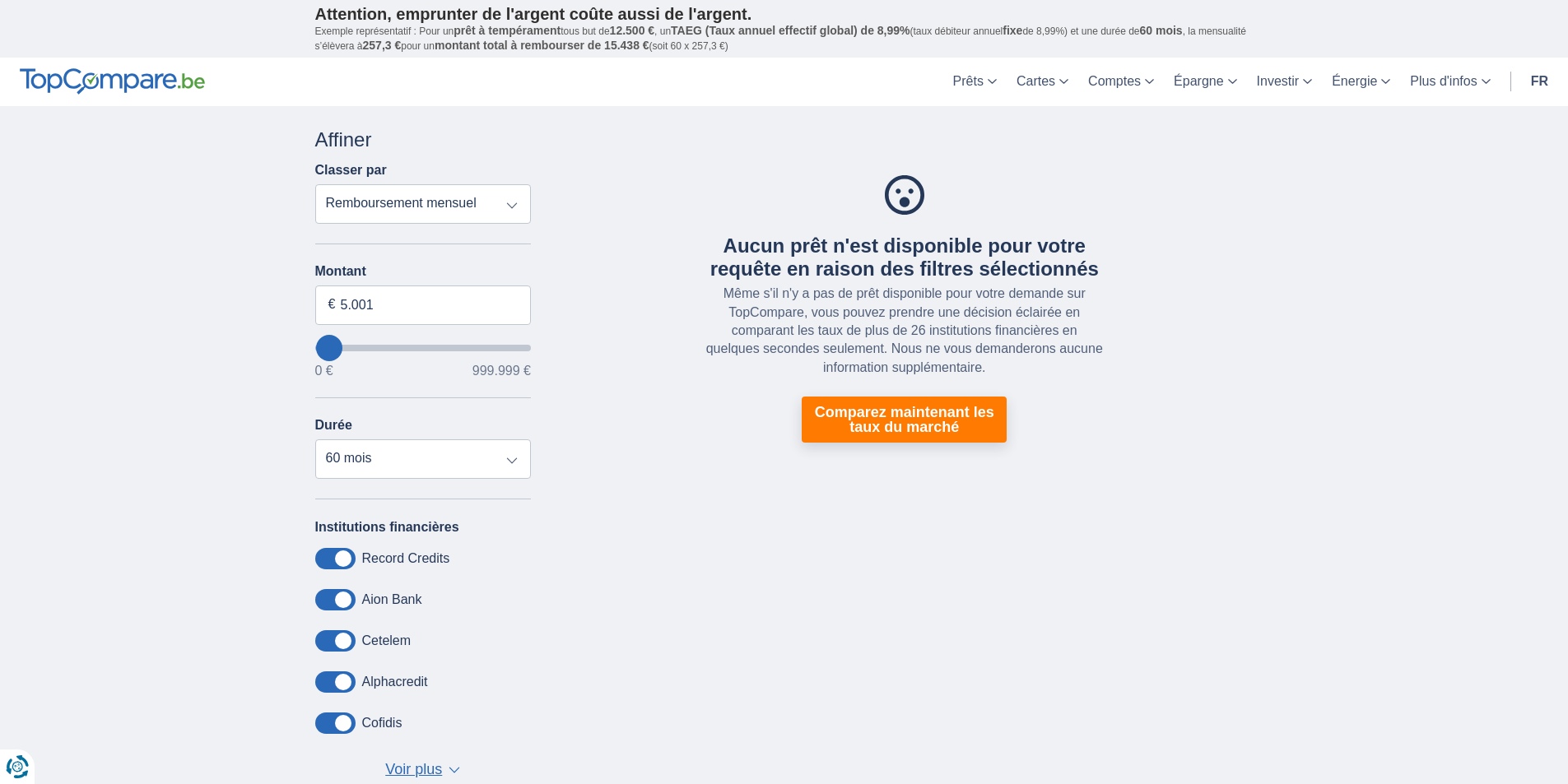
select select "36"
click at [730, 449] on div "Aucun prêt n'est disponible pour votre requête en raison des filtres sélectionn…" at bounding box center [905, 309] width 723 height 367
